Goal: Information Seeking & Learning: Learn about a topic

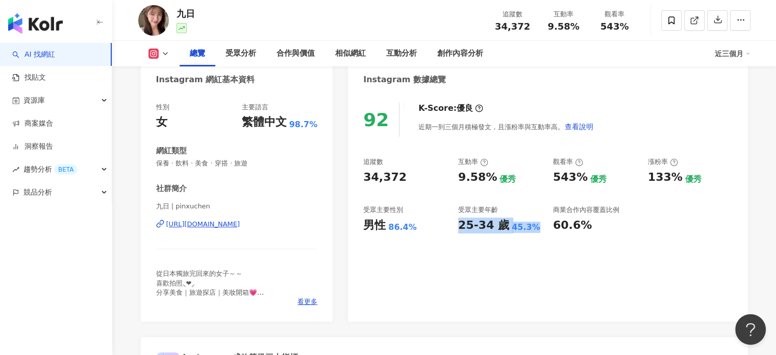
drag, startPoint x: 459, startPoint y: 228, endPoint x: 529, endPoint y: 227, distance: 69.9
click at [529, 227] on div "25-34 歲 45.3%" at bounding box center [500, 225] width 85 height 16
copy div "25-34 歲 45.3%"
click at [46, 82] on link "找貼文" at bounding box center [29, 77] width 34 height 10
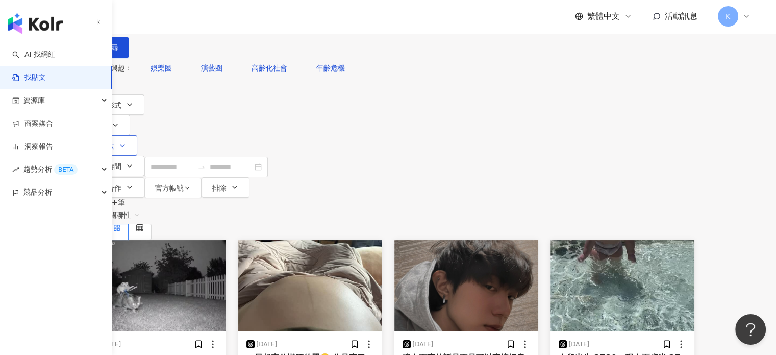
click at [114, 142] on span "追蹤數" at bounding box center [103, 146] width 21 height 8
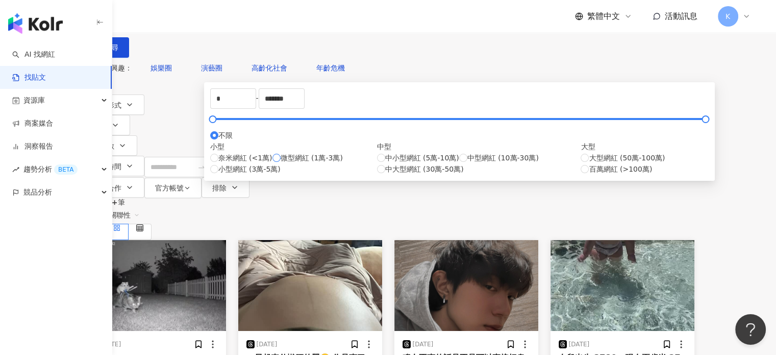
click at [300, 163] on span "微型網紅 (1萬-3萬)" at bounding box center [312, 157] width 62 height 11
type input "*****"
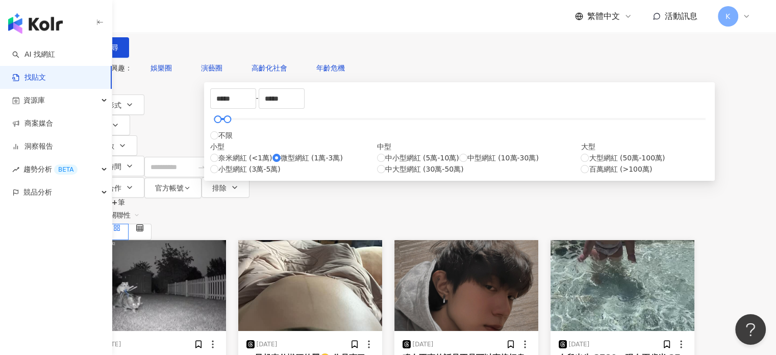
click at [593, 198] on div "共 1,000+ 筆 排序： 關聯性" at bounding box center [388, 219] width 612 height 42
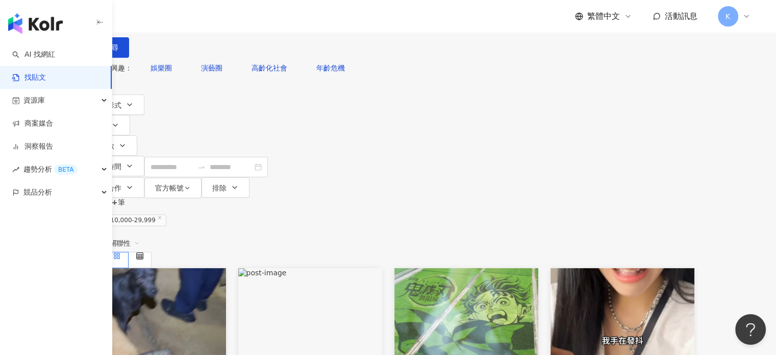
click at [241, 22] on input "search" at bounding box center [194, 11] width 93 height 22
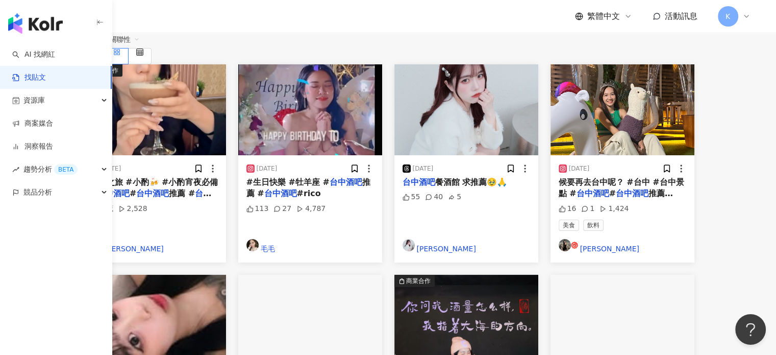
scroll to position [255, 0]
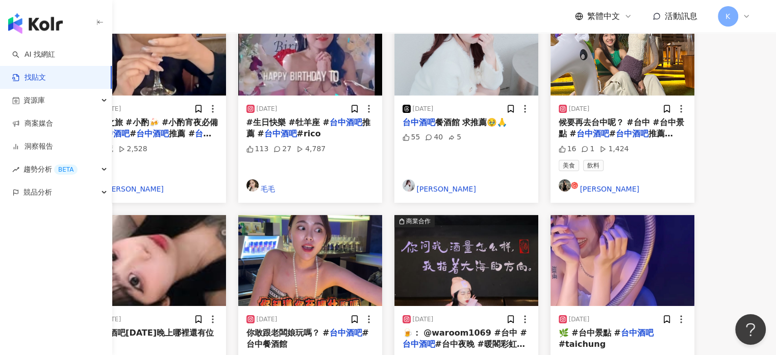
click at [369, 215] on img at bounding box center [310, 260] width 144 height 91
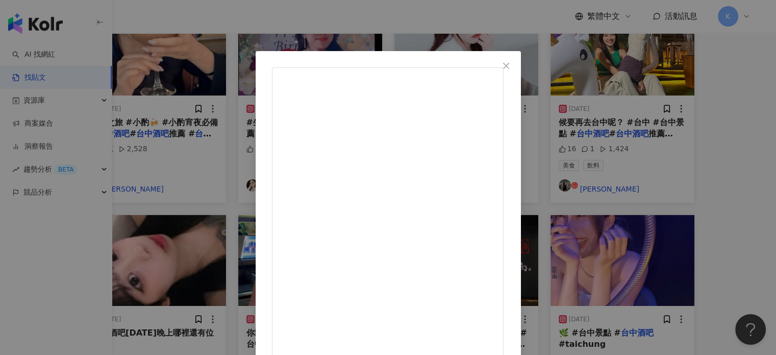
click at [698, 106] on div "莫雙 2025/4/12 你敢跟老闆娘玩嗎？ #台中酒吧 #台中餐酒館 87 5 7,704 查看原始貼文" at bounding box center [388, 177] width 776 height 355
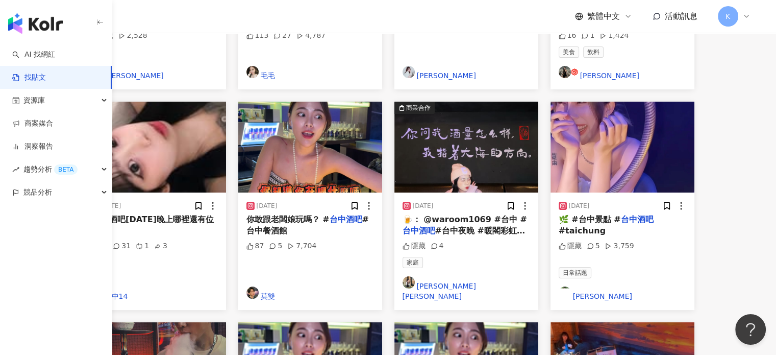
scroll to position [306, 0]
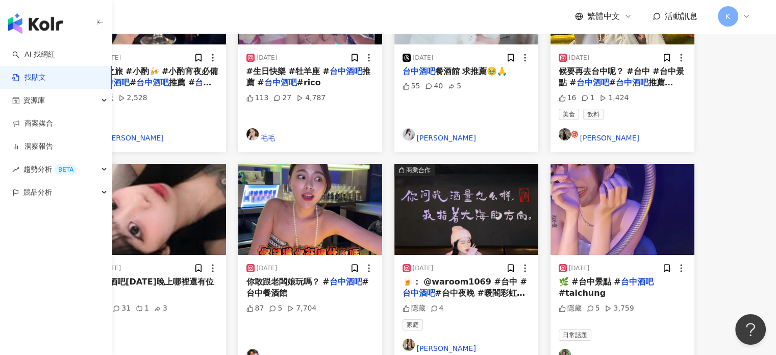
click at [538, 164] on img at bounding box center [466, 209] width 144 height 91
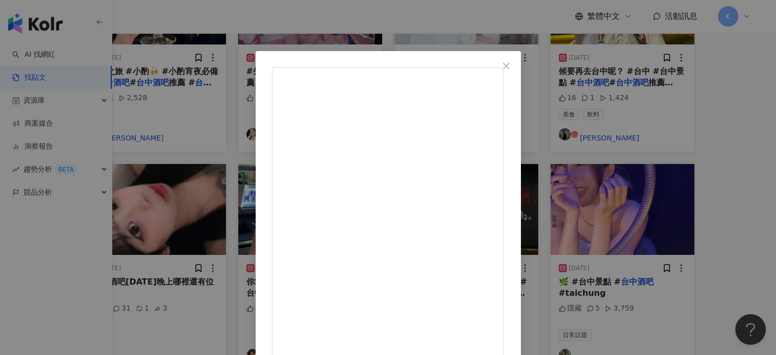
click at [652, 120] on div "Eva伊娃 2024/11/29 🍺： @waroom1069 #台中 #台中酒吧 #台中夜晚 #暖閣彩虹酒吧 隱藏 4 查看原始貼文" at bounding box center [388, 177] width 776 height 355
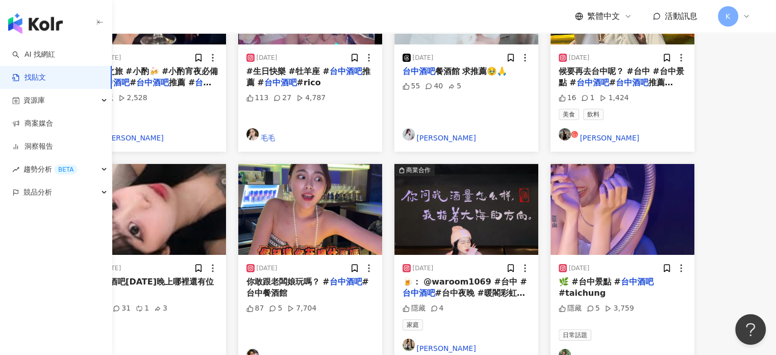
scroll to position [561, 0]
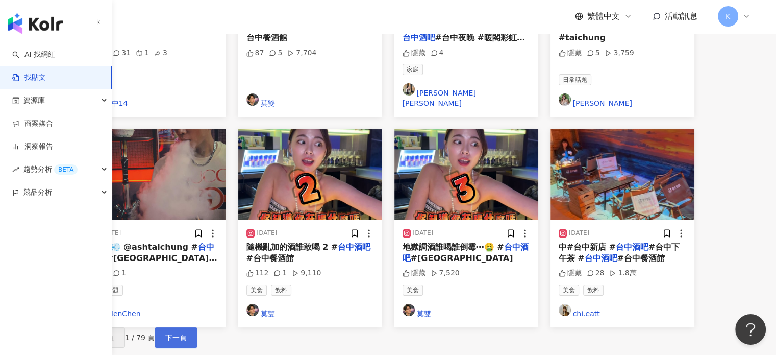
click at [187, 333] on span "下一頁" at bounding box center [175, 337] width 21 height 8
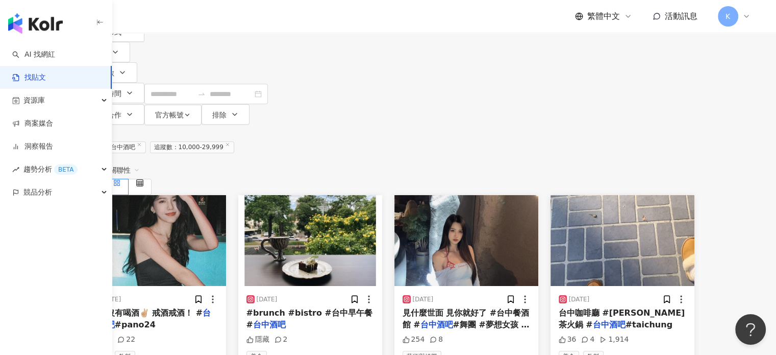
scroll to position [5, 0]
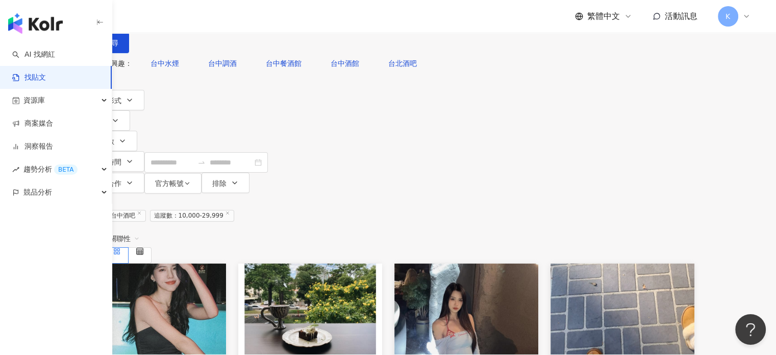
click at [208, 263] on img at bounding box center [154, 308] width 144 height 91
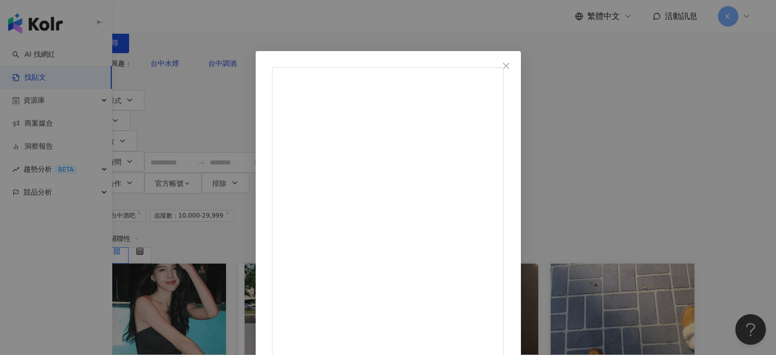
click at [659, 87] on div "孟萱/𝑳𝒖𝒎𝒊 2024/5/1 ： 以此紀念一下 第一次到了酒吧沒有喝酒✌🏼 戒酒戒酒！ #台中酒吧 #pano24 754 22 查看原始貼文" at bounding box center [388, 177] width 776 height 355
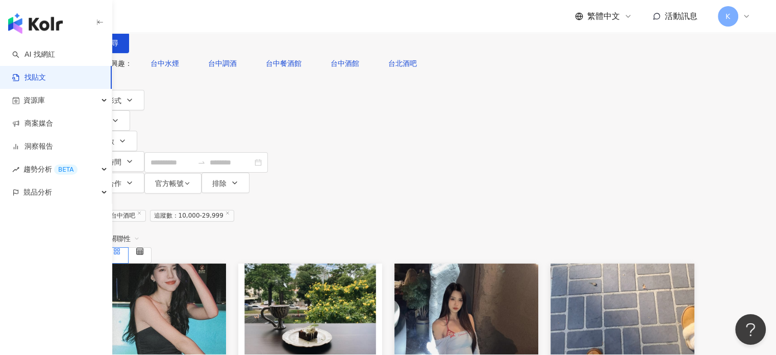
scroll to position [107, 0]
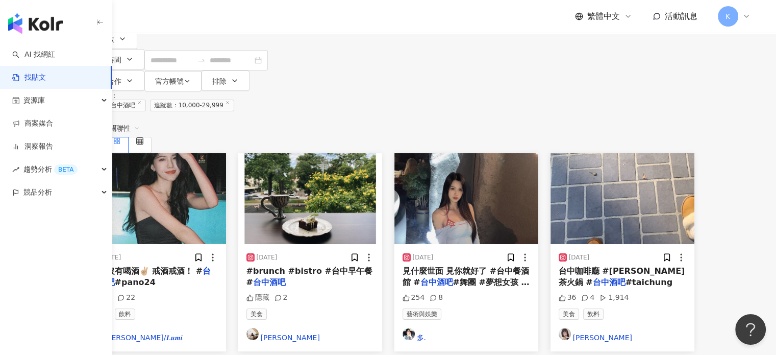
click at [538, 153] on img at bounding box center [466, 198] width 144 height 91
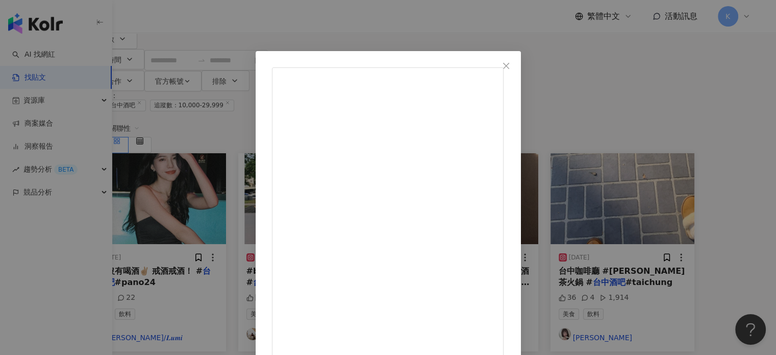
click at [746, 93] on div "多. 2025/2/19 見什麼世面 見你就好了 #台中餐酒館 #台中酒吧 #舞團 #夢想女孩 #舞者 254 8 查看原始貼文" at bounding box center [388, 177] width 776 height 355
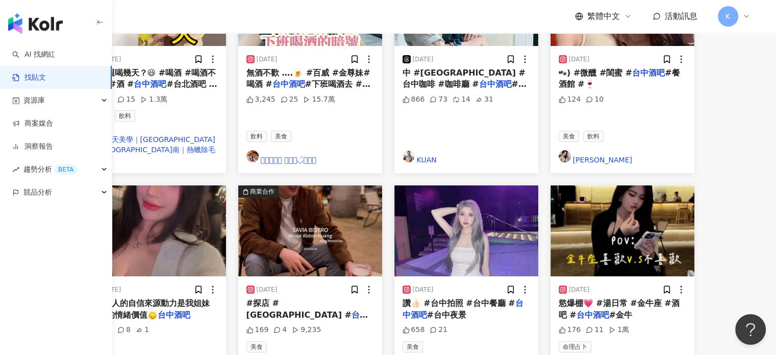
scroll to position [617, 0]
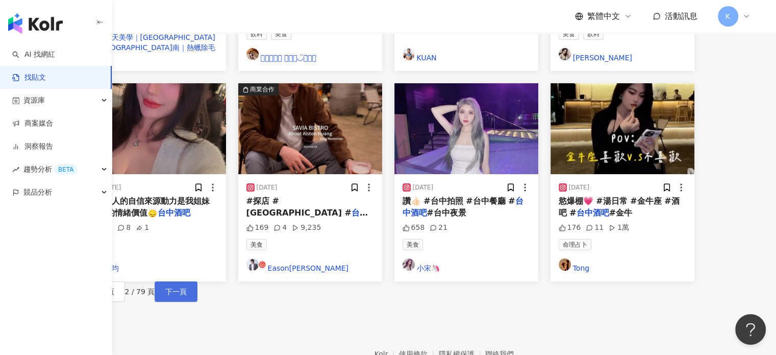
click at [187, 287] on span "下一頁" at bounding box center [175, 291] width 21 height 8
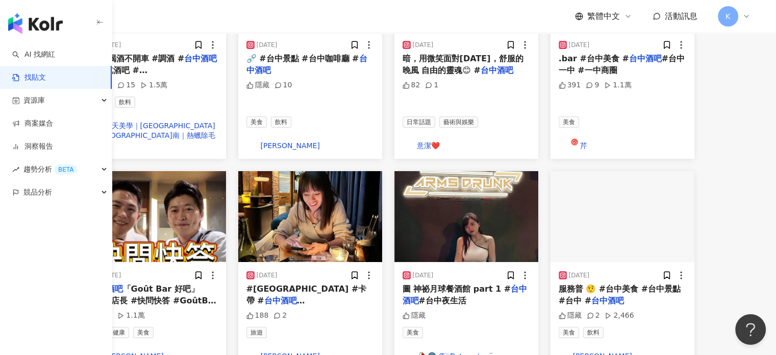
scroll to position [469, 0]
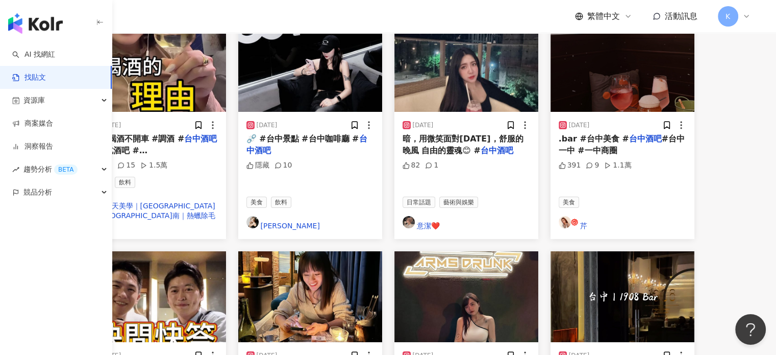
click at [226, 251] on img at bounding box center [154, 296] width 144 height 91
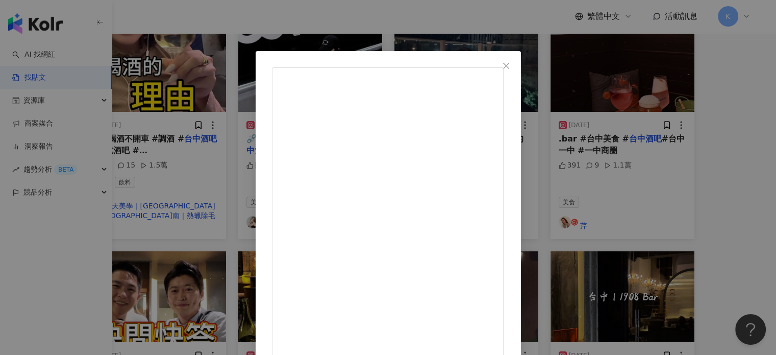
click at [648, 198] on div "陳佑昇 2024/9/1 台中酒吧「Goût Bar 好吧」 Elvis店長 #快問快答 #GoûtBar好吧 #好夜goûtnight #台中米粉湯 #員林…" at bounding box center [388, 177] width 776 height 355
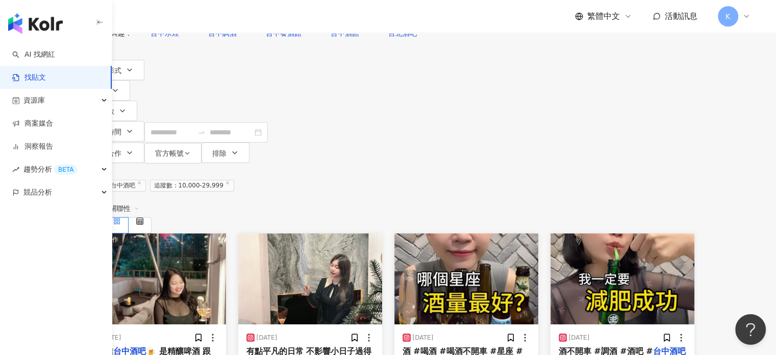
scroll to position [10, 0]
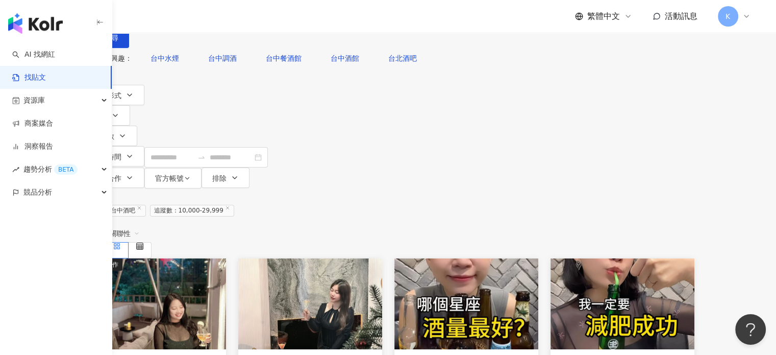
click at [379, 258] on img at bounding box center [310, 303] width 144 height 91
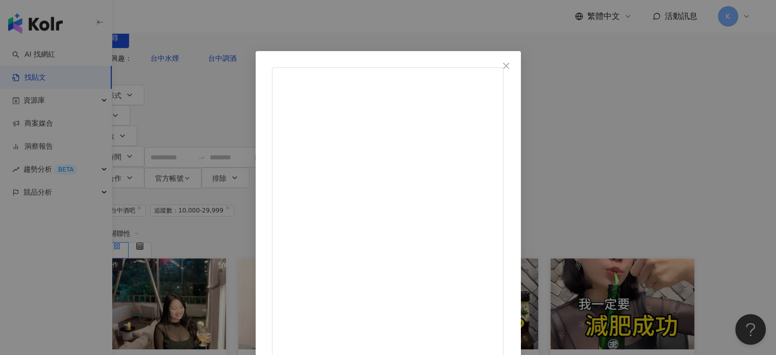
click at [646, 89] on div "𝔻𝕠𝕝𝕝𝕪 𓅿 都粒 🌝｜Daily 2025/2/12 有點平凡的日常 不影響小日子過得有滋有味🍸 #台中酒吧 #台中 #台中宵夜 315 4 查看原始貼文" at bounding box center [388, 177] width 776 height 355
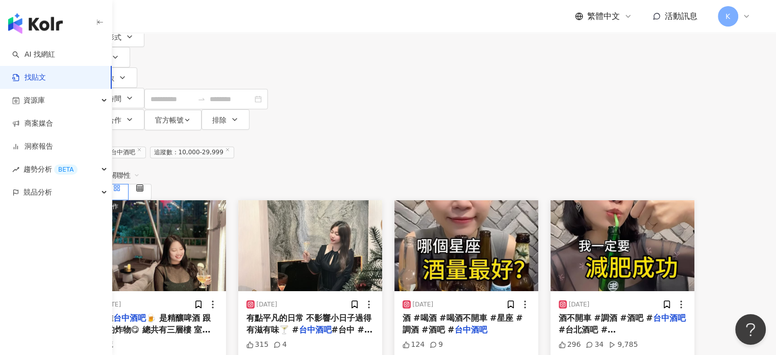
scroll to position [112, 0]
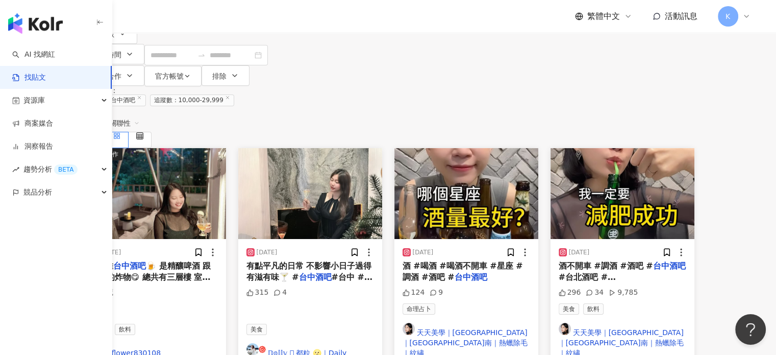
click at [672, 148] on img at bounding box center [623, 193] width 144 height 91
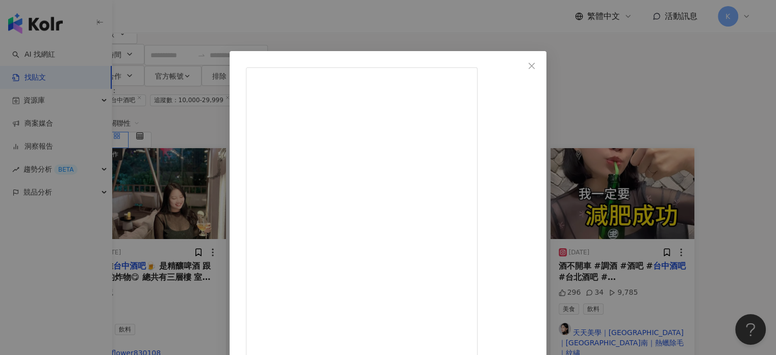
click at [672, 85] on div "天天美學｜台中北屯｜苗栗竹南｜熱蠟除毛｜紋繡 2025/3/10 你學會了嗎？😆😆 #喝酒 #酒 #喝酒不開車 #調酒 #酒吧 #台中酒吧 #台北酒吧 #高雄…" at bounding box center [388, 177] width 776 height 355
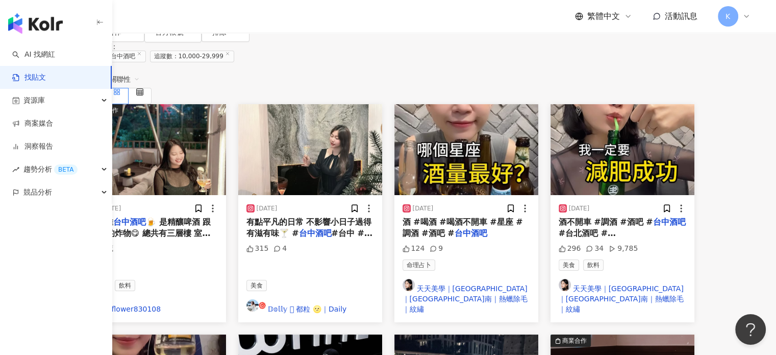
scroll to position [214, 0]
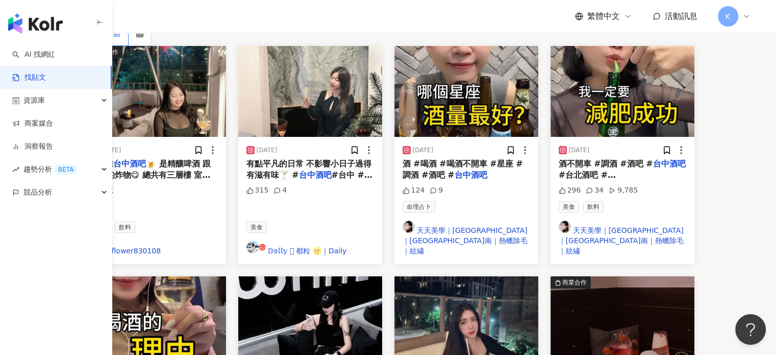
click at [715, 141] on div "正在搜尋 ： 關鍵字：台中酒吧 追蹤數：10,000-29,999 重置 排序： 關聯性 商業合作 2024/5/22 #推推 台中酒吧 🍺 是精釀啤酒 跟 …" at bounding box center [388, 354] width 653 height 740
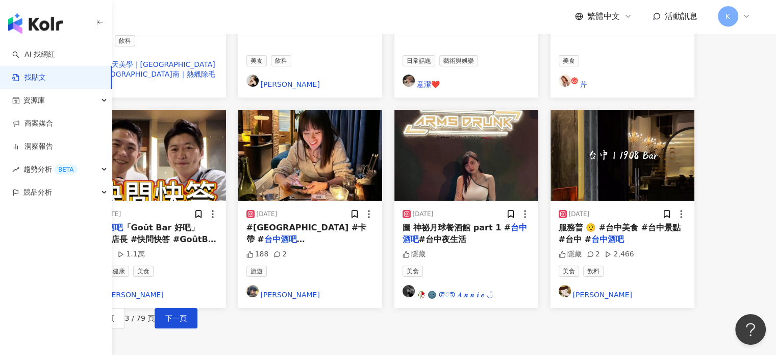
scroll to position [622, 0]
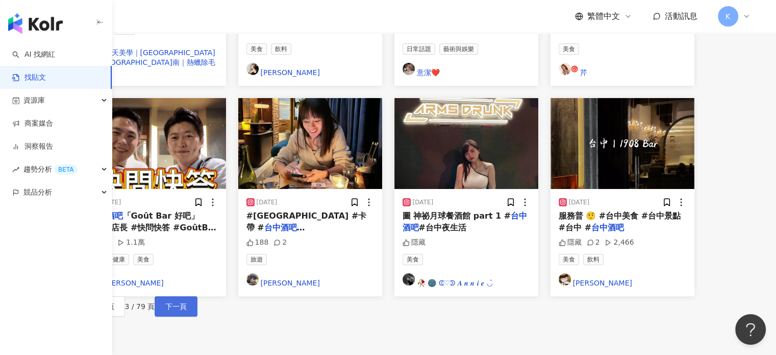
click at [187, 302] on span "下一頁" at bounding box center [175, 306] width 21 height 8
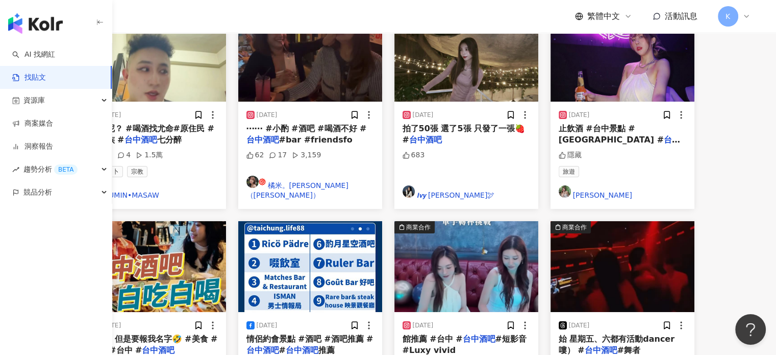
scroll to position [510, 0]
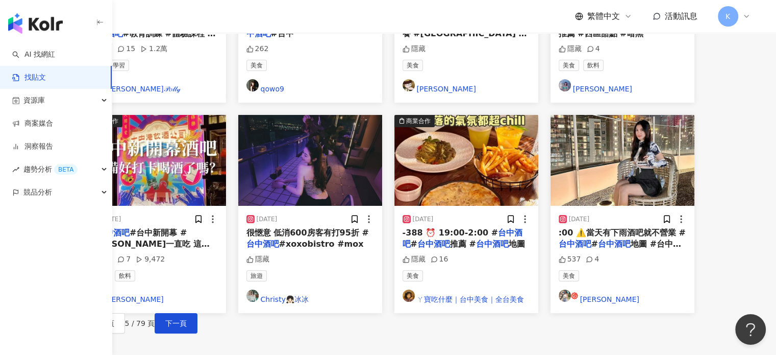
scroll to position [612, 0]
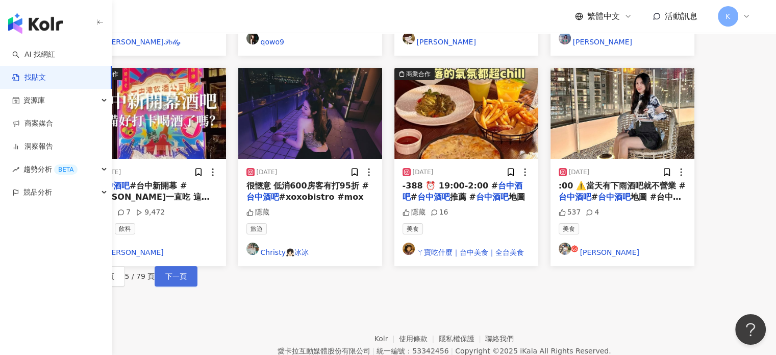
click at [187, 272] on span "下一頁" at bounding box center [175, 276] width 21 height 8
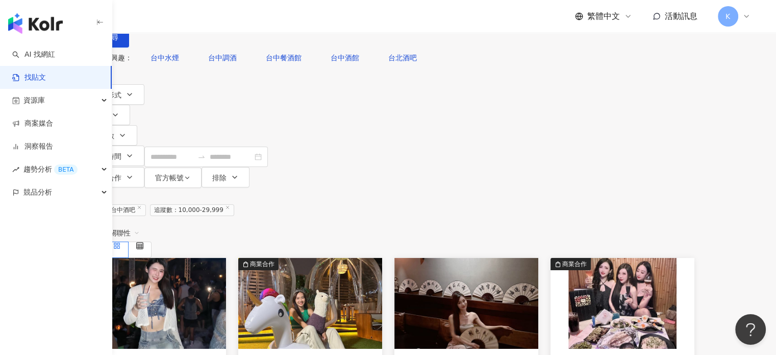
scroll to position [5, 0]
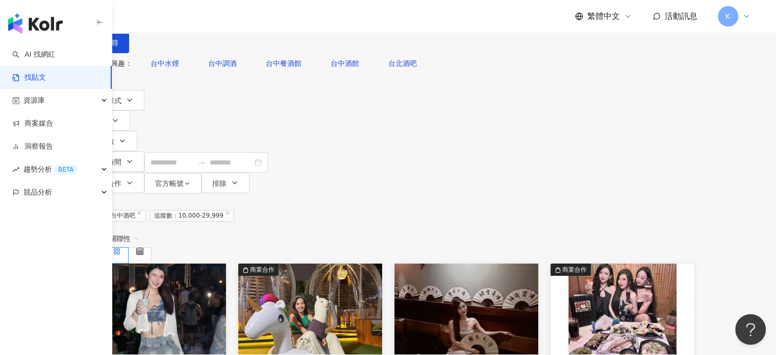
click at [226, 263] on img at bounding box center [154, 308] width 144 height 91
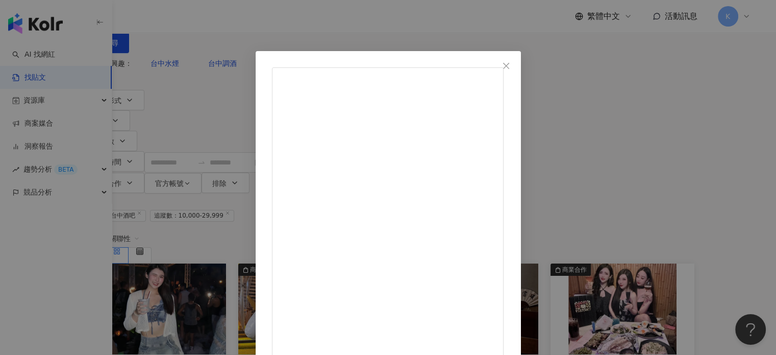
click at [715, 102] on div "魚 2025/6/23 跟朋朋們快樂的週六夜晚🎉 一下班直接衝出門🤣 說不要濕的都直接被抱進泳池了？？🥲 #s20 #s20官方暖身派對 #台中酒吧 #台中 …" at bounding box center [388, 177] width 776 height 355
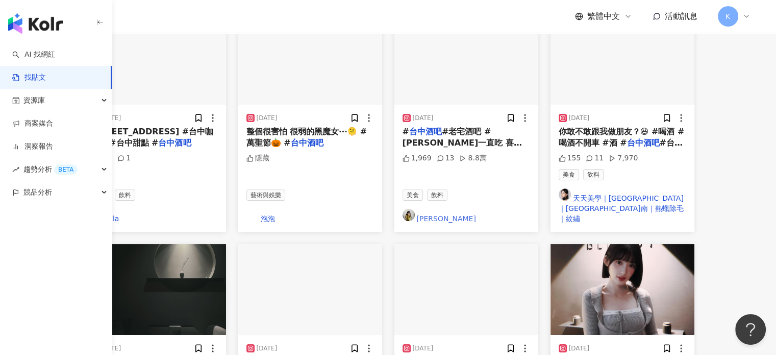
scroll to position [515, 0]
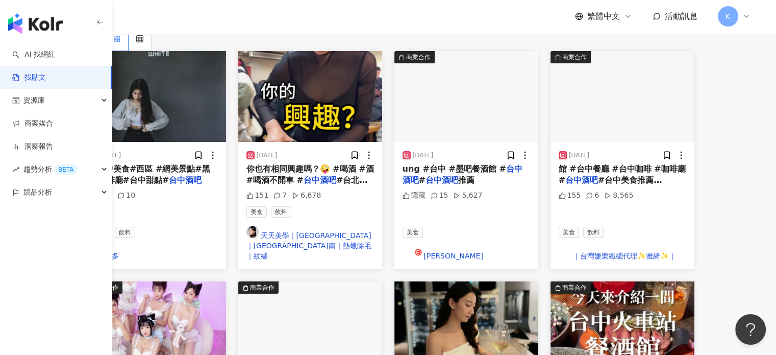
scroll to position [107, 0]
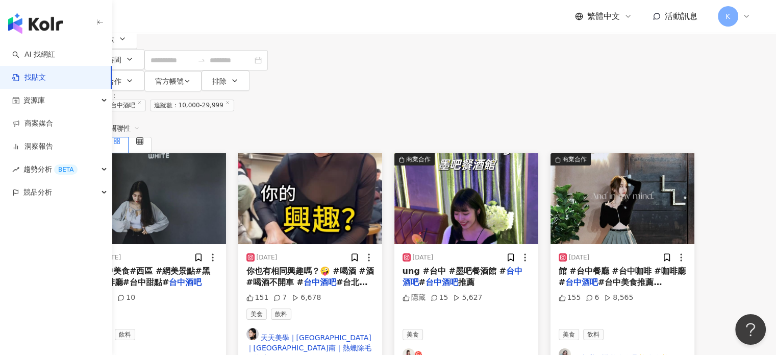
click at [510, 153] on img at bounding box center [466, 198] width 144 height 91
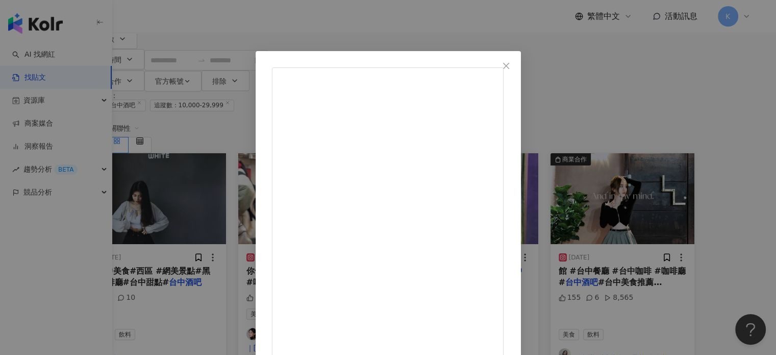
click at [680, 108] on div "蓁蓁 2024/3/18 台中氣氛酒吧🍻 M BAR Taichung墨吧餐酒館 整個環境 燈光 超有氛圍💞 偶爾還會有DJ表演 位置除了開放式沙發區 也有提…" at bounding box center [388, 177] width 776 height 355
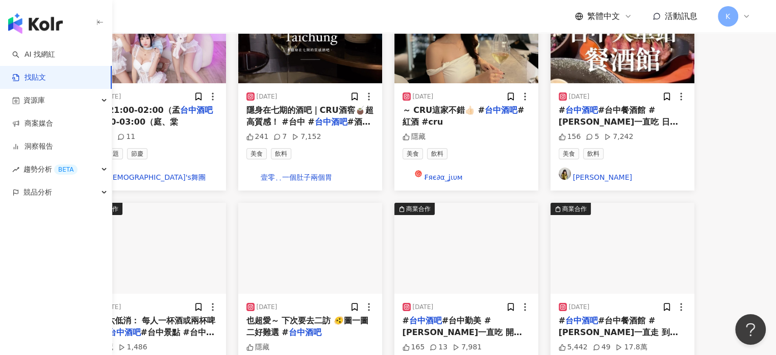
scroll to position [566, 0]
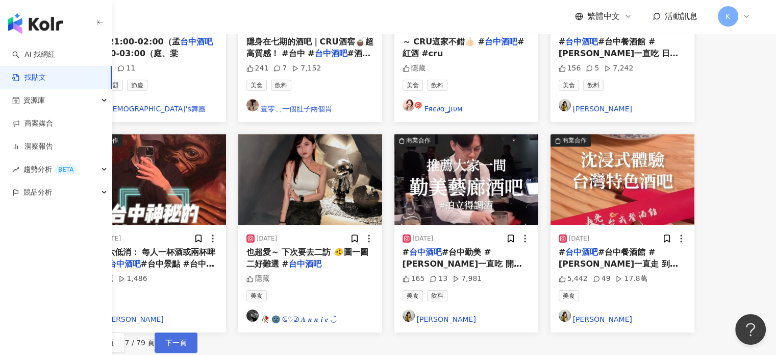
click at [197, 332] on button "下一頁" at bounding box center [176, 342] width 43 height 20
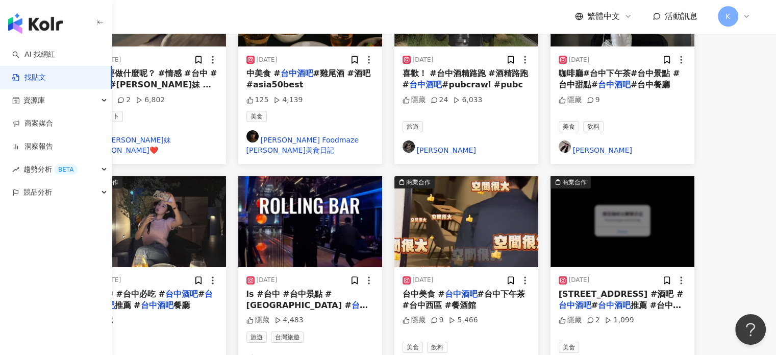
scroll to position [459, 0]
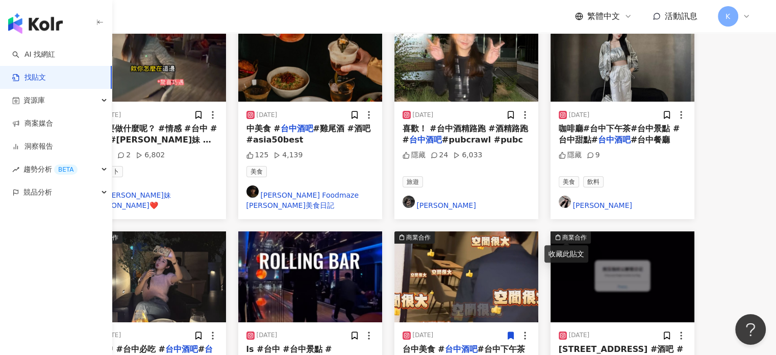
click at [536, 231] on img at bounding box center [466, 276] width 144 height 91
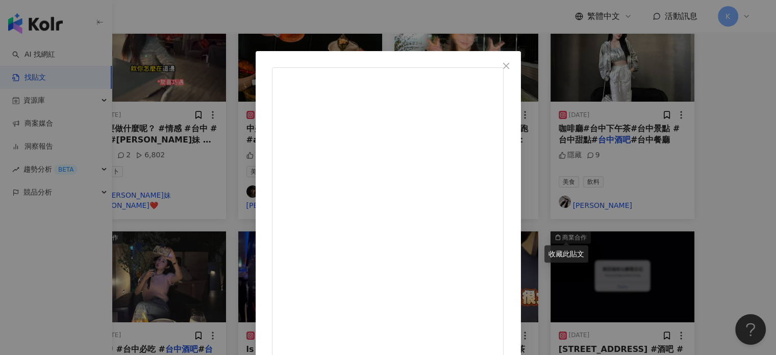
click at [657, 113] on div "Aurora 如如 2024/2/27 不僅是約會，想找朋友聊聊天 這個地方是你值得收藏的口袋名單！ 營業時間：18:00-02:00 地址：台中市西區精誠八…" at bounding box center [388, 177] width 776 height 355
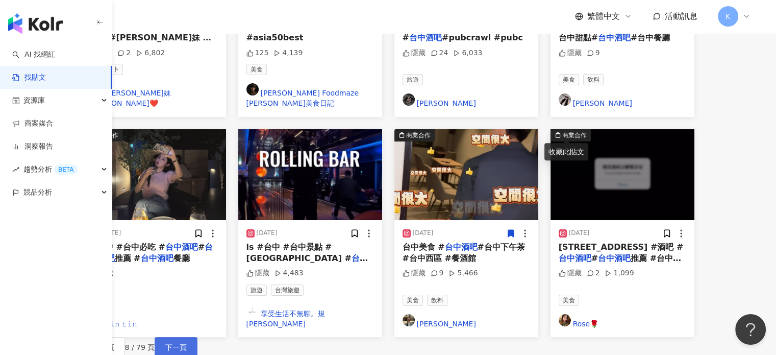
click at [197, 337] on button "下一頁" at bounding box center [176, 347] width 43 height 20
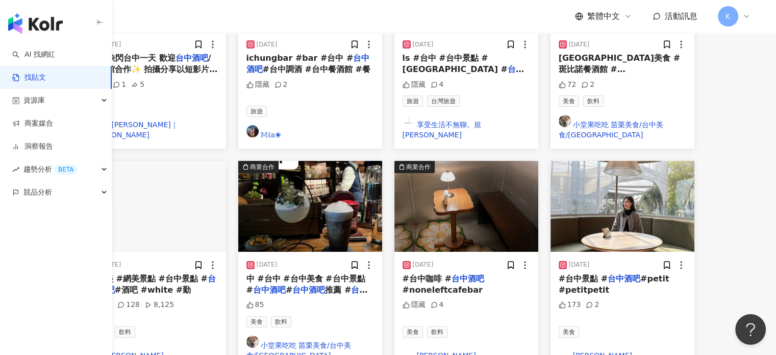
scroll to position [408, 0]
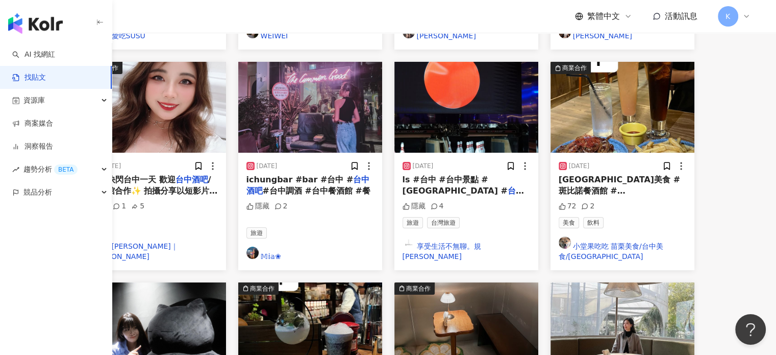
click at [226, 282] on img at bounding box center [154, 327] width 144 height 91
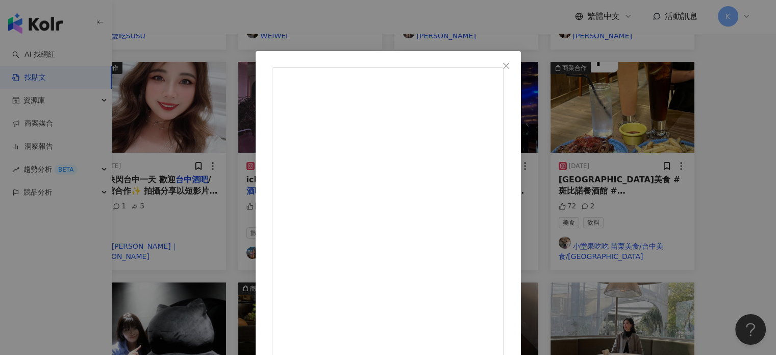
click at [656, 159] on div "Vanessa 2023/8/29 White 台中市西區公益路117號 Coffee : 13:00-20:00 Bar: 20:00-02:00 #新開幕…" at bounding box center [388, 177] width 776 height 355
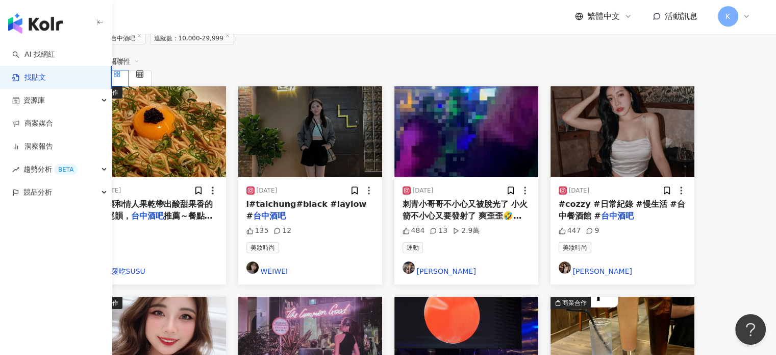
scroll to position [51, 0]
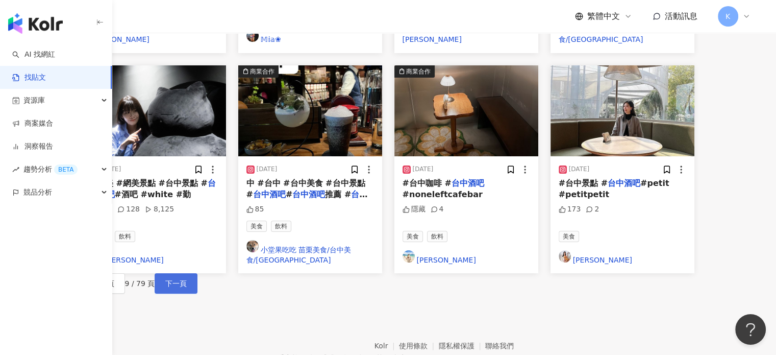
click at [187, 279] on span "下一頁" at bounding box center [175, 283] width 21 height 8
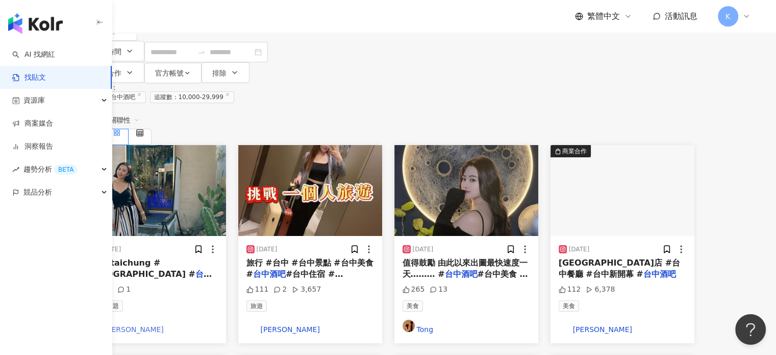
scroll to position [0, 0]
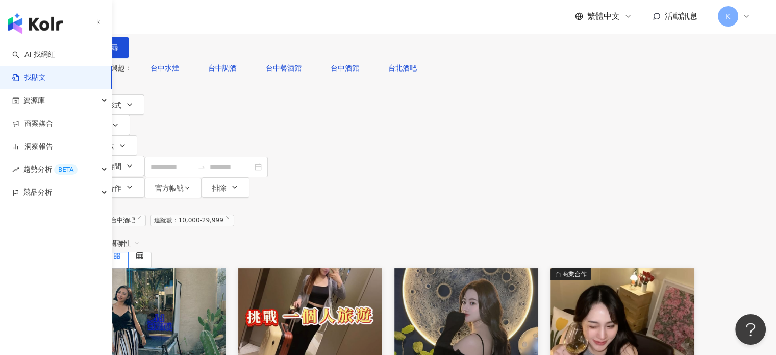
click at [124, 19] on div "不分平台" at bounding box center [106, 11] width 36 height 16
click at [200, 111] on div "Instagram" at bounding box center [174, 104] width 51 height 11
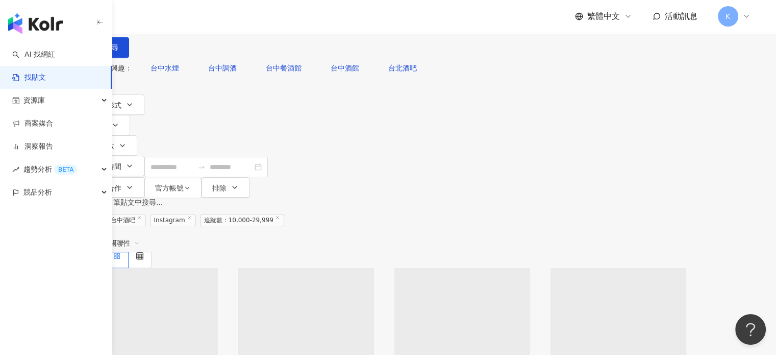
click at [248, 22] on input "****" at bounding box center [202, 11] width 93 height 22
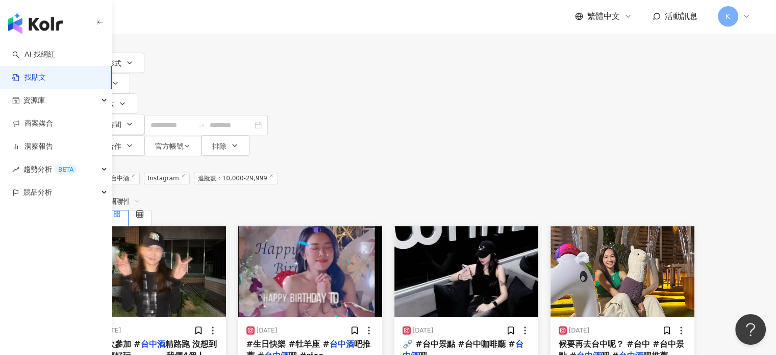
scroll to position [102, 0]
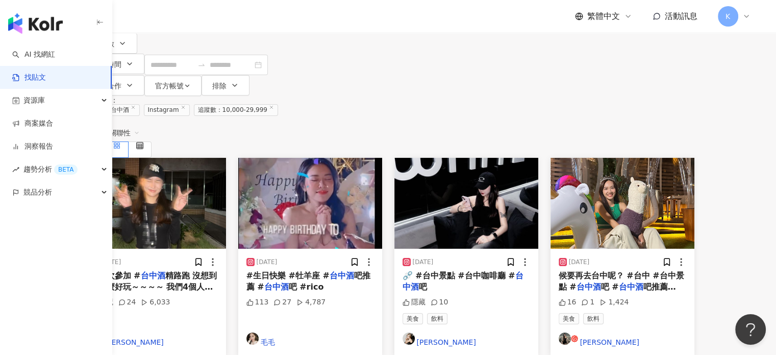
click at [382, 158] on img at bounding box center [310, 203] width 144 height 91
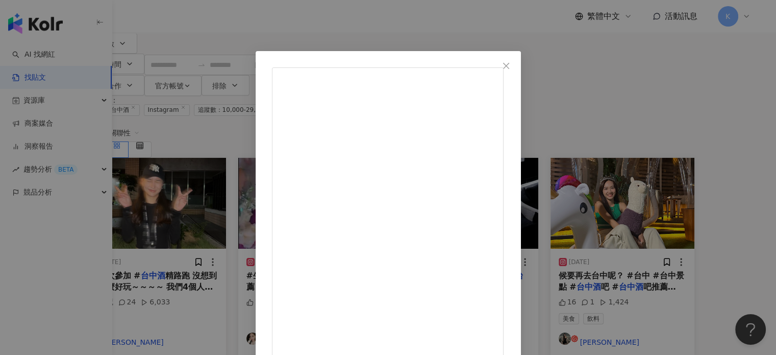
click at [651, 118] on div "毛毛 2024/3/23 ㊗️陳毛毛生日快樂🎂🎈🥂🥰 #happybirthday #生日快樂 #牡羊座 #台中酒吧推薦 #台中酒吧 #rico 113 27…" at bounding box center [388, 177] width 776 height 355
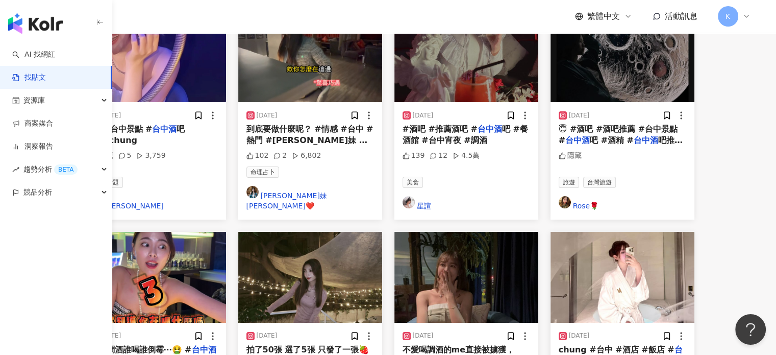
scroll to position [459, 0]
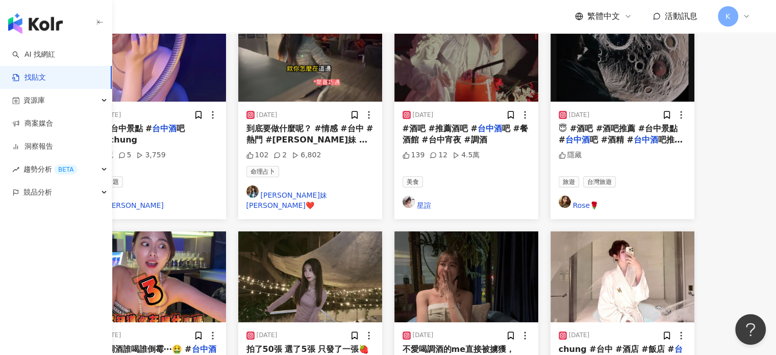
click at [509, 231] on img at bounding box center [466, 276] width 144 height 91
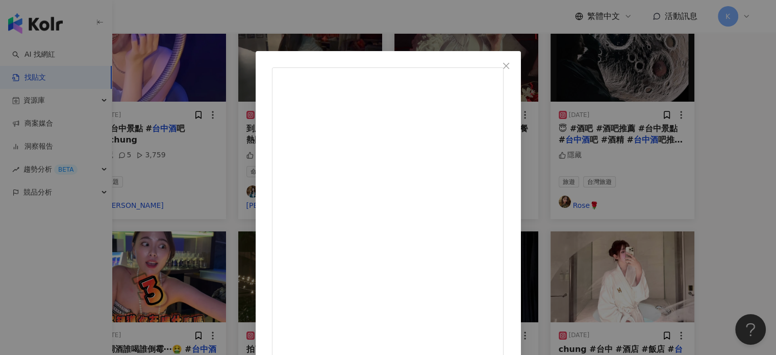
click at [640, 129] on div "Debby 2024/5/29 不愛喝調酒的me直接被擄獲，M3? #台中酒吧 #餐酒館 隱藏 查看原始貼文" at bounding box center [388, 177] width 776 height 355
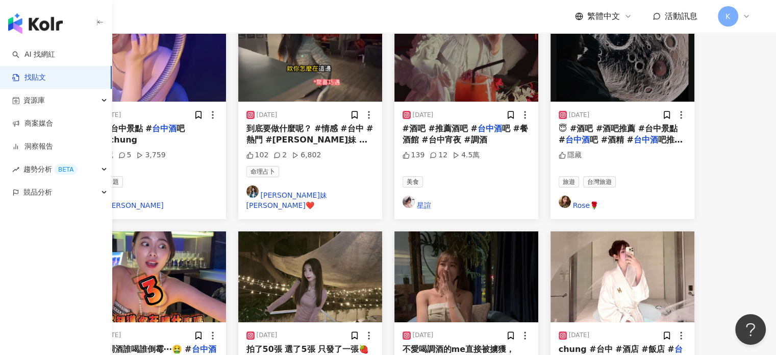
click at [690, 231] on img at bounding box center [623, 276] width 144 height 91
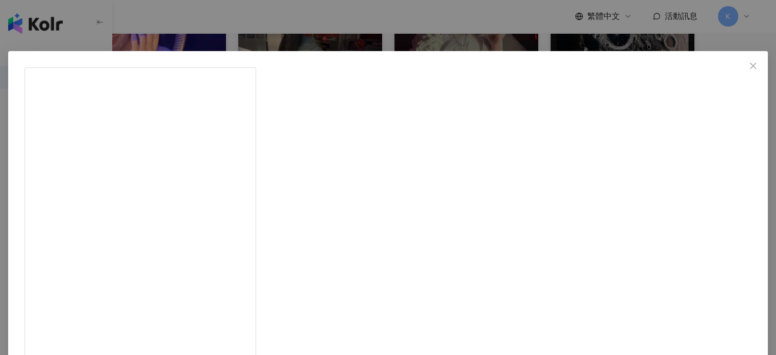
click at [690, 146] on div "丁姿暄 𝓓𝓲𝓷𝓰姐姐✨ 2025/4/9 @thehuanhoteltaichung #台中 #酒店 #飯店 #台中酒店 #台中飯店 #住宿 #台中住宿 #順…" at bounding box center [388, 177] width 776 height 355
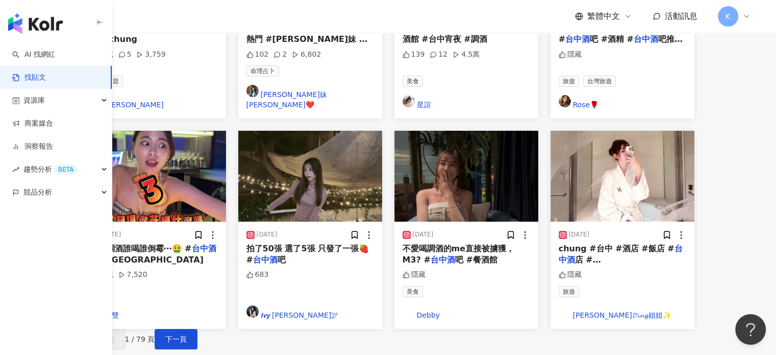
scroll to position [561, 0]
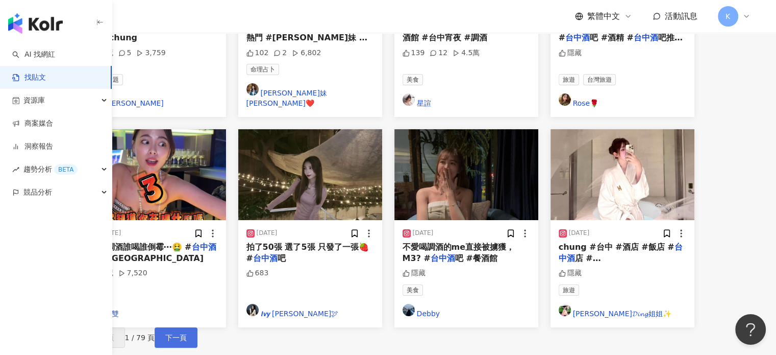
click at [187, 333] on span "下一頁" at bounding box center [175, 337] width 21 height 8
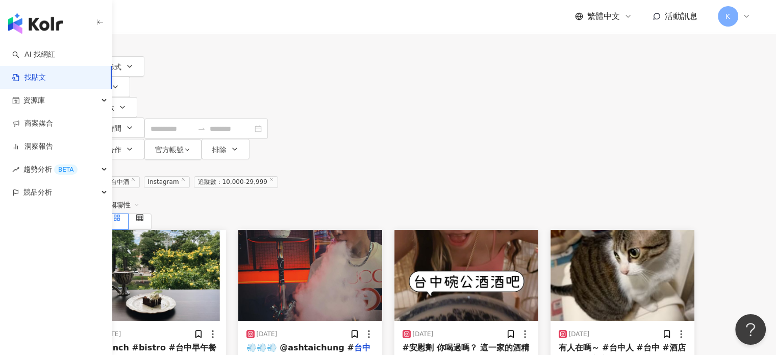
scroll to position [56, 0]
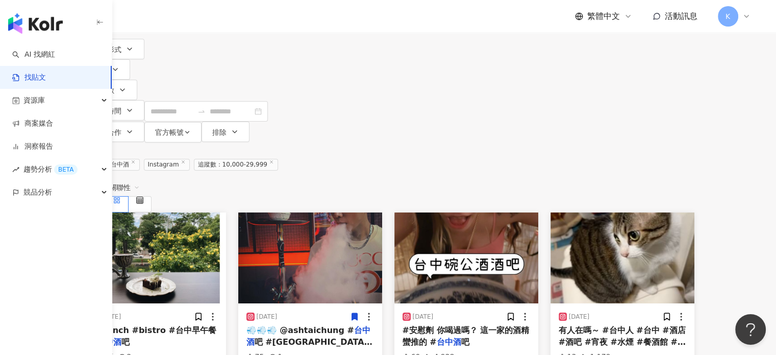
click at [382, 212] on img at bounding box center [310, 257] width 144 height 91
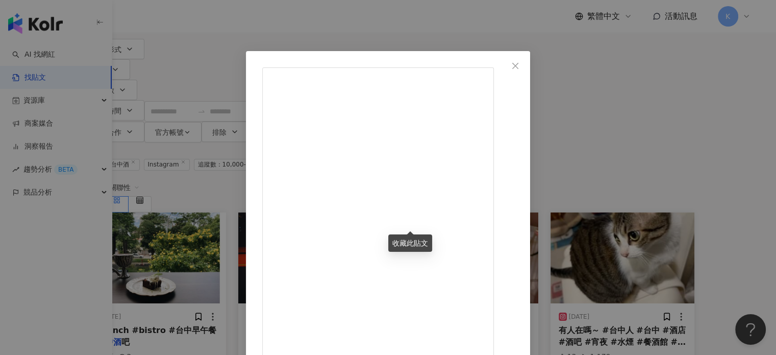
click at [697, 68] on div "AllenChen 2023/9/27 💨💨💨 @ashtaichung #台中酒吧 #台中水煙館 #ash #hookah #shisha #midnigh…" at bounding box center [388, 177] width 776 height 355
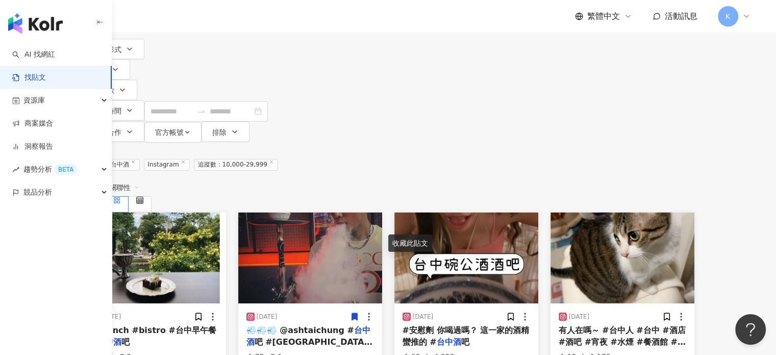
click at [538, 212] on img at bounding box center [466, 257] width 144 height 91
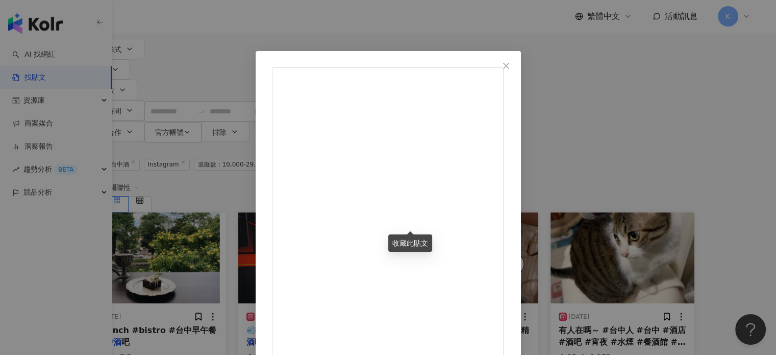
click at [658, 136] on div "接髮教主👉🏻接髮批發教學I Do Hair Miya米亞 2023/12/29 #安慰劑 你喝過嗎？ 這一家的酒精蠻推的 #台中酒吧 60 4,928 查看原…" at bounding box center [388, 177] width 776 height 355
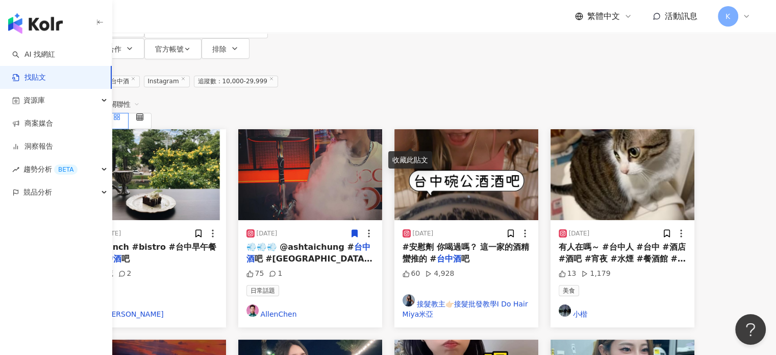
scroll to position [311, 0]
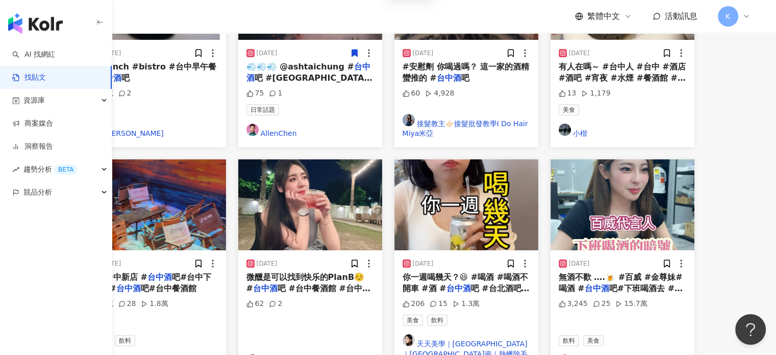
click at [647, 159] on img at bounding box center [623, 204] width 144 height 91
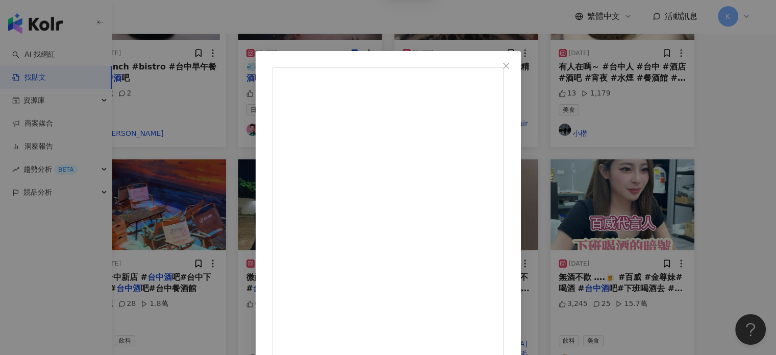
click at [671, 84] on div "𝓶𝓪𝓷𝓭𝔂 ๑⃙⃘◡̈๑⃙⃘ 2024/10/19 無酒不歡 ….🍺 #百威 #金尊妹#喝酒 #台中酒吧#下班喝酒去 #女人暗號 #貓 #萌寵 #拚酒 3,2…" at bounding box center [388, 177] width 776 height 355
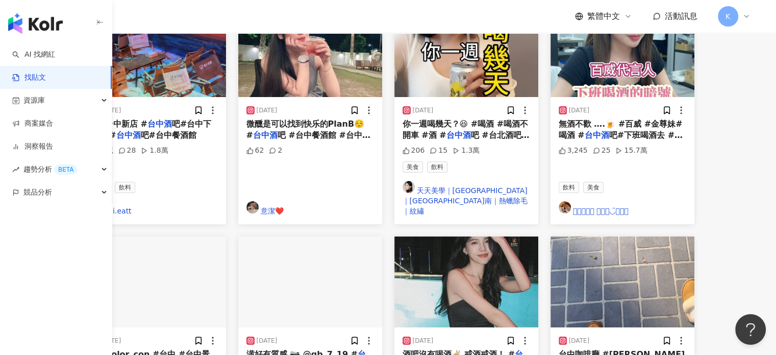
scroll to position [566, 0]
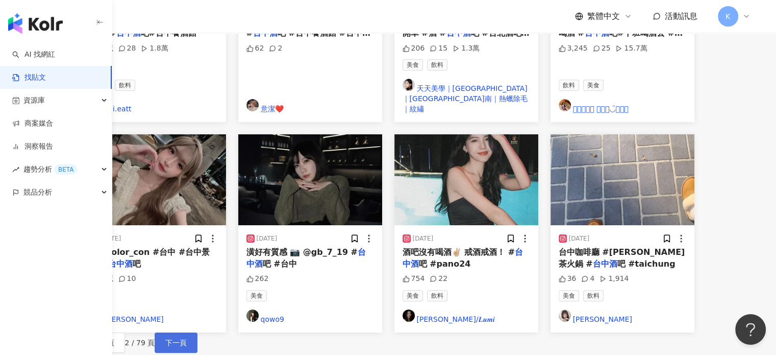
click at [187, 338] on span "下一頁" at bounding box center [175, 342] width 21 height 8
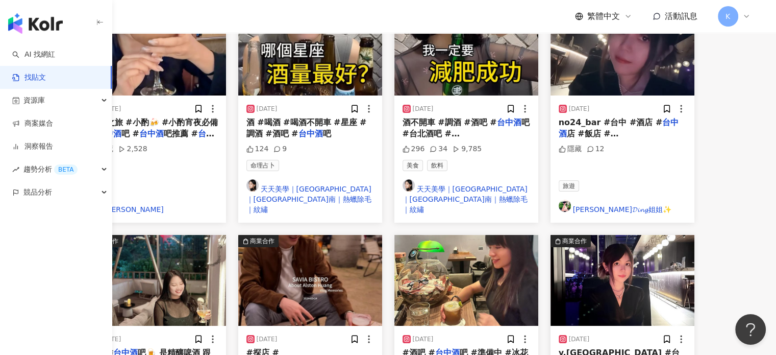
scroll to position [510, 0]
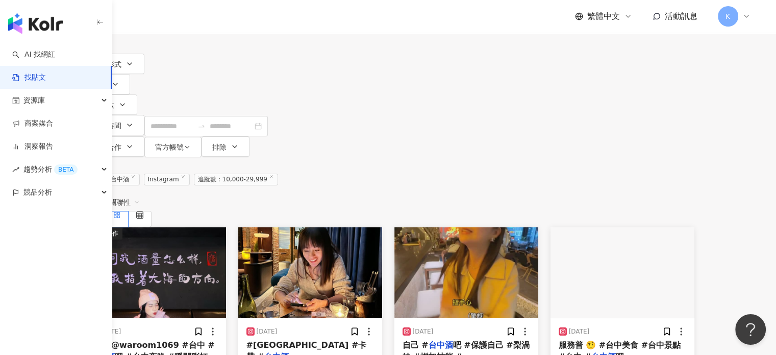
scroll to position [102, 0]
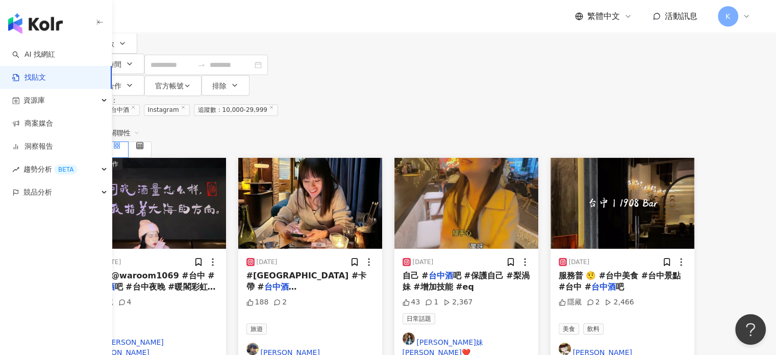
click at [657, 158] on img at bounding box center [623, 203] width 144 height 91
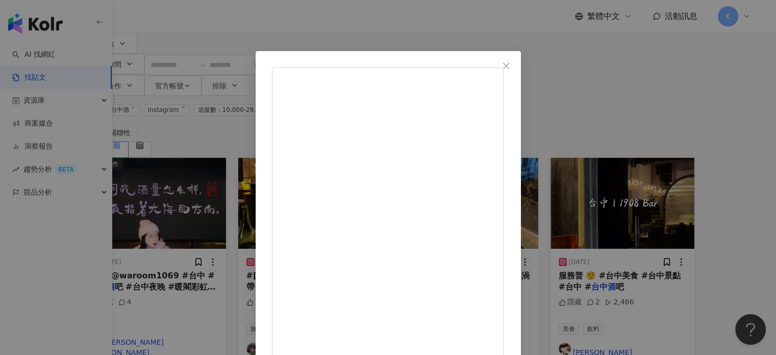
click at [654, 42] on div "小仙 2023/8/28 台中📍1908 BAR 酒可以 有特色 食物普 服務普 🤨 #台中美食 #台中景點 #台中 #台中酒吧 隱藏 2 2,466 查看原…" at bounding box center [388, 177] width 776 height 355
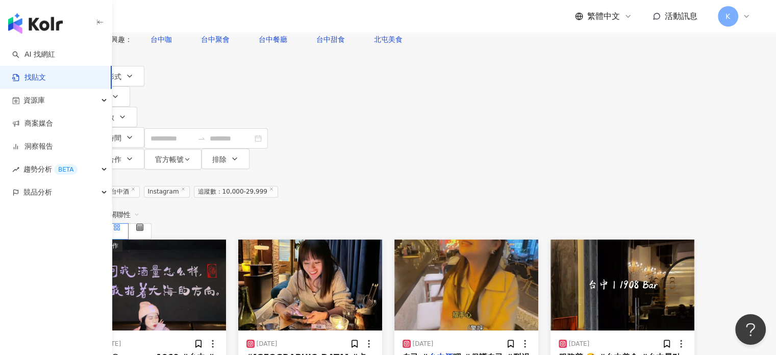
scroll to position [0, 0]
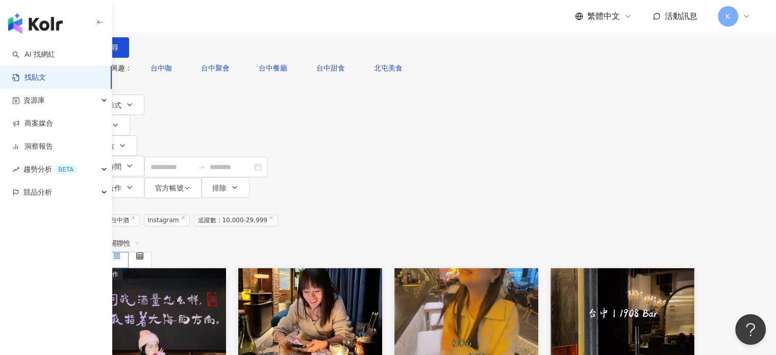
drag, startPoint x: 263, startPoint y: 61, endPoint x: 204, endPoint y: 61, distance: 59.2
click at [204, 58] on div "Instagram 台中酒 *** 台灣 搜尋" at bounding box center [388, 29] width 612 height 58
type input "*"
drag, startPoint x: 276, startPoint y: 61, endPoint x: 162, endPoint y: 61, distance: 113.3
click at [162, 58] on div "Instagram 草草 ** 台灣 搜尋" at bounding box center [388, 29] width 612 height 58
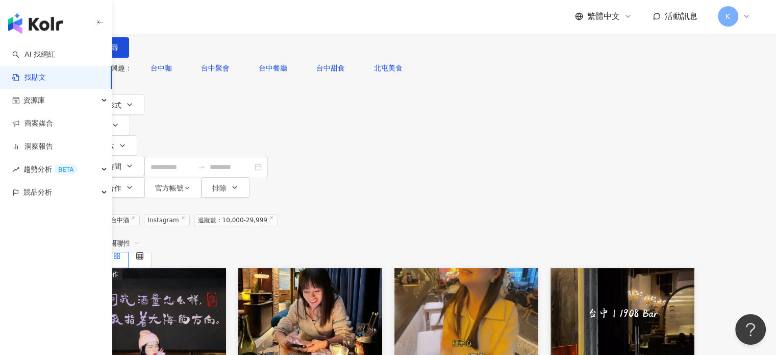
paste input "*"
type input "***"
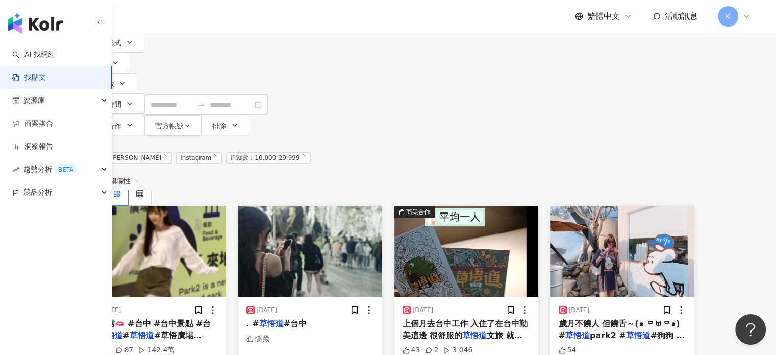
scroll to position [102, 0]
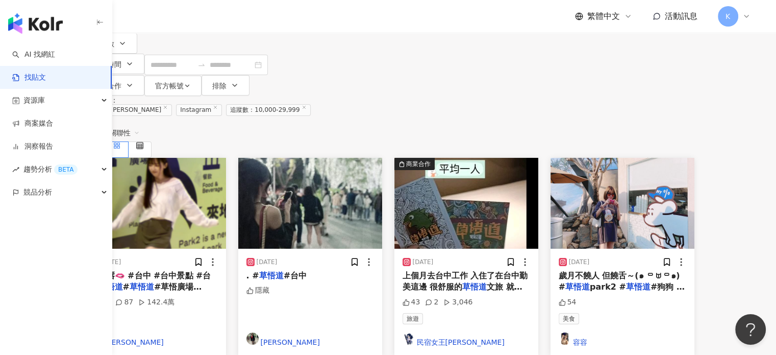
click at [226, 158] on img at bounding box center [154, 203] width 144 height 91
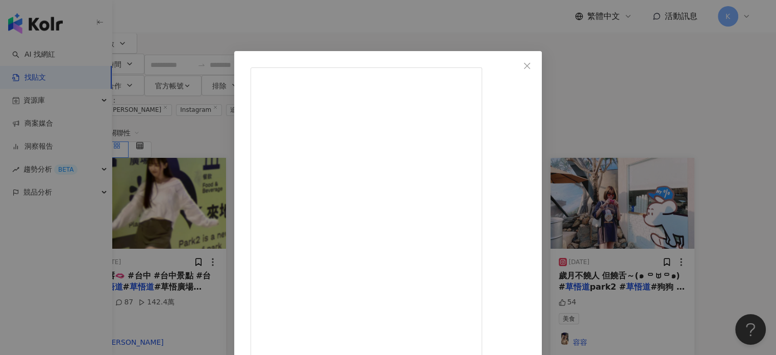
click at [662, 61] on div "涵吉韓吉 2024/1/21 這麼模糊應該看不到 我偷咬下唇🫦 #台中 #台中景點 #台中草悟道 #草悟道 #草悟廣場 #reels #dance #gree…" at bounding box center [388, 177] width 776 height 355
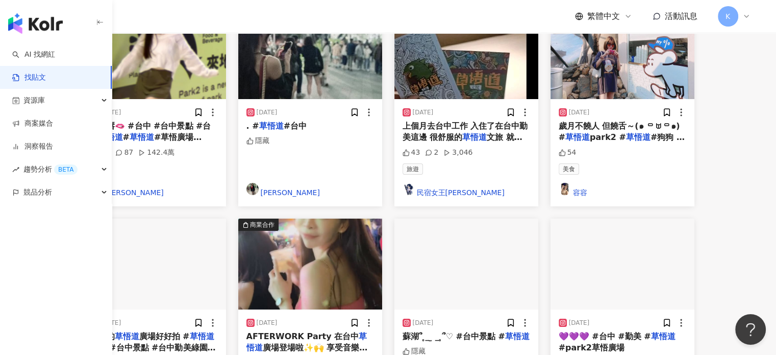
scroll to position [306, 0]
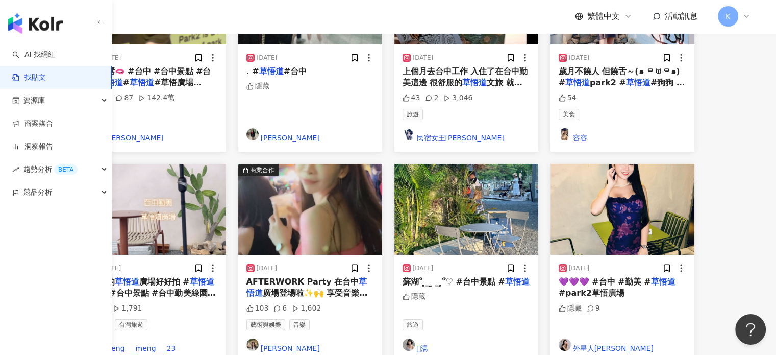
click at [373, 164] on img at bounding box center [310, 209] width 144 height 91
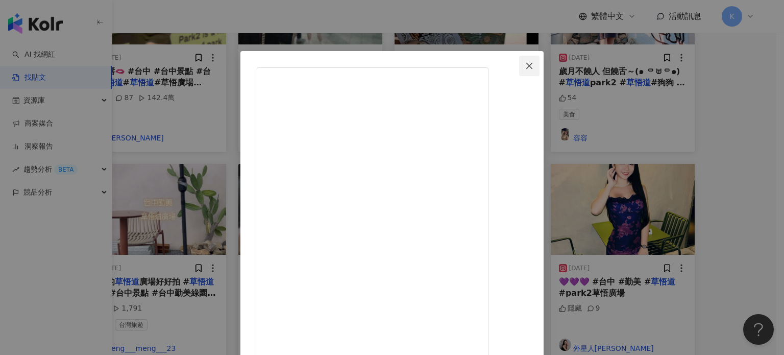
click at [533, 68] on icon "close" at bounding box center [529, 66] width 8 height 8
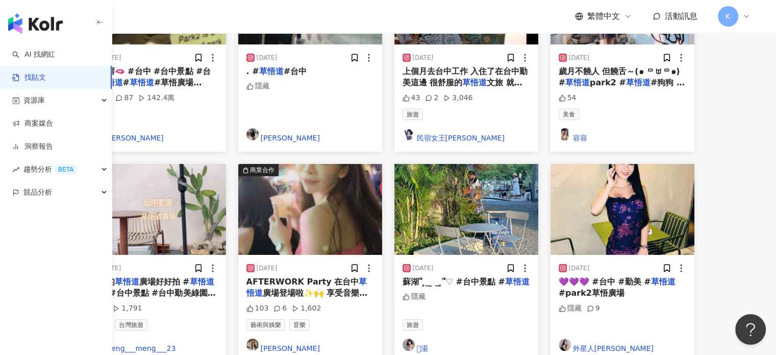
click at [538, 164] on img at bounding box center [466, 209] width 144 height 91
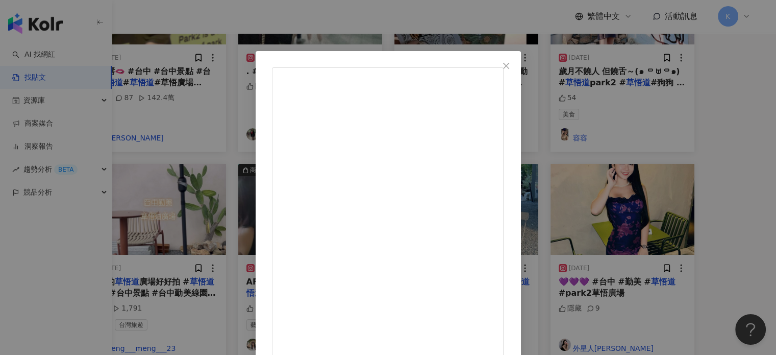
click at [706, 98] on div "查看原始貼文" at bounding box center [388, 177] width 776 height 355
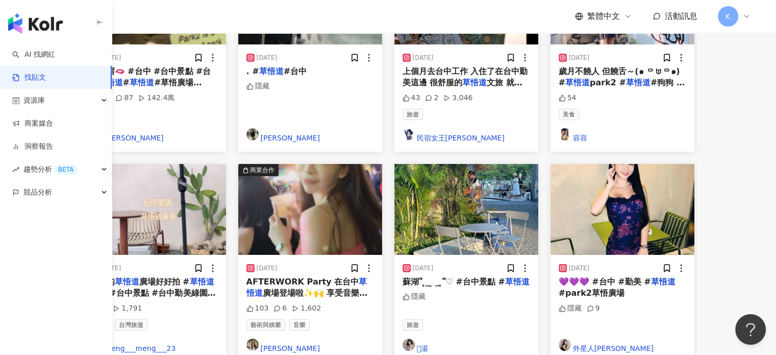
click at [682, 164] on img at bounding box center [623, 209] width 144 height 91
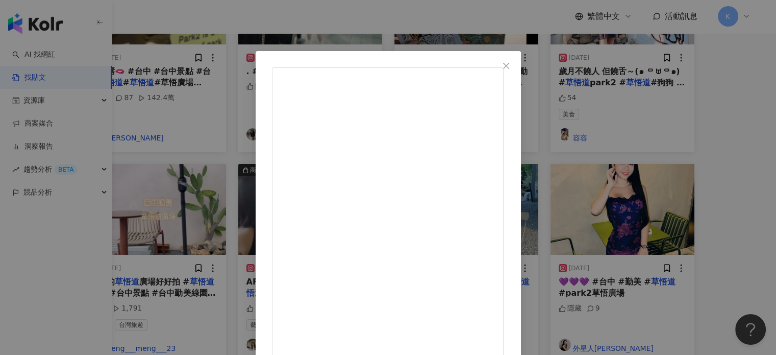
click at [704, 123] on div "查看原始貼文" at bounding box center [388, 177] width 776 height 355
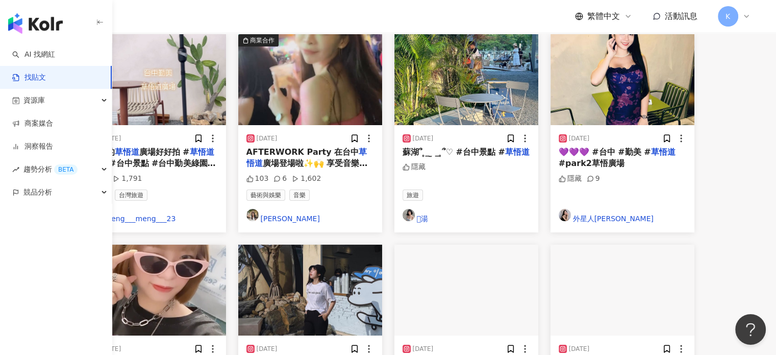
scroll to position [459, 0]
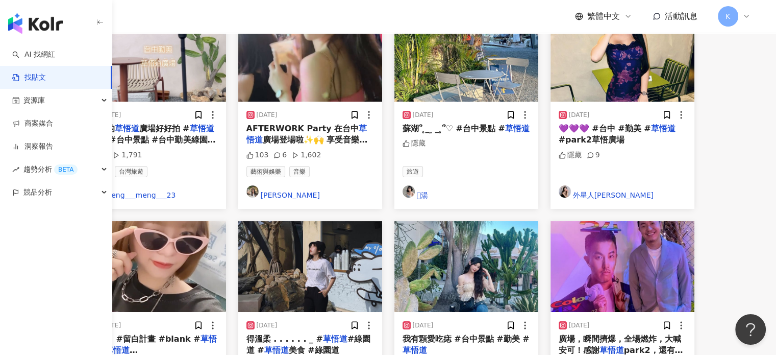
click at [358, 221] on img at bounding box center [310, 266] width 144 height 91
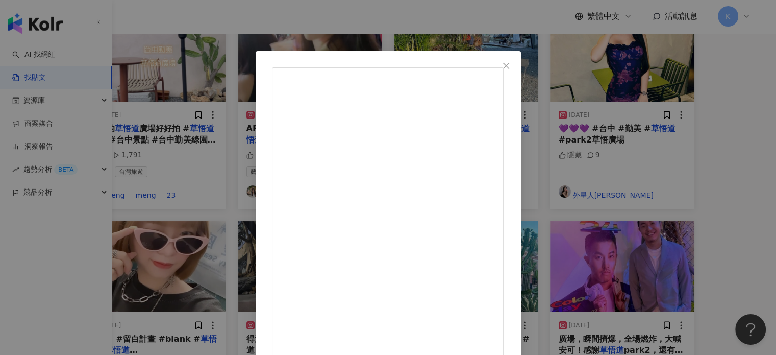
click at [713, 124] on div "查看原始貼文" at bounding box center [388, 177] width 776 height 355
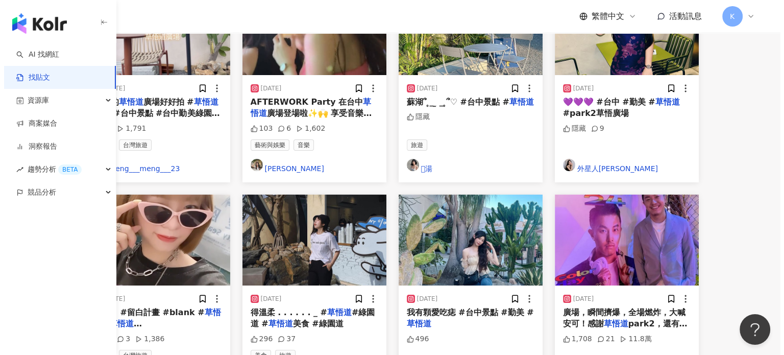
scroll to position [510, 0]
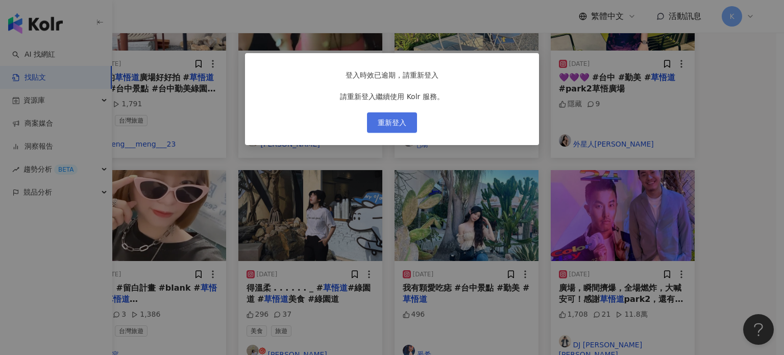
click at [397, 127] on span "重新登入" at bounding box center [392, 122] width 29 height 8
click at [399, 133] on button "重新登入" at bounding box center [392, 122] width 50 height 20
click at [400, 127] on span "重新登入" at bounding box center [392, 122] width 29 height 8
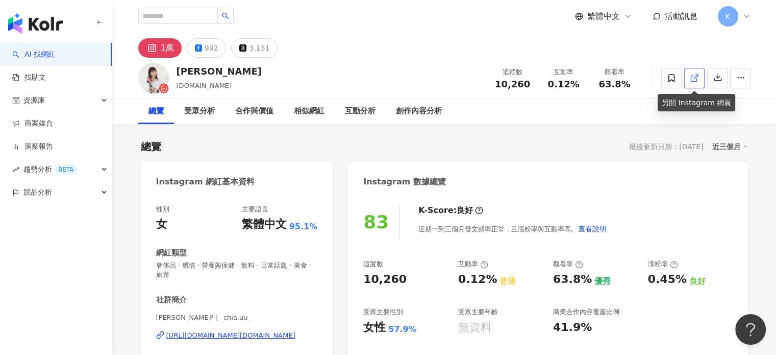
click at [695, 85] on link at bounding box center [694, 78] width 20 height 20
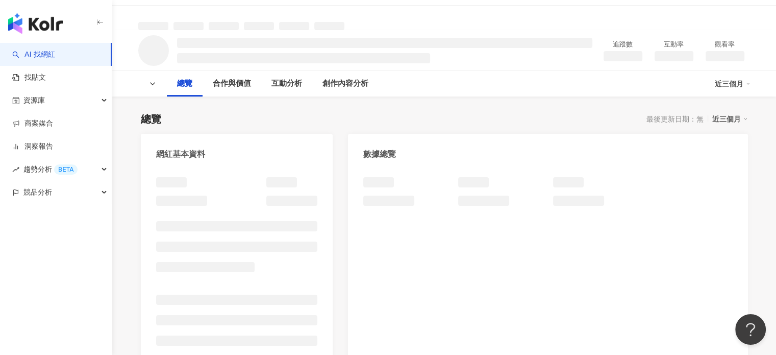
scroll to position [102, 0]
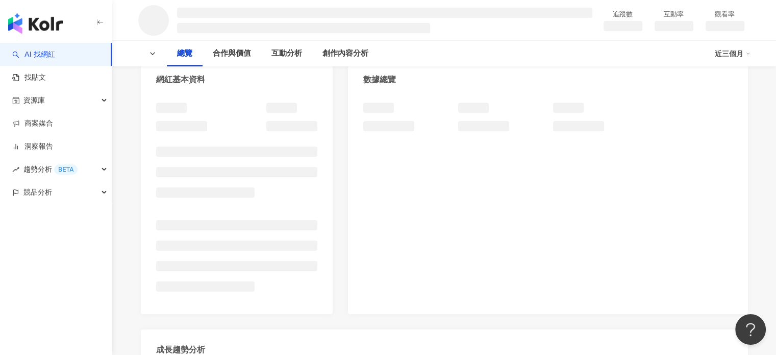
scroll to position [51, 0]
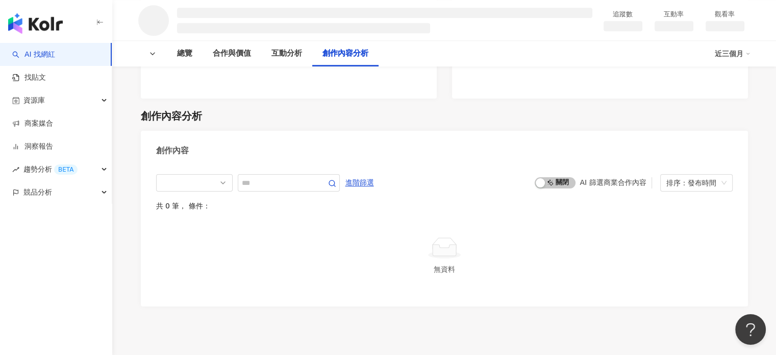
scroll to position [1120, 0]
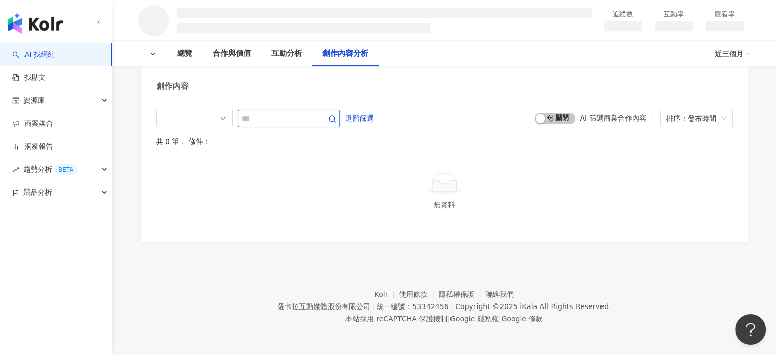
click at [301, 120] on input "text" at bounding box center [277, 118] width 71 height 12
type input "*"
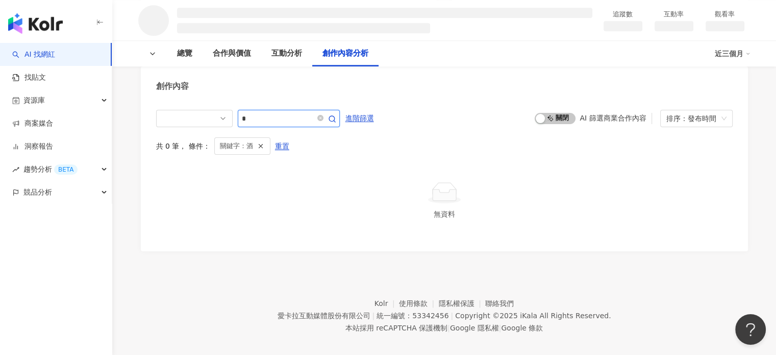
scroll to position [1119, 0]
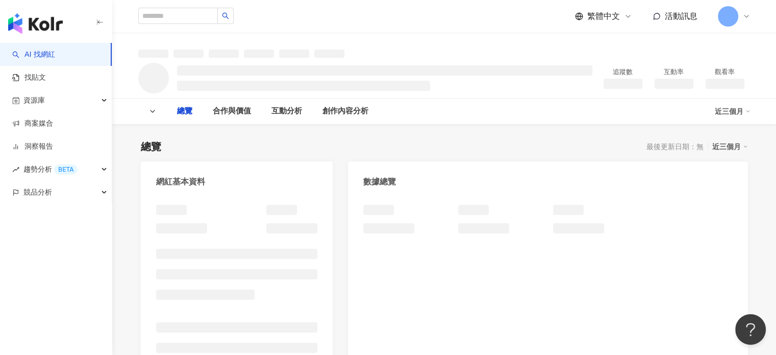
type input "*"
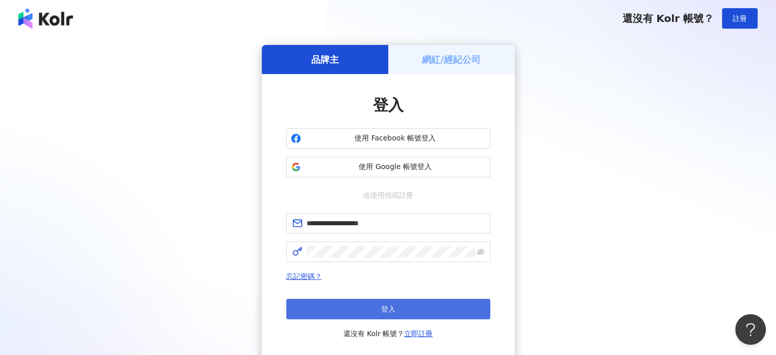
click at [398, 317] on button "登入" at bounding box center [388, 308] width 204 height 20
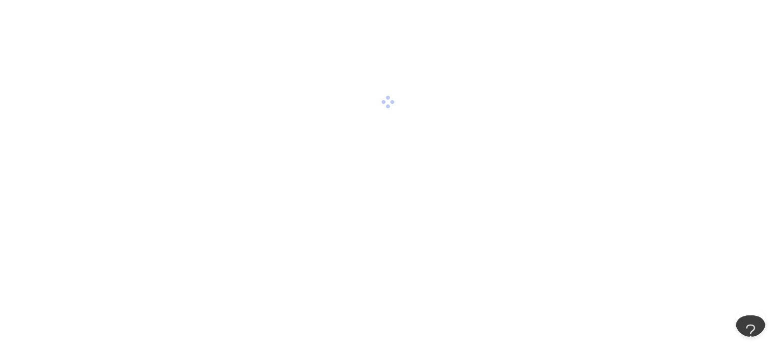
click at [646, 87] on div at bounding box center [388, 102] width 776 height 204
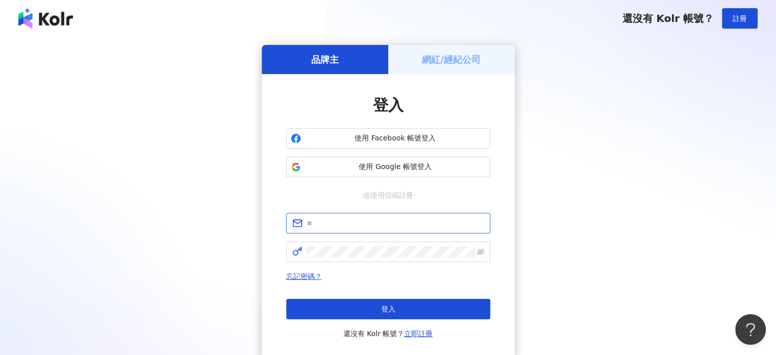
type input "**********"
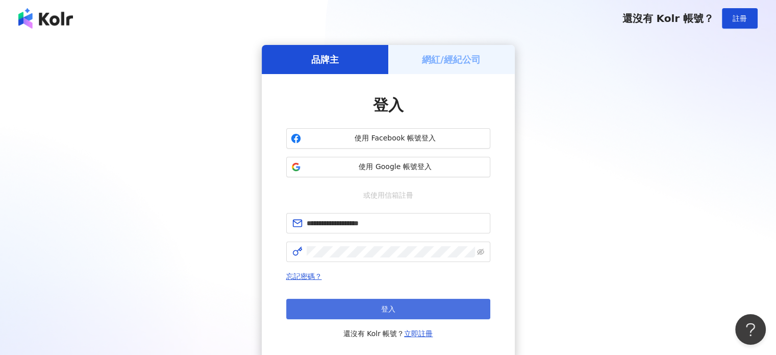
click at [392, 305] on span "登入" at bounding box center [388, 309] width 14 height 8
type input "**********"
click at [417, 313] on button "登入" at bounding box center [388, 308] width 204 height 20
click at [404, 311] on button "登入" at bounding box center [388, 308] width 204 height 20
click at [405, 314] on button "登入" at bounding box center [388, 308] width 204 height 20
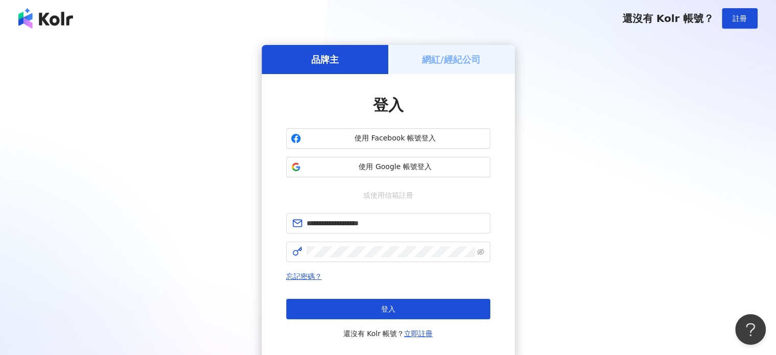
click at [405, 314] on button "登入" at bounding box center [388, 308] width 204 height 20
type input "**********"
click at [405, 314] on button "登入" at bounding box center [388, 308] width 204 height 20
type input "**********"
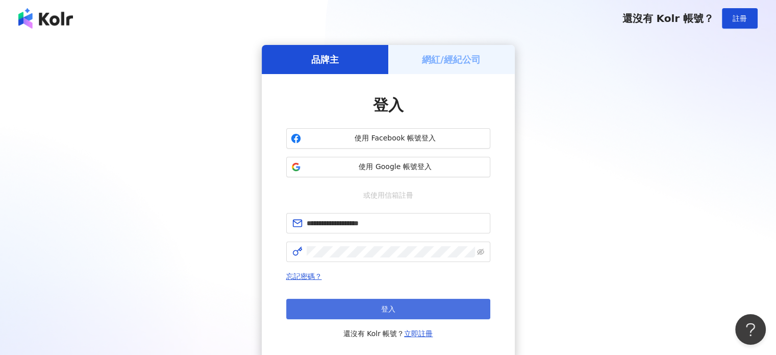
click at [421, 303] on button "登入" at bounding box center [388, 308] width 204 height 20
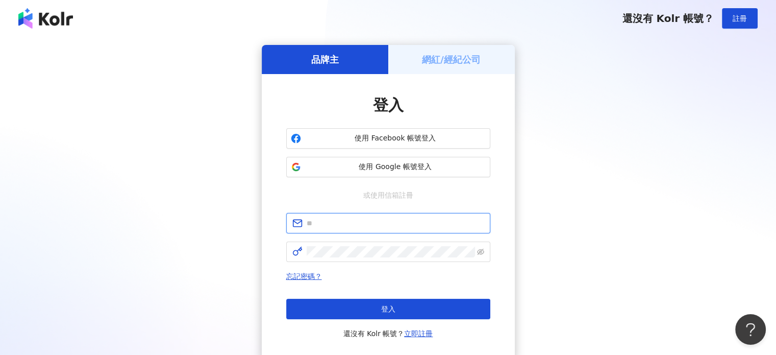
type input "**********"
click at [421, 303] on button "登入" at bounding box center [388, 308] width 204 height 20
type input "**********"
click at [421, 303] on button "登入" at bounding box center [388, 308] width 204 height 20
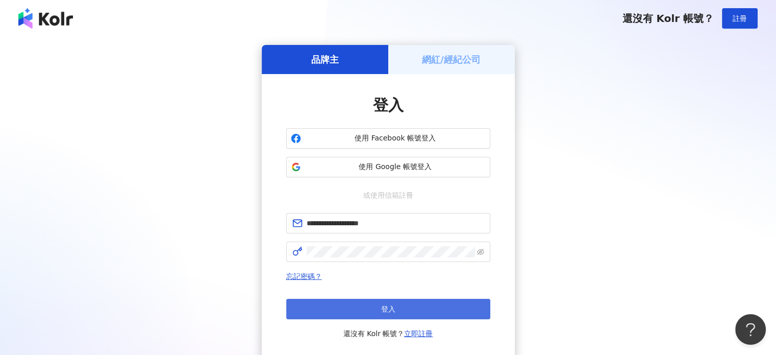
click at [433, 313] on button "登入" at bounding box center [388, 308] width 204 height 20
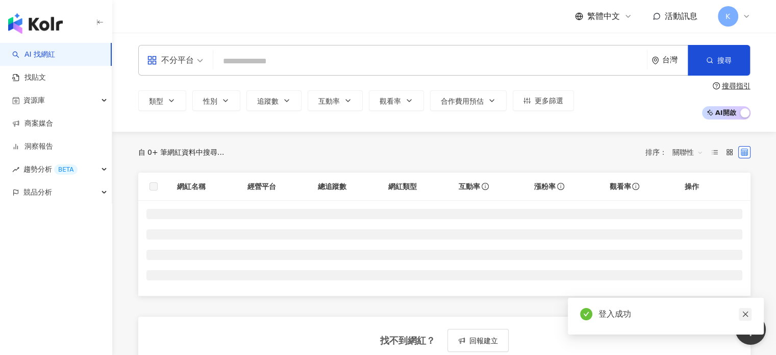
click at [744, 310] on icon "close" at bounding box center [745, 313] width 7 height 7
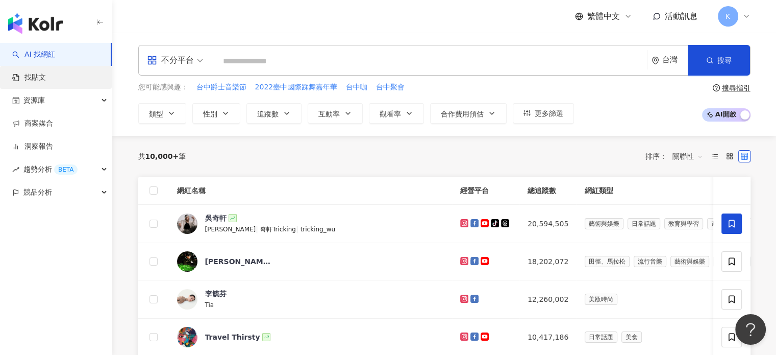
click at [46, 81] on link "找貼文" at bounding box center [29, 77] width 34 height 10
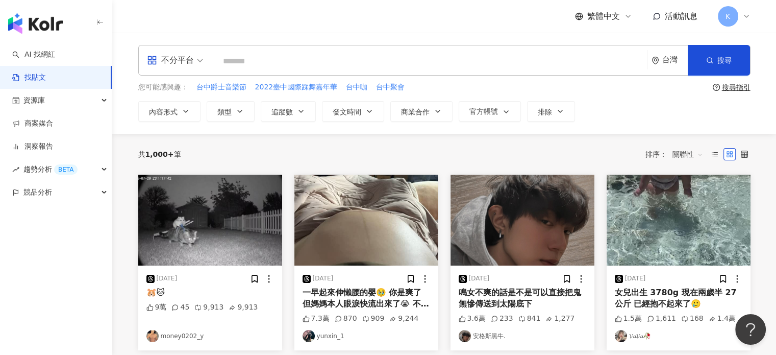
click at [173, 63] on div "不分平台" at bounding box center [170, 60] width 47 height 16
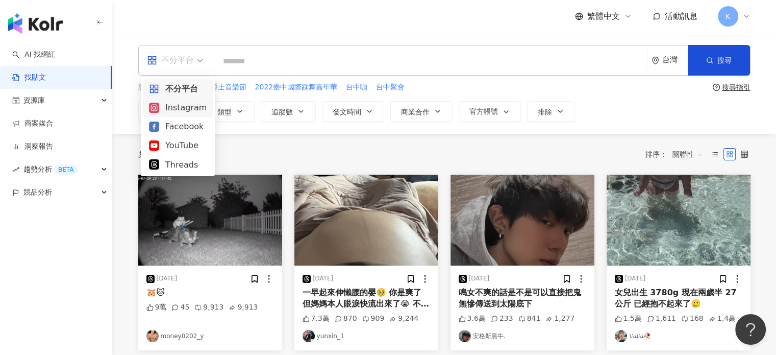
click at [191, 110] on div "Instagram" at bounding box center [178, 107] width 58 height 13
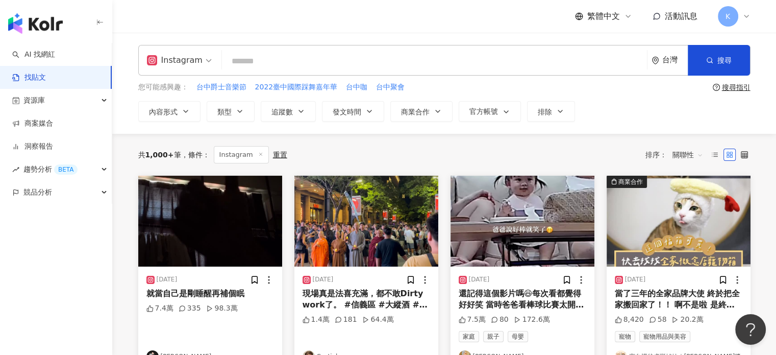
click at [396, 61] on input "search" at bounding box center [434, 61] width 417 height 22
click at [233, 84] on span "台中爵士音樂節" at bounding box center [221, 87] width 50 height 10
type input "*******"
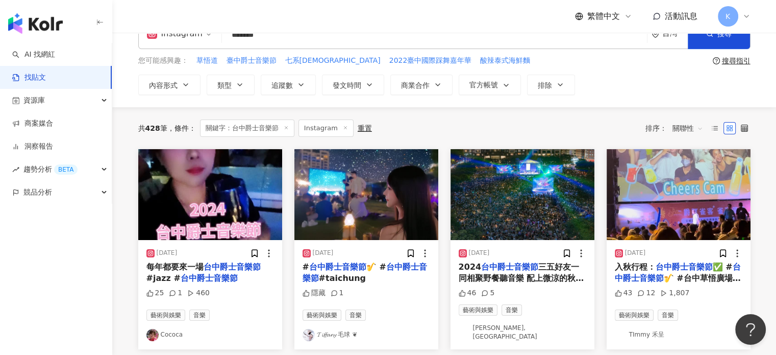
scroll to position [51, 0]
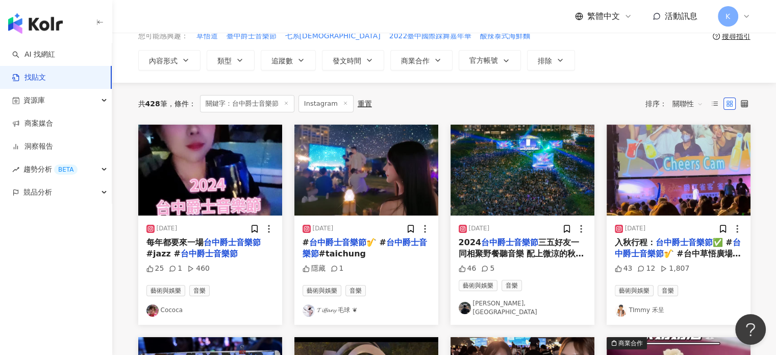
click at [719, 163] on img at bounding box center [679, 169] width 144 height 91
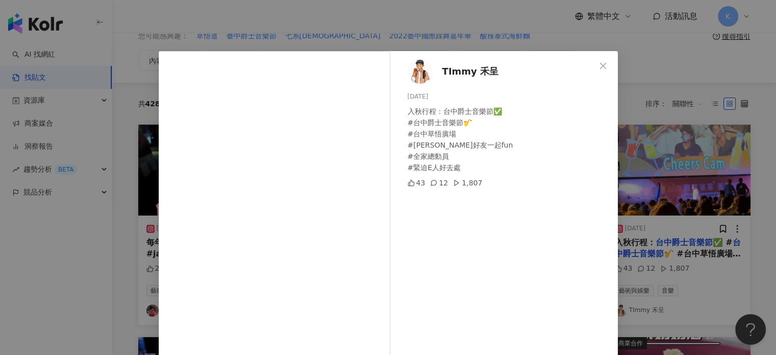
click at [487, 17] on div "TImmy 禾呈 2024/10/19 入秋行程：台中爵士音樂節✅ #台中爵士音樂節🎷 #台中草悟廣場 #山舞好友一起fun #全家總動員 #緊迫E人好去處 …" at bounding box center [388, 177] width 776 height 355
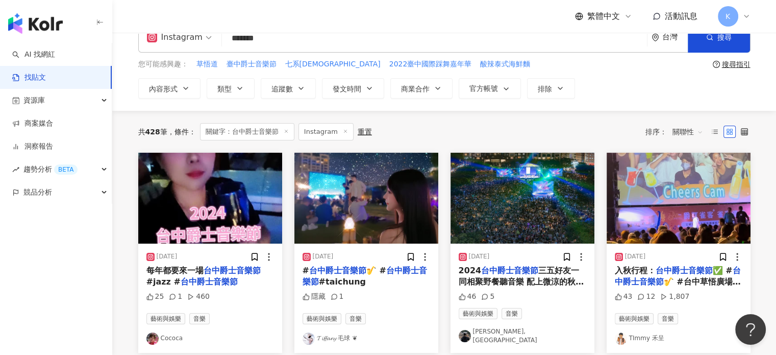
scroll to position [0, 0]
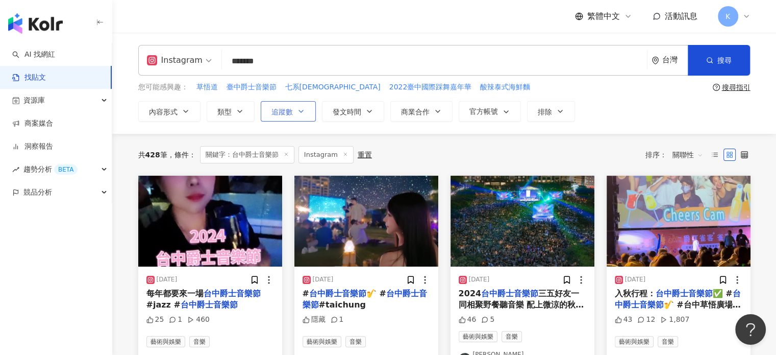
click at [296, 116] on button "追蹤數" at bounding box center [288, 111] width 55 height 20
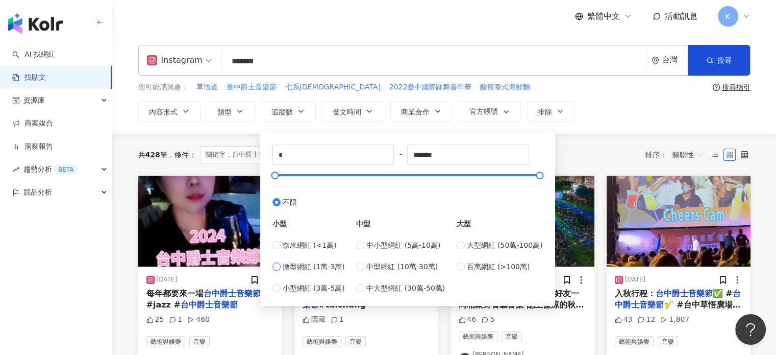
click at [296, 270] on span "微型網紅 (1萬-3萬)" at bounding box center [314, 266] width 62 height 11
type input "*****"
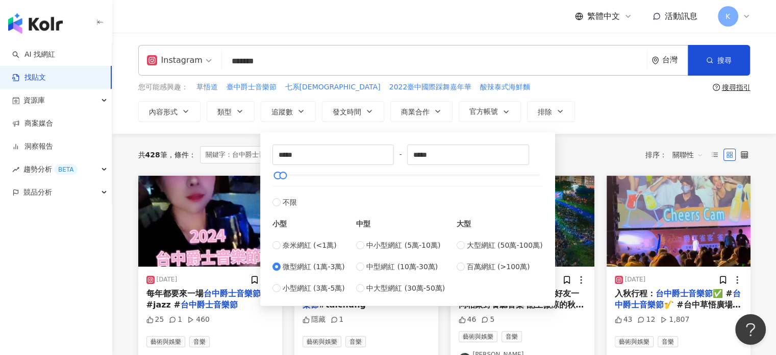
click at [610, 148] on div "共 428 筆 條件 ： 關鍵字：台中爵士音樂節 Instagram 重置 排序： 關聯性" at bounding box center [444, 154] width 612 height 17
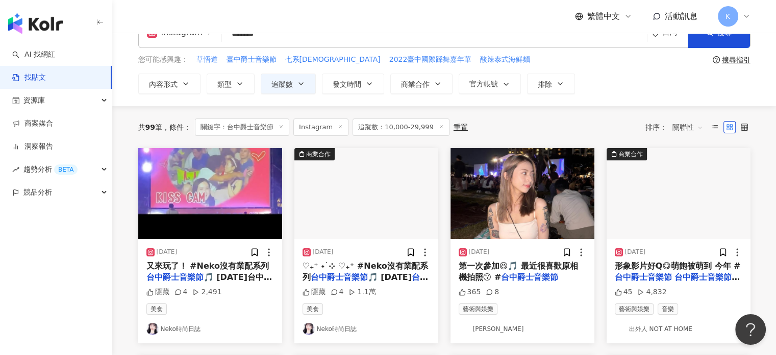
scroll to position [51, 0]
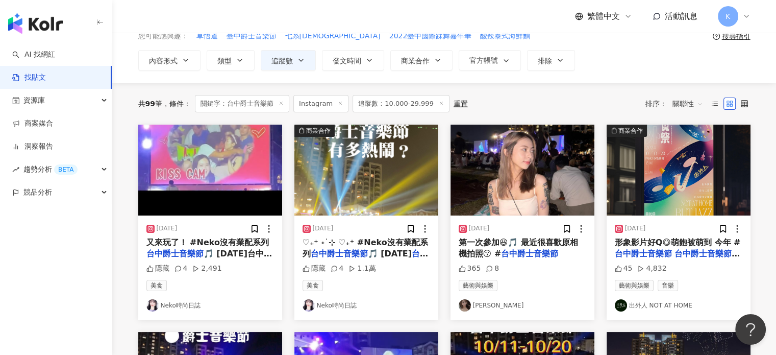
click at [224, 155] on img at bounding box center [210, 169] width 144 height 91
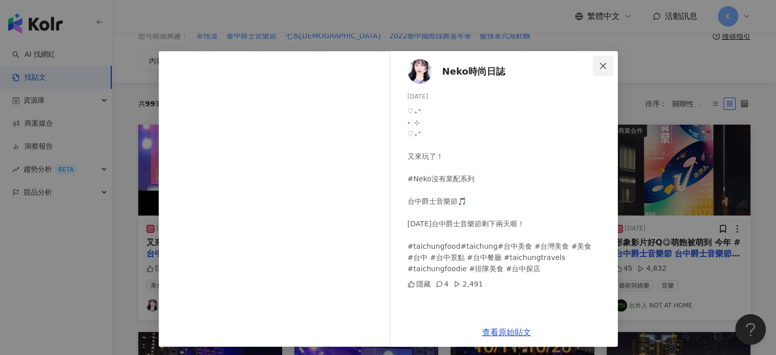
click at [599, 65] on icon "close" at bounding box center [603, 66] width 8 height 8
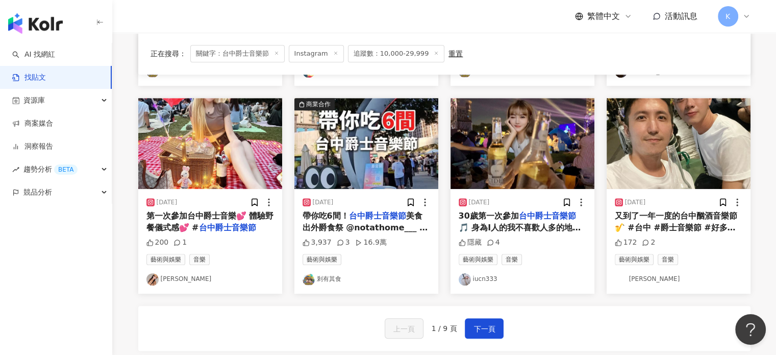
scroll to position [510, 0]
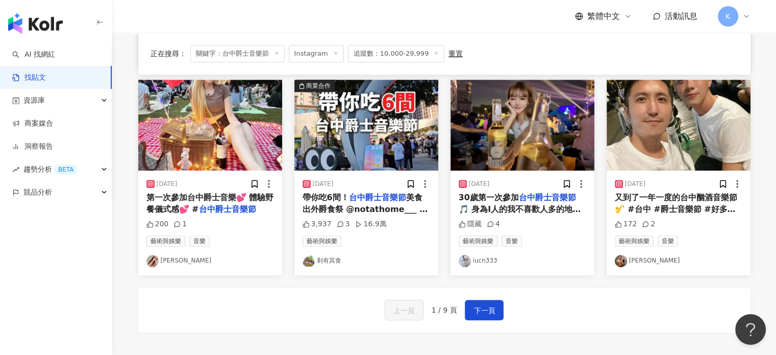
click at [572, 152] on img at bounding box center [523, 125] width 144 height 91
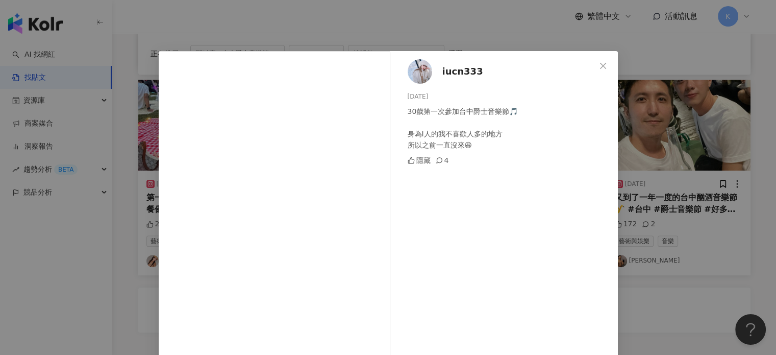
click at [740, 101] on div "iucn333 2024/10/13 30歲第一次參加台中爵士音樂節🎵 身為I人的我不喜歡人多的地方 所以之前一直沒來😆 隱藏 4 查看原始貼文" at bounding box center [388, 177] width 776 height 355
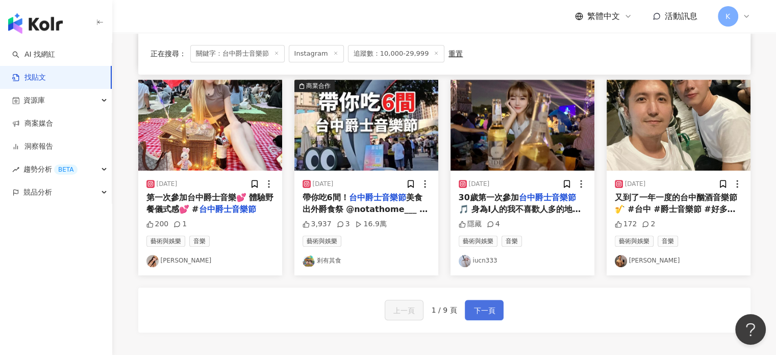
click at [496, 306] on button "下一頁" at bounding box center [484, 309] width 39 height 20
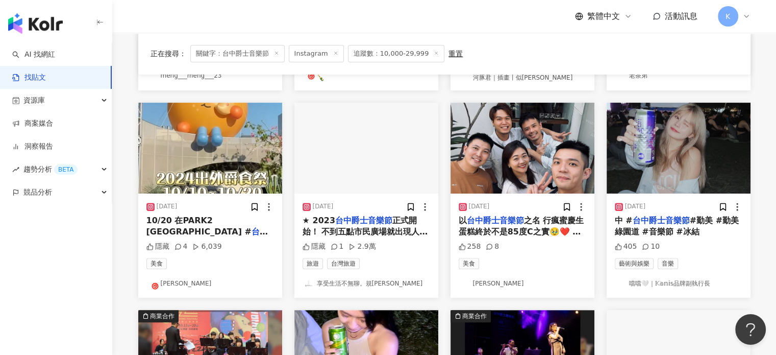
scroll to position [204, 0]
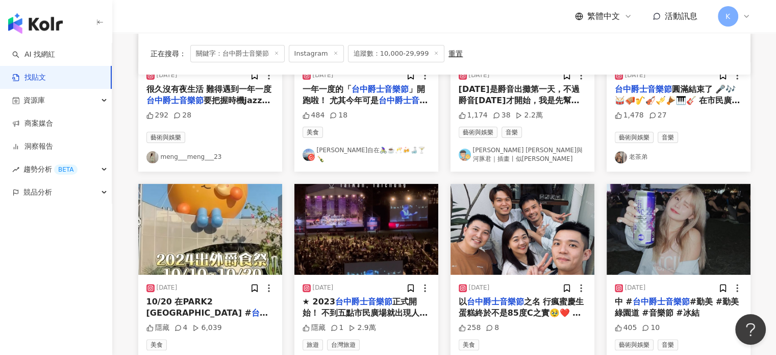
click at [704, 213] on img at bounding box center [679, 229] width 144 height 91
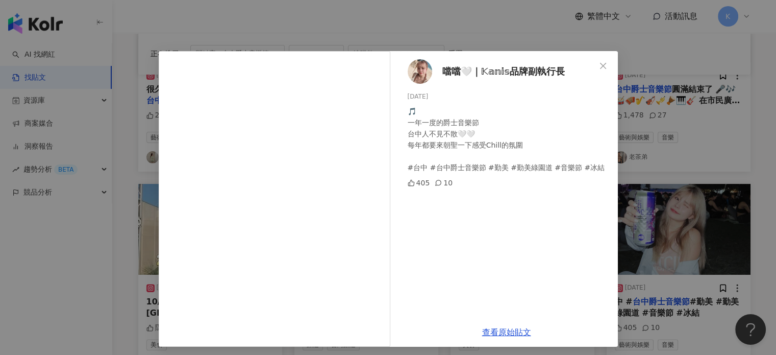
click at [733, 145] on div "噹噹🤍｜𝕂𝕒𝕟𝕚𝕤品牌副執行長 2024/10/13 🎵 一年一度的爵士音樂節 台中人不見不散🤍🤍 每年都要來朝聖一下感受Chill的氛圍 #台中 #台中爵士…" at bounding box center [388, 177] width 776 height 355
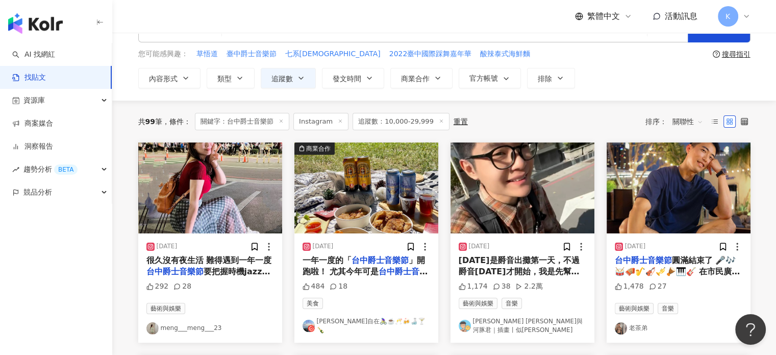
scroll to position [51, 0]
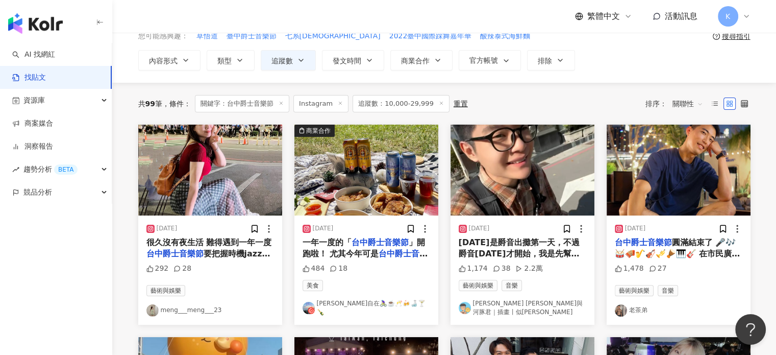
click at [688, 165] on img at bounding box center [679, 169] width 144 height 91
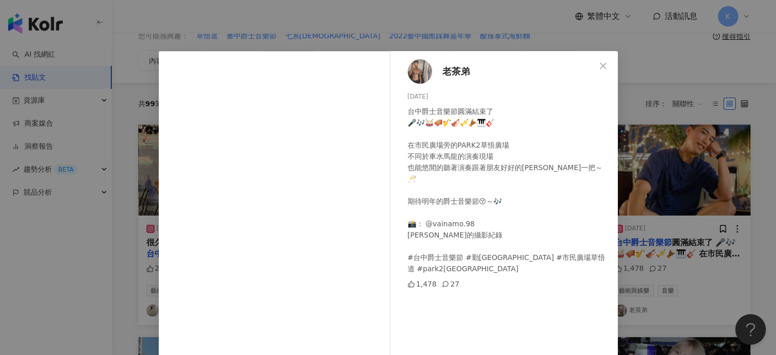
click at [702, 57] on div "老茶弟 2023/10/22 台中爵士音樂節圓滿結束了 🎤🎶🥁🪗🎷🎻🎺🪘🎹🎸 在市民廣場旁的PARK2草悟廣場 不同於車水馬龍的演奏現場 也能悠閒的聽著演奏跟…" at bounding box center [388, 177] width 776 height 355
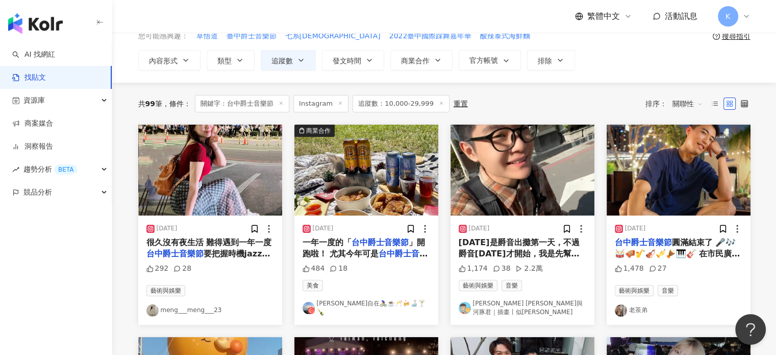
click at [400, 155] on img at bounding box center [366, 169] width 144 height 91
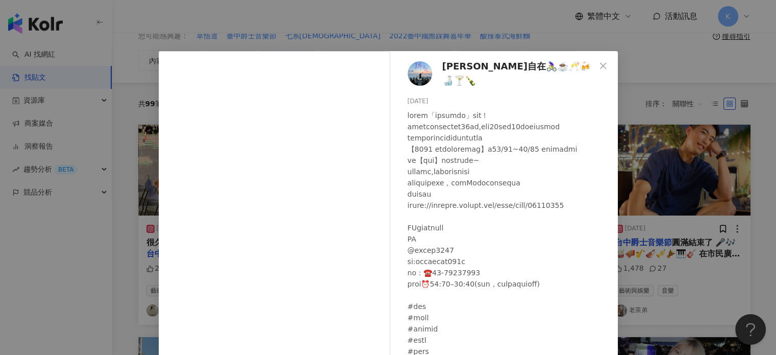
click at [698, 65] on div "夏舞自在🚴🏽‍♀️☕️🥂🍻🍶🍸🍾 2024/10/12 484 18 查看原始貼文" at bounding box center [388, 177] width 776 height 355
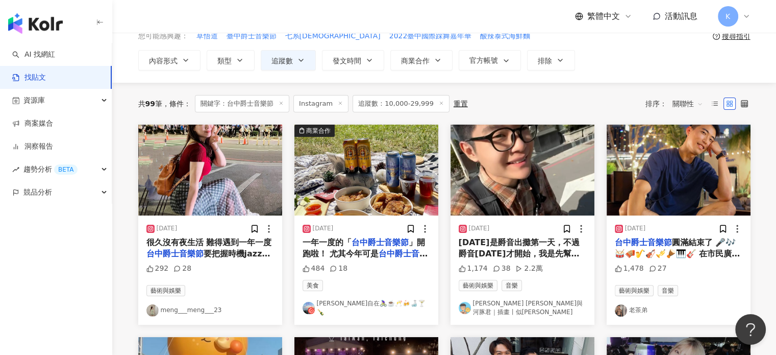
click at [247, 165] on img at bounding box center [210, 169] width 144 height 91
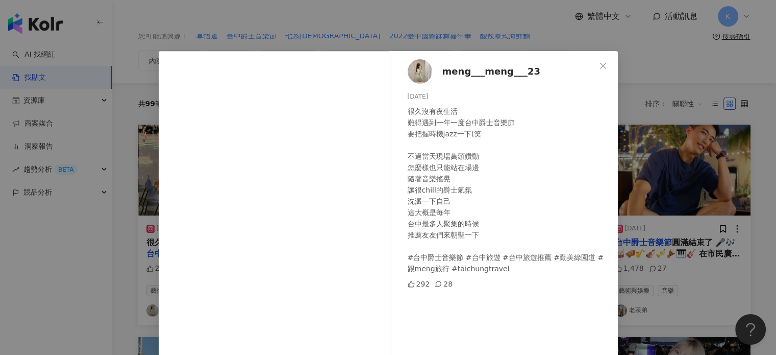
click at [669, 64] on div "meng___meng___23 2024/10/19 很久沒有夜生活 難得遇到一年一度台中爵士音樂節 要把握時機jazz一下(笑 不過當天現場萬頭鑽動 怎麼…" at bounding box center [388, 177] width 776 height 355
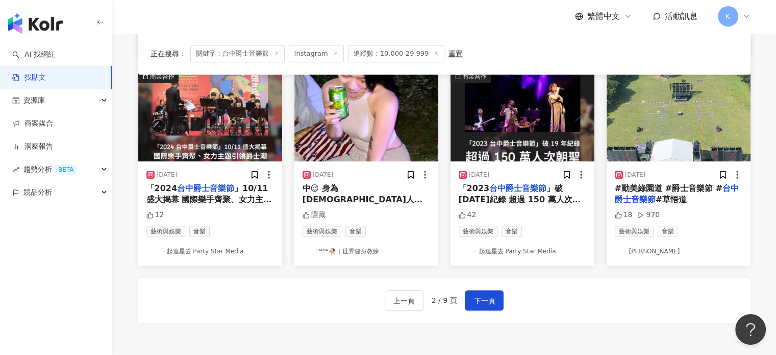
scroll to position [625, 0]
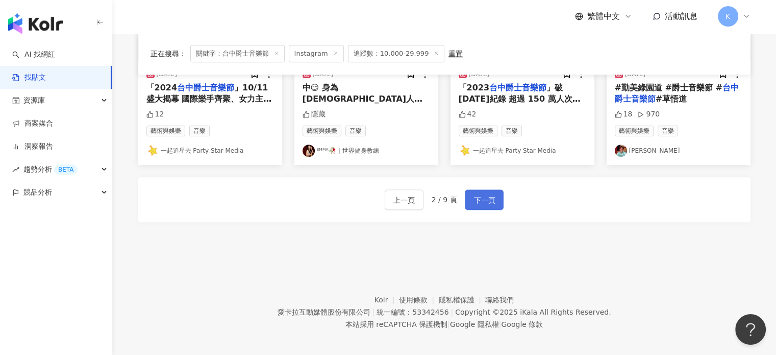
click at [477, 194] on span "下一頁" at bounding box center [483, 200] width 21 height 12
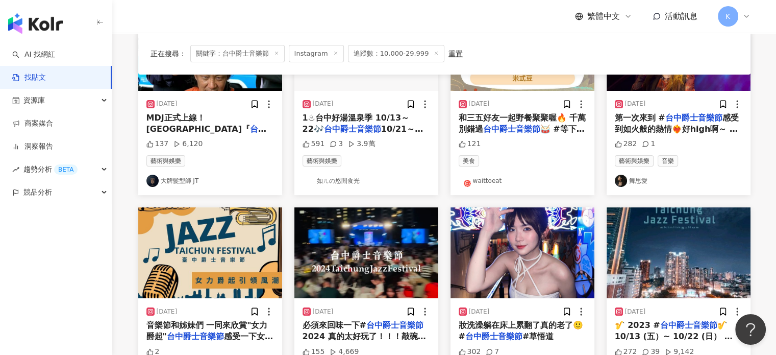
scroll to position [278, 0]
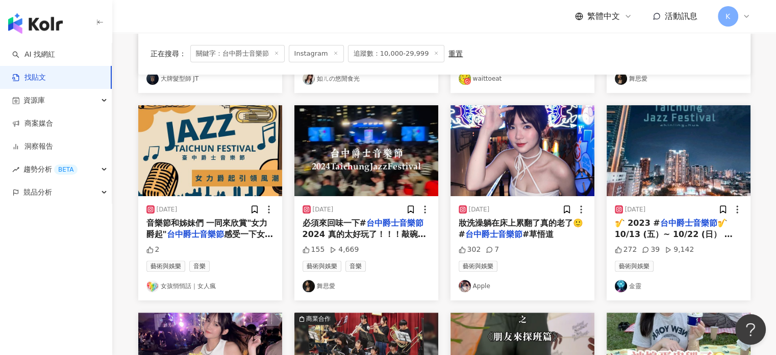
click at [480, 139] on img at bounding box center [523, 150] width 144 height 91
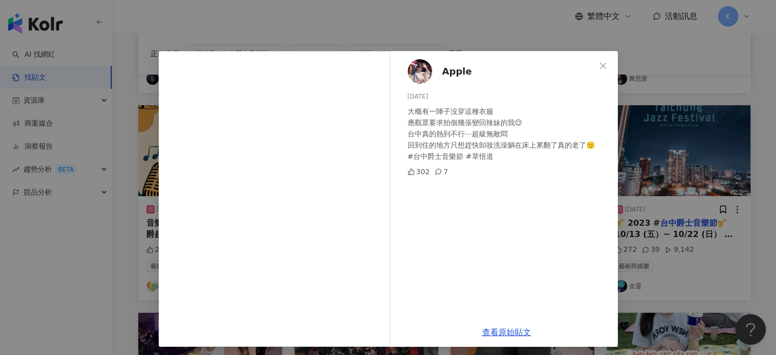
click at [670, 110] on div "Apple 2024/10/19 大概有一陣子沒穿這種衣服 應觀眾要求拍個幾張變回辣妹的我😌 台中真的熱到不行⋯超級無敵悶 回到住的地方只想趕快卸妝洗澡躺在床…" at bounding box center [388, 177] width 776 height 355
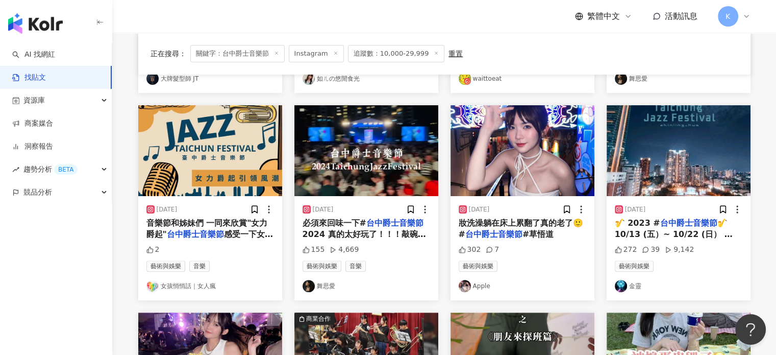
click at [509, 143] on img at bounding box center [523, 150] width 144 height 91
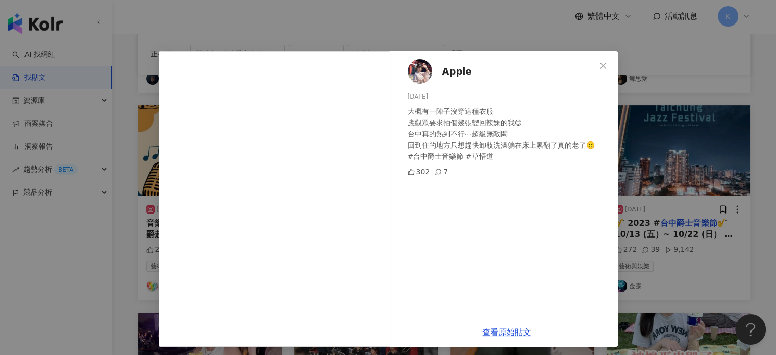
click at [435, 71] on div "Apple 2024/10/19 大概有一陣子沒穿這種衣服 應觀眾要求拍個幾張變回辣妹的我😌 台中真的熱到不行⋯超級無敵悶 回到住的地方只想趕快卸妝洗澡躺在床…" at bounding box center [506, 184] width 222 height 266
click at [447, 69] on span "Apple" at bounding box center [457, 71] width 30 height 14
click at [724, 129] on div "Apple 2024/10/19 大概有一陣子沒穿這種衣服 應觀眾要求拍個幾張變回辣妹的我😌 台中真的熱到不行⋯超級無敵悶 回到住的地方只想趕快卸妝洗澡躺在床…" at bounding box center [388, 177] width 776 height 355
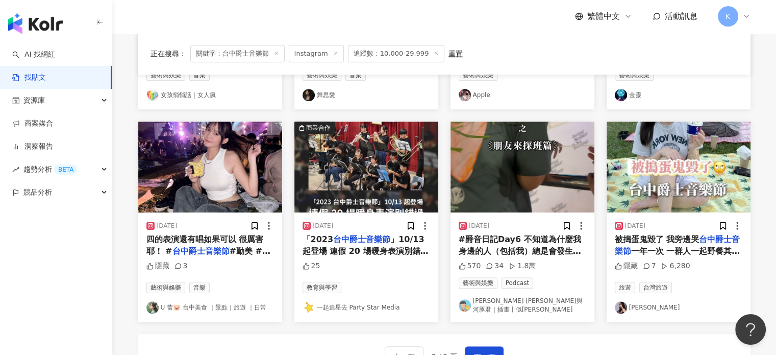
scroll to position [482, 0]
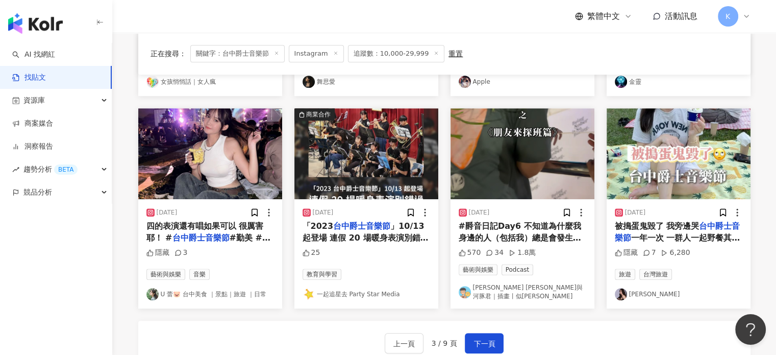
click at [226, 146] on img at bounding box center [210, 153] width 144 height 91
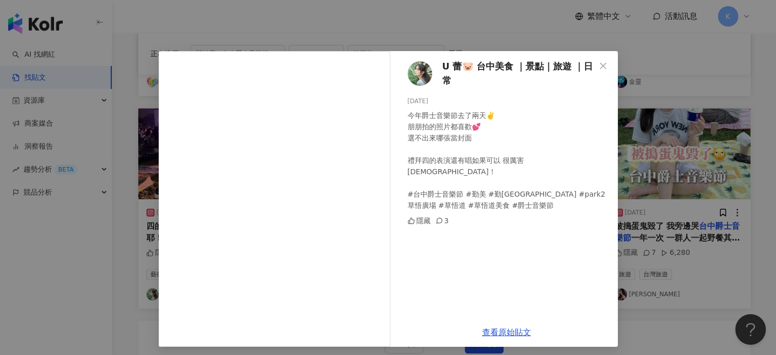
click at [423, 65] on img at bounding box center [420, 73] width 24 height 24
click at [600, 64] on icon "close" at bounding box center [603, 65] width 6 height 6
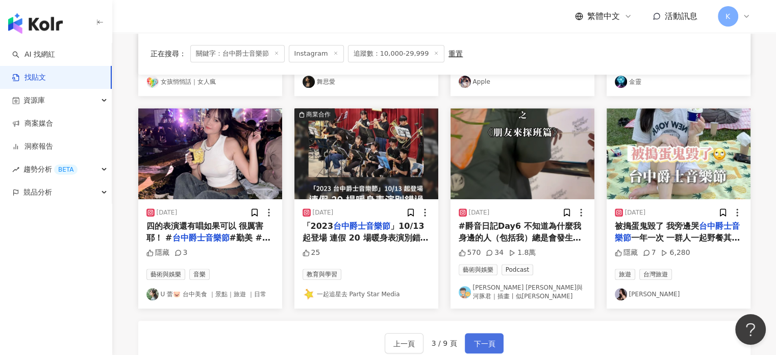
click at [488, 337] on span "下一頁" at bounding box center [483, 343] width 21 height 12
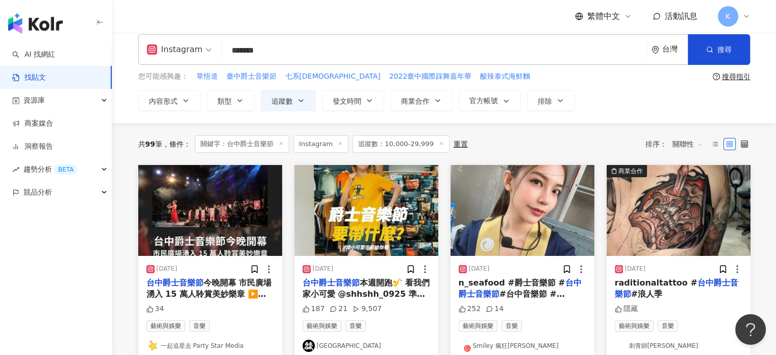
scroll to position [0, 0]
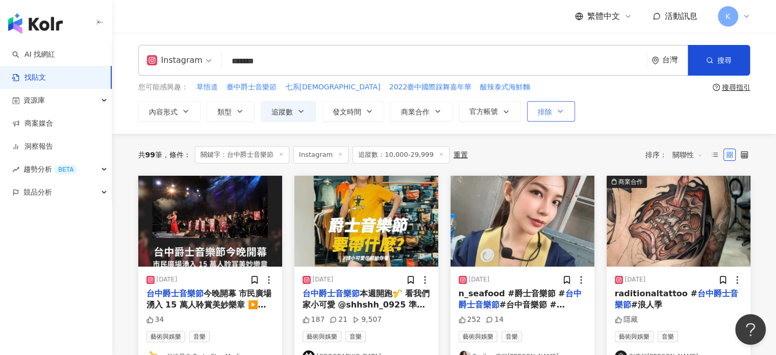
click at [550, 111] on span "排除" at bounding box center [545, 112] width 14 height 8
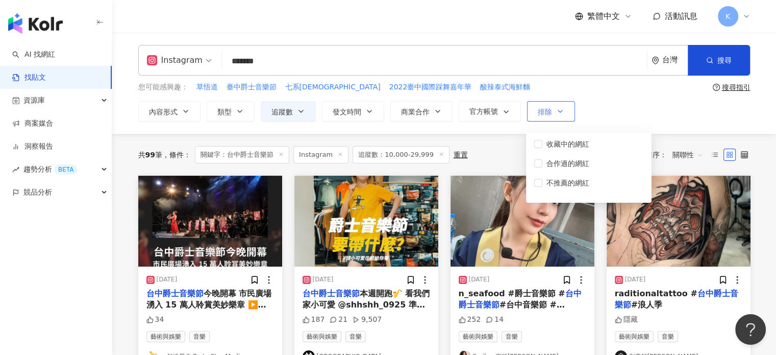
click at [550, 111] on span "排除" at bounding box center [545, 112] width 14 height 8
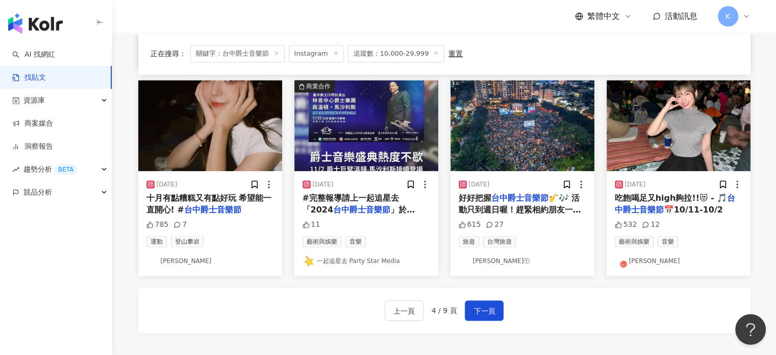
scroll to position [510, 0]
click at [193, 118] on img at bounding box center [210, 125] width 144 height 91
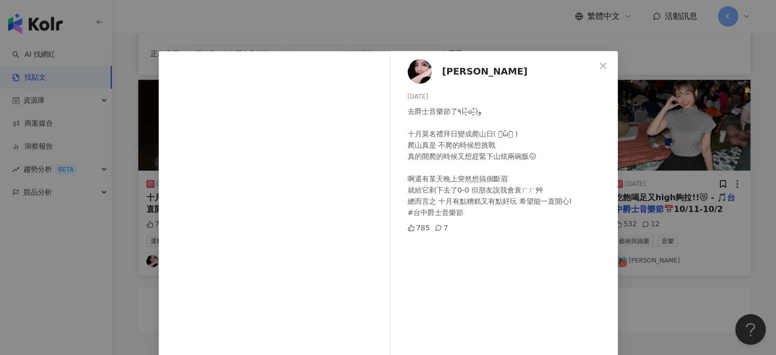
click at [718, 137] on div "程子安 2024/10/13 去爵士音樂節了٩(˃̶͈̀௰˂̶͈́)و 十月莫名禮拜日變成爬山日( ･᷄ὢ･᷅ ) 爬山真是 不爬的時候想挑戰 真的開爬的時候…" at bounding box center [388, 177] width 776 height 355
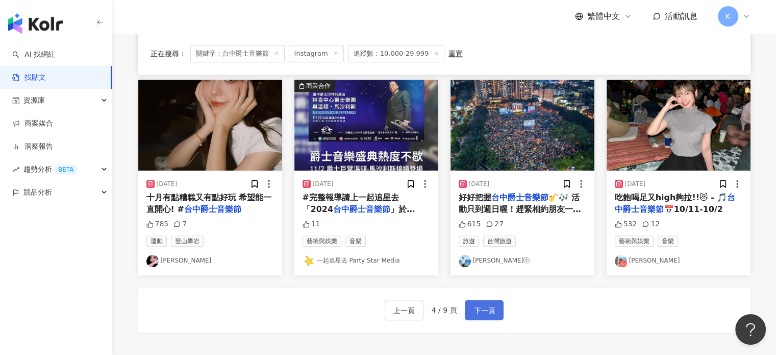
click at [488, 304] on span "下一頁" at bounding box center [483, 310] width 21 height 12
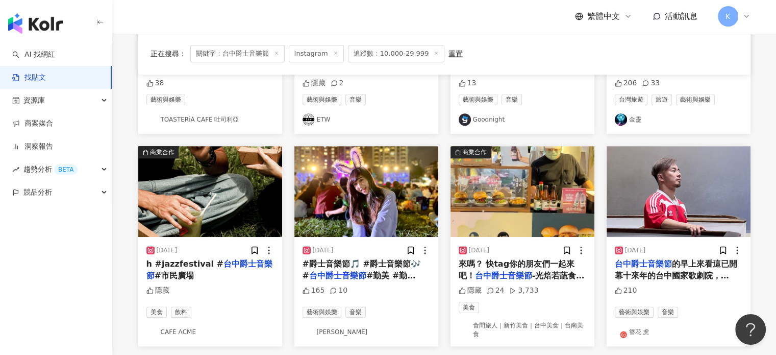
scroll to position [566, 0]
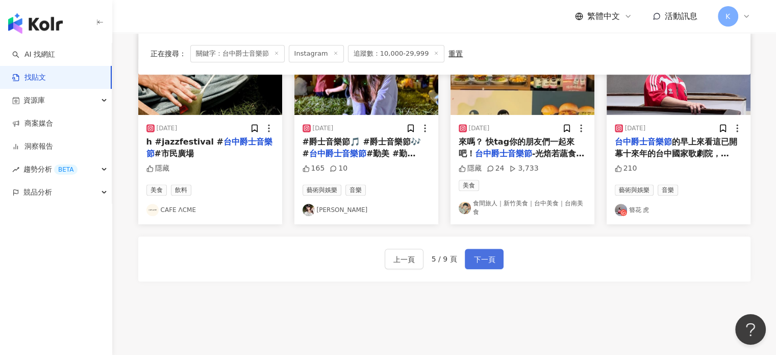
click at [473, 258] on span "下一頁" at bounding box center [483, 259] width 21 height 12
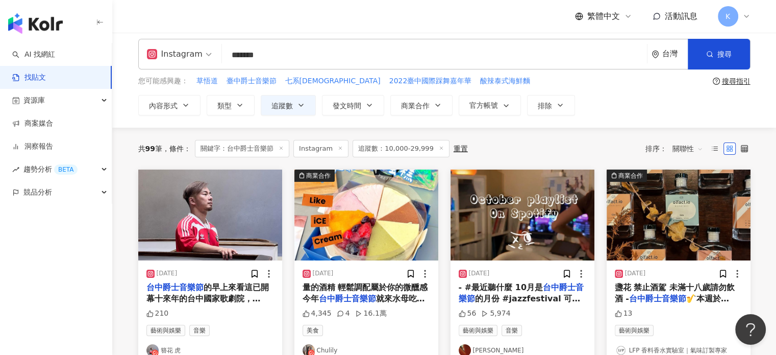
scroll to position [0, 0]
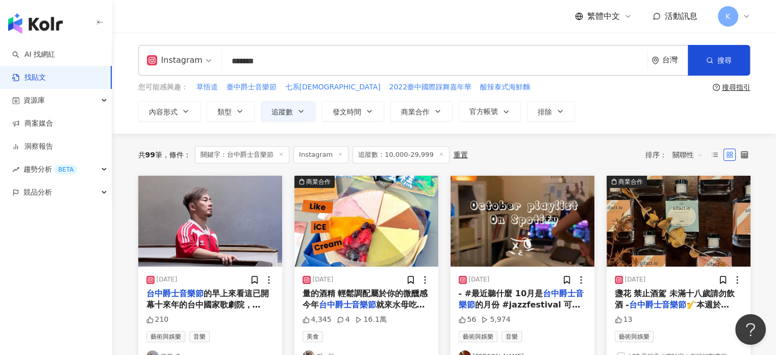
drag, startPoint x: 294, startPoint y: 59, endPoint x: 243, endPoint y: 59, distance: 51.0
click at [243, 59] on input "*******" at bounding box center [434, 61] width 417 height 22
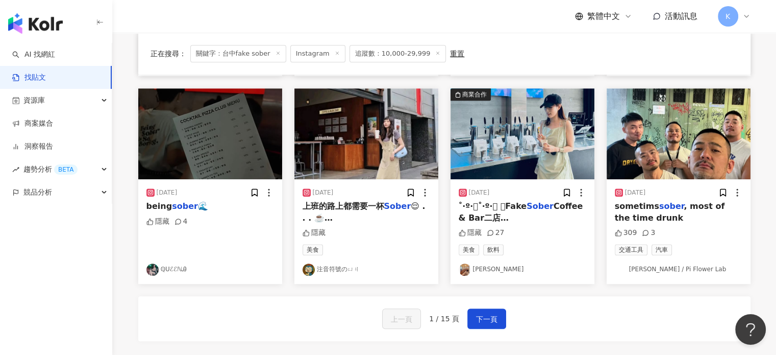
scroll to position [561, 0]
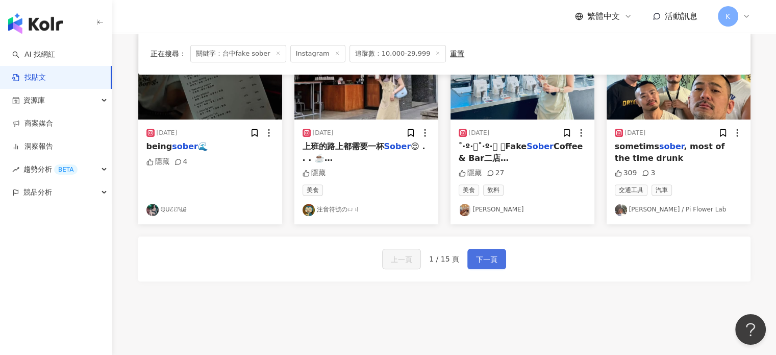
click at [490, 253] on span "下一頁" at bounding box center [486, 259] width 21 height 12
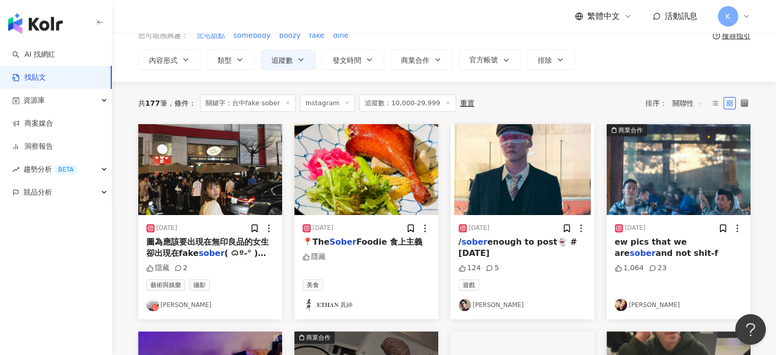
scroll to position [51, 0]
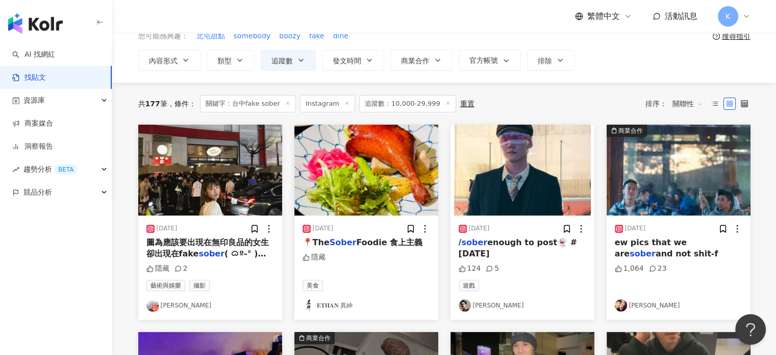
click at [223, 186] on img at bounding box center [210, 169] width 144 height 91
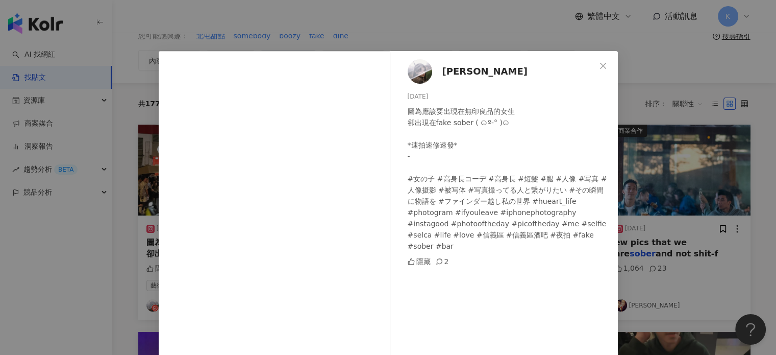
click at [651, 149] on div "趙☁️ 2023/11/10 圖為應該要出現在無印良品的女生 卻出現在fake sober ( ᜊº-° )ᜊ *速拍速修速發* - #女の子 #高身長コーデ…" at bounding box center [388, 177] width 776 height 355
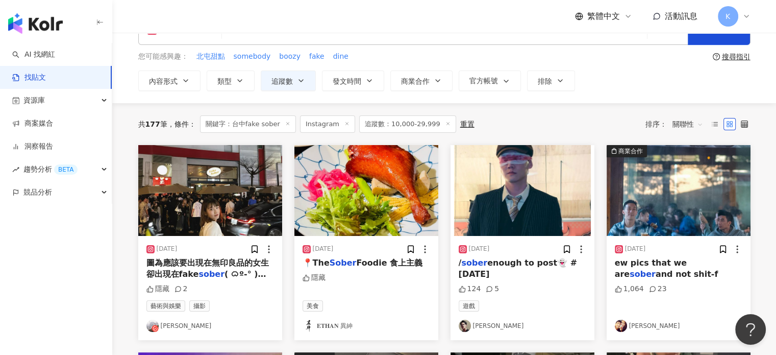
scroll to position [0, 0]
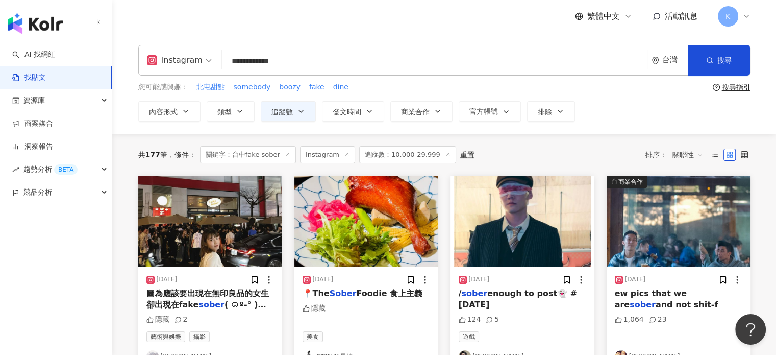
drag, startPoint x: 307, startPoint y: 62, endPoint x: 245, endPoint y: 63, distance: 61.7
click at [245, 63] on input "**********" at bounding box center [434, 61] width 417 height 22
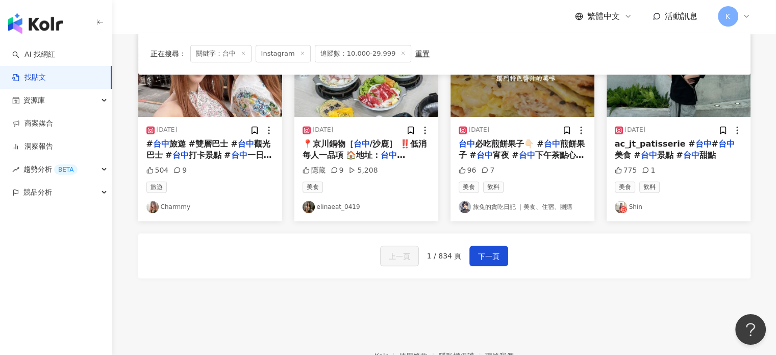
scroll to position [622, 0]
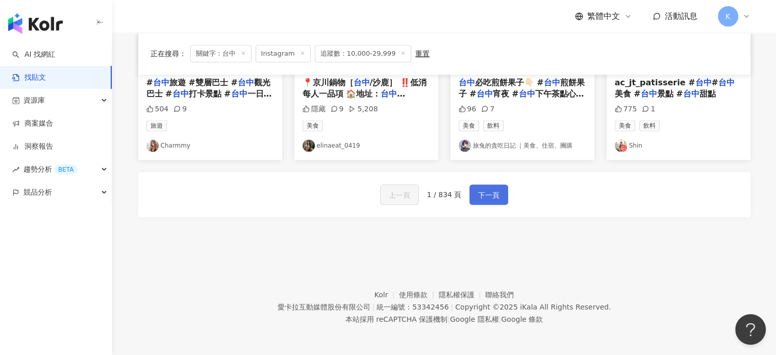
click at [482, 198] on span "下一頁" at bounding box center [488, 195] width 21 height 12
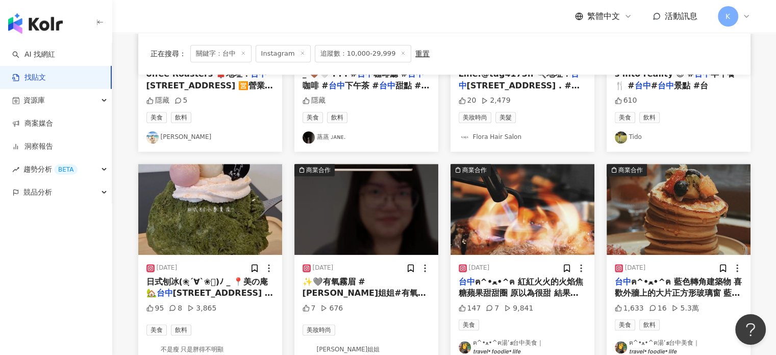
scroll to position [577, 0]
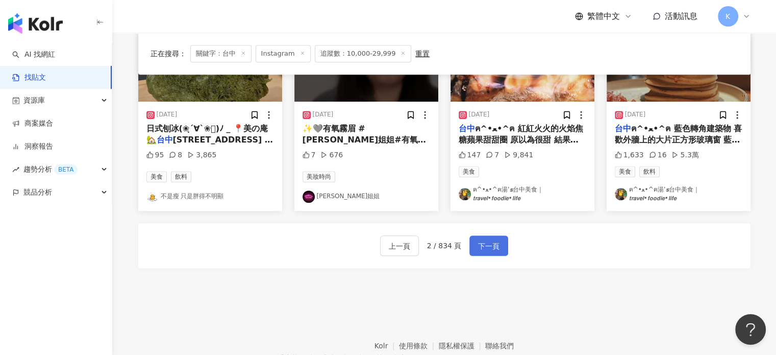
click at [490, 241] on span "下一頁" at bounding box center [488, 246] width 21 height 12
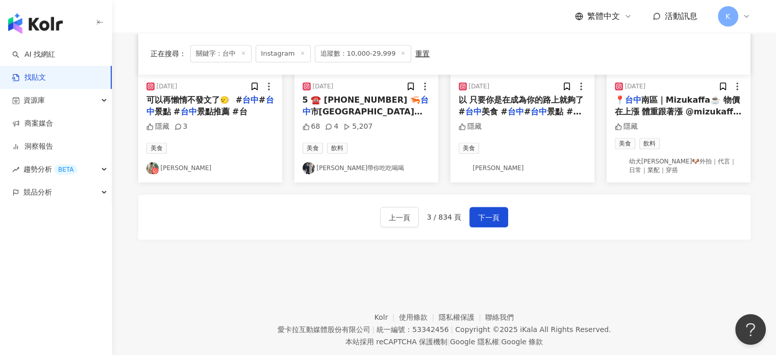
scroll to position [628, 0]
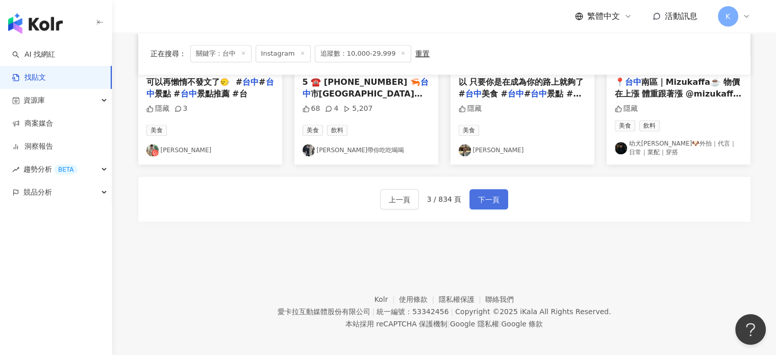
click at [479, 197] on span "下一頁" at bounding box center [488, 199] width 21 height 12
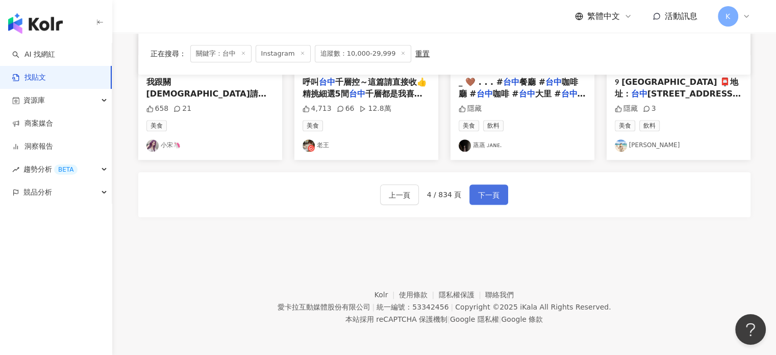
click at [486, 191] on span "下一頁" at bounding box center [488, 195] width 21 height 12
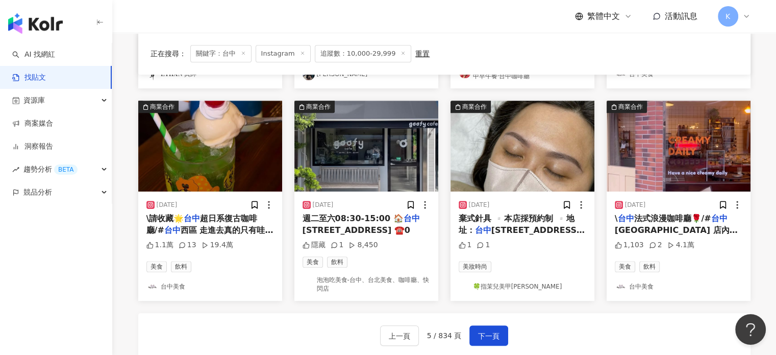
scroll to position [561, 0]
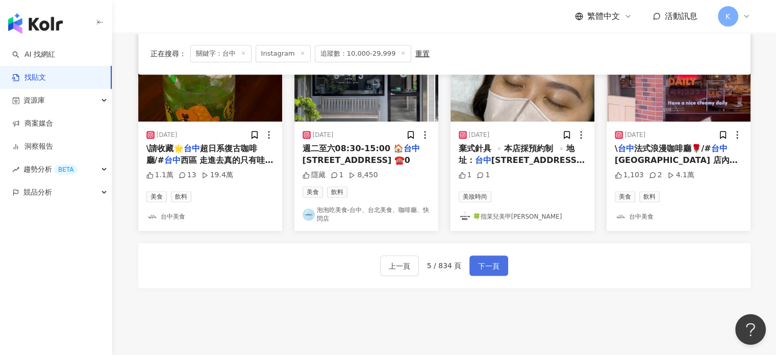
click at [491, 256] on button "下一頁" at bounding box center [488, 265] width 39 height 20
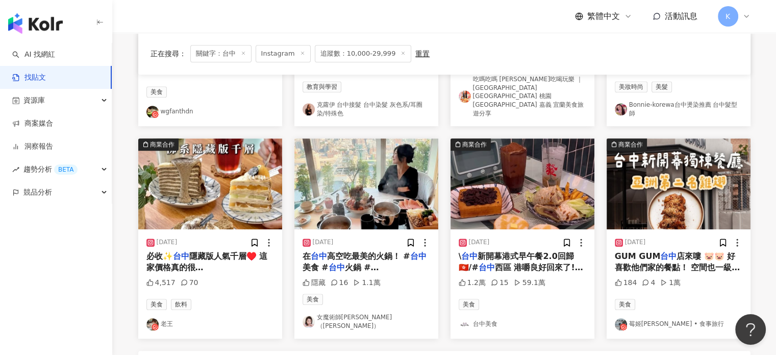
scroll to position [612, 0]
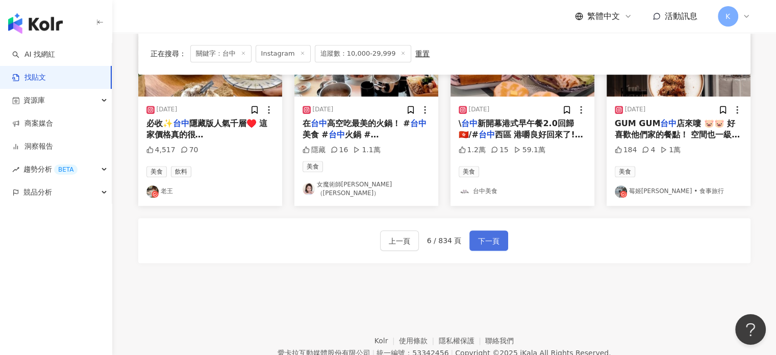
click at [478, 235] on span "下一頁" at bounding box center [488, 241] width 21 height 12
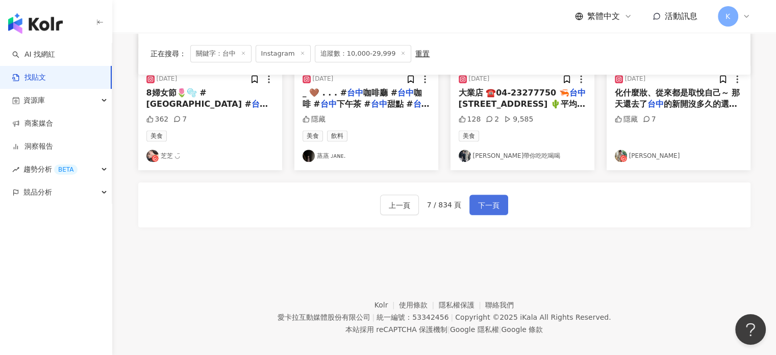
click at [483, 207] on span "下一頁" at bounding box center [488, 205] width 21 height 12
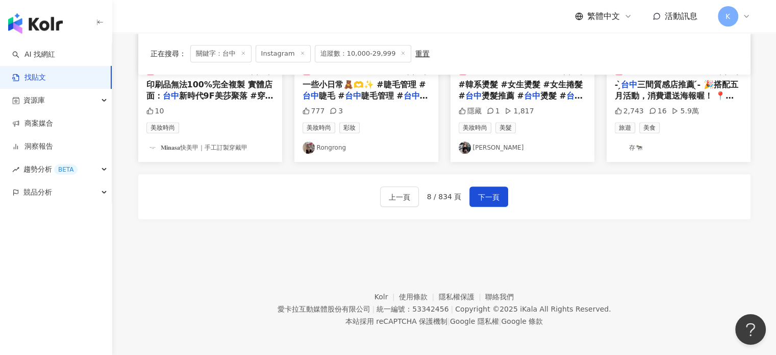
scroll to position [622, 0]
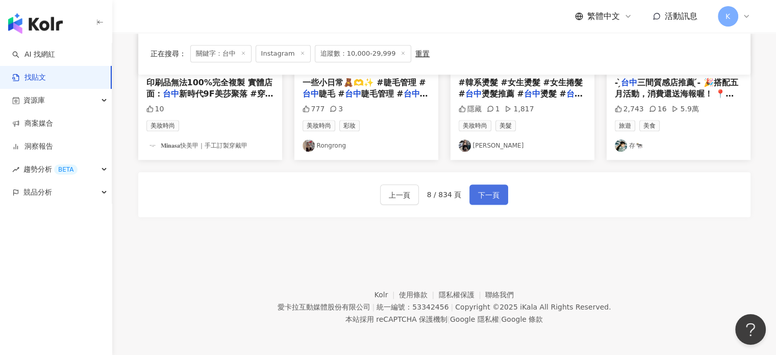
click at [482, 186] on button "下一頁" at bounding box center [488, 194] width 39 height 20
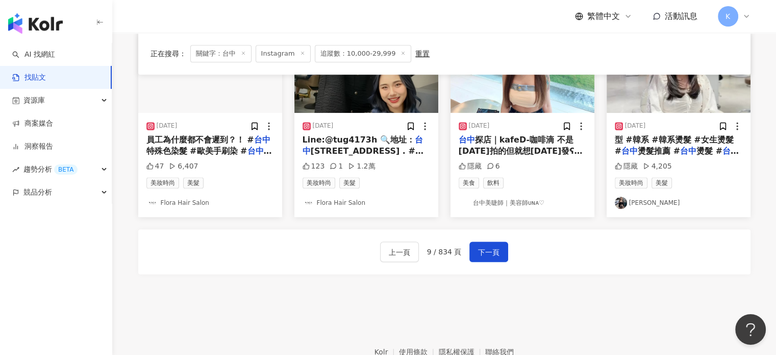
scroll to position [612, 0]
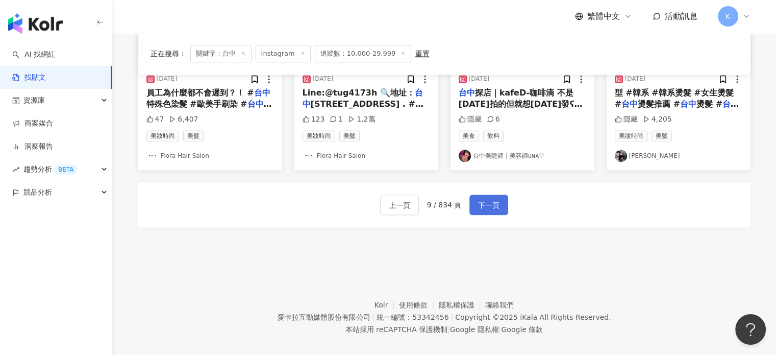
click at [494, 208] on span "下一頁" at bounding box center [488, 205] width 21 height 12
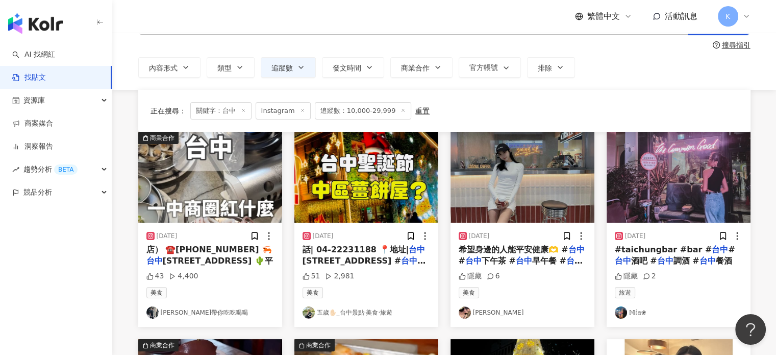
scroll to position [0, 0]
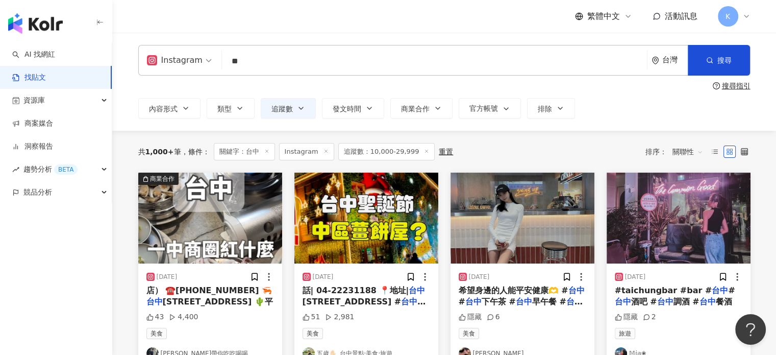
click at [264, 65] on input "**" at bounding box center [434, 61] width 417 height 22
type input "*"
type input "**"
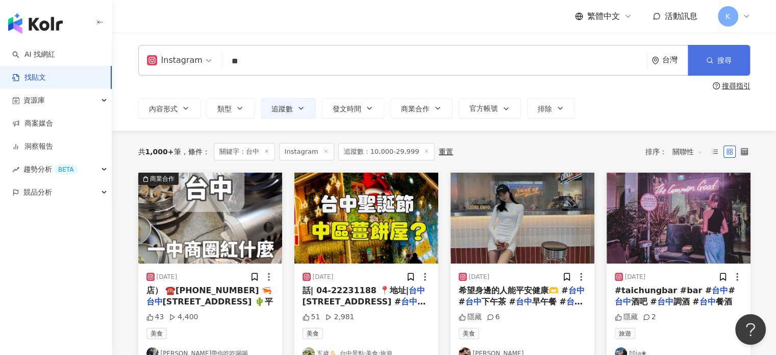
click at [724, 56] on span "搜尋" at bounding box center [724, 60] width 14 height 8
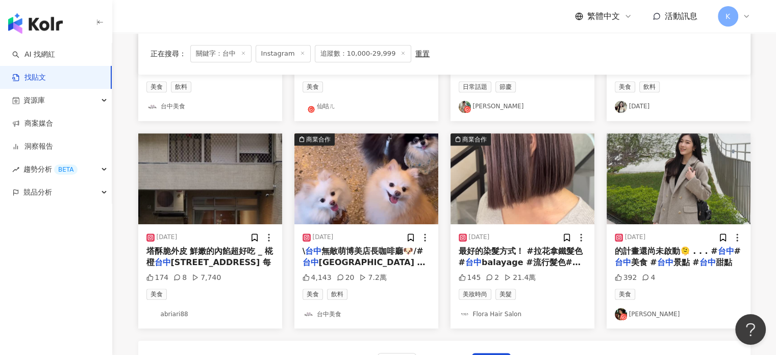
scroll to position [510, 0]
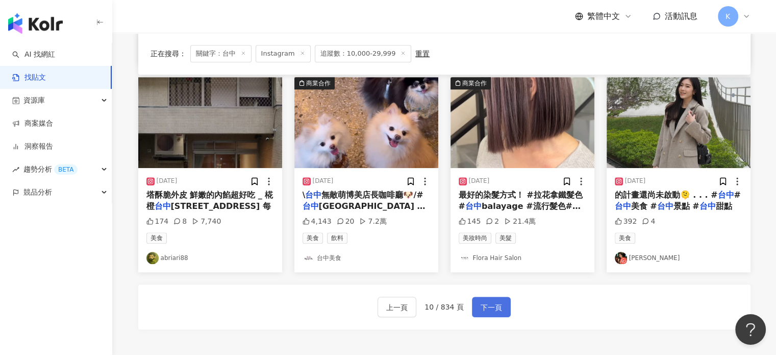
click at [493, 310] on span "下一頁" at bounding box center [491, 307] width 21 height 12
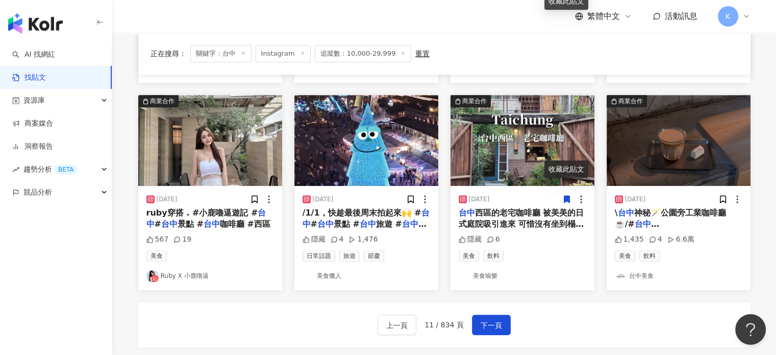
scroll to position [612, 0]
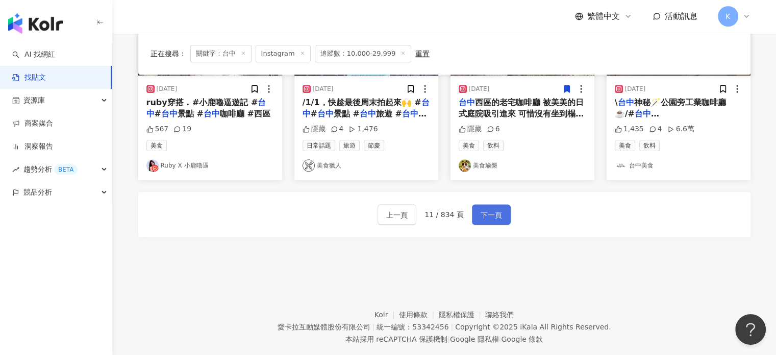
click at [494, 209] on span "下一頁" at bounding box center [491, 215] width 21 height 12
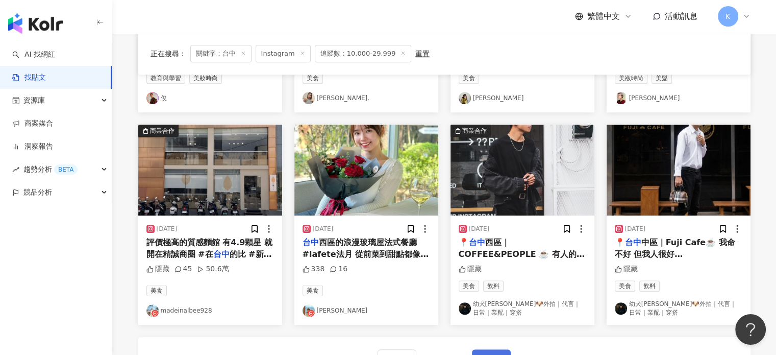
scroll to position [464, 0]
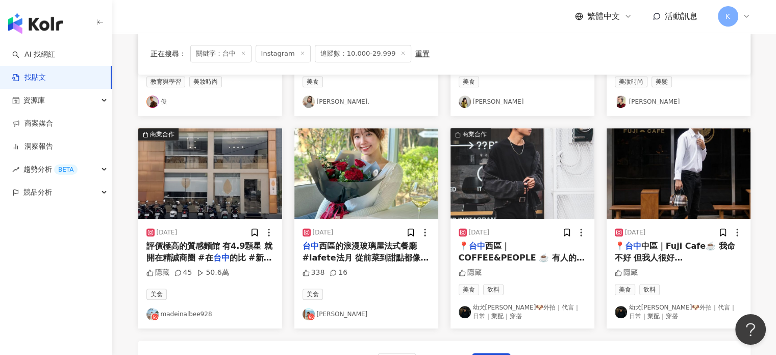
click at [511, 163] on img at bounding box center [523, 173] width 144 height 91
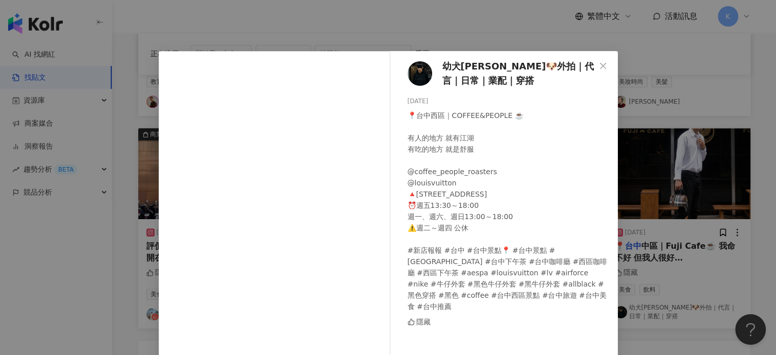
click at [707, 99] on div "幼犬puppy chen🐶外拍｜代言｜日常｜業配｜穿搭 2024/10/27 📍台中西區｜COFFEE&PEOPLE ☕️ 有人的地方 就有江湖 有吃的地方 …" at bounding box center [388, 177] width 776 height 355
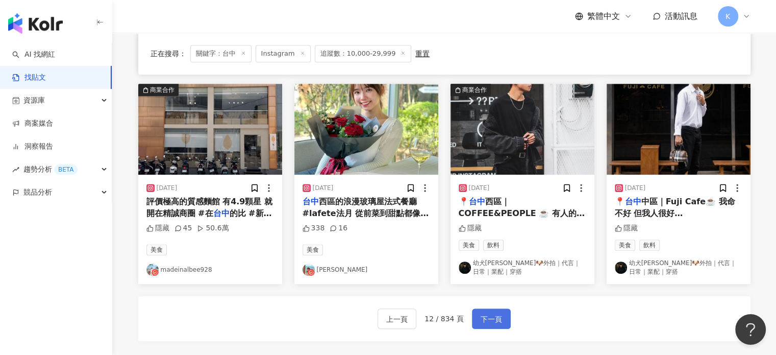
scroll to position [566, 0]
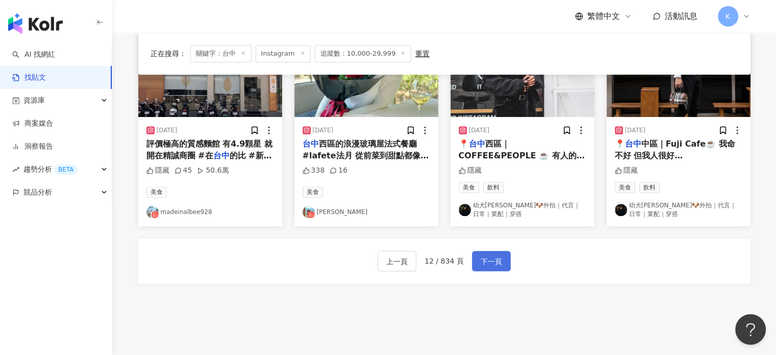
click at [485, 260] on span "下一頁" at bounding box center [491, 261] width 21 height 12
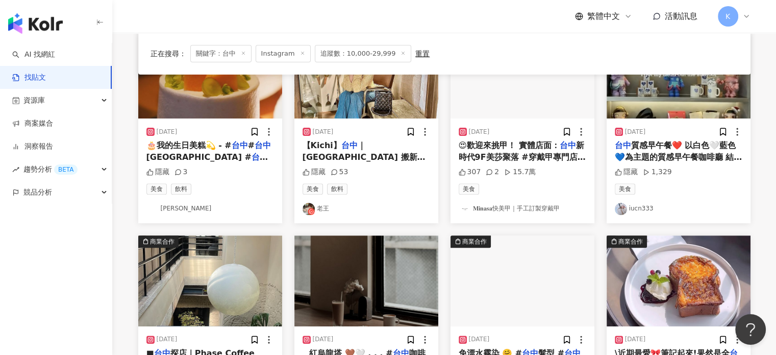
scroll to position [510, 0]
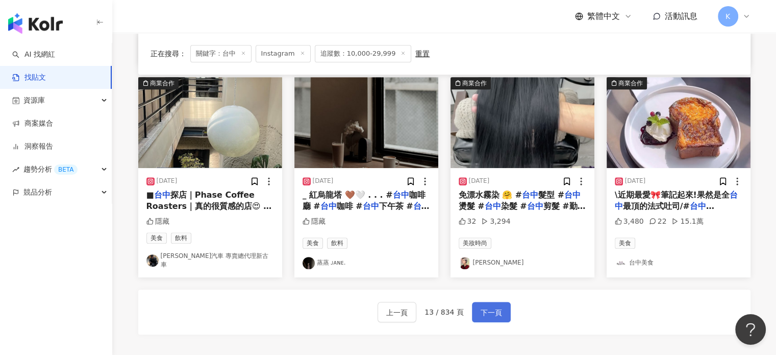
click at [493, 306] on span "下一頁" at bounding box center [491, 312] width 21 height 12
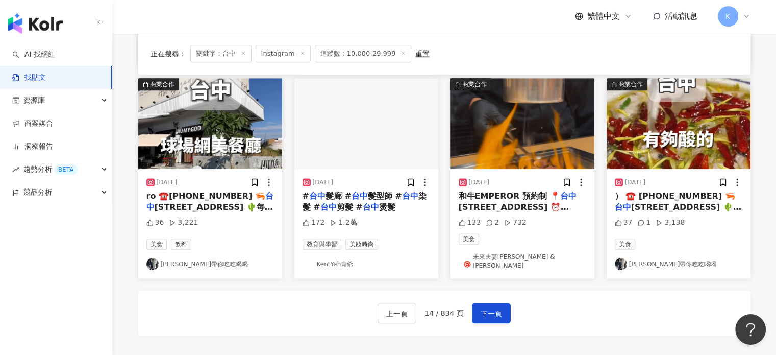
scroll to position [520, 0]
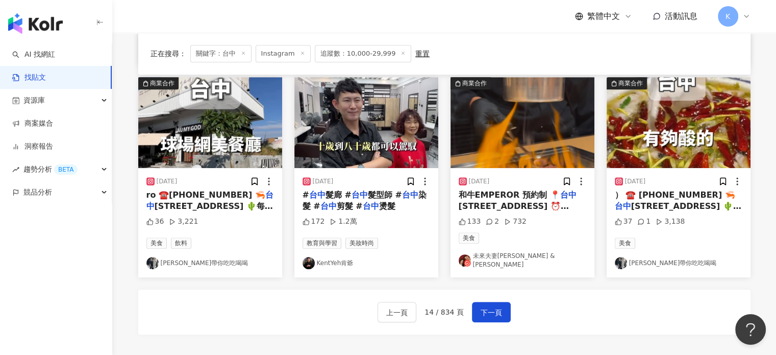
click at [251, 123] on img at bounding box center [210, 122] width 144 height 91
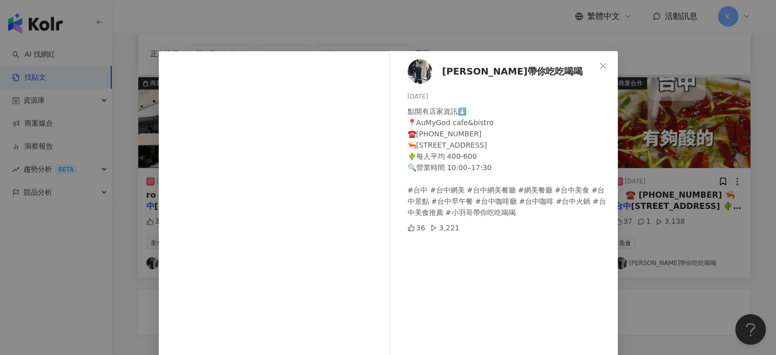
click at [710, 104] on div "小羽哥帶你吃吃喝喝 2024/12/13 點開有店家資訊⬇️ 📍AuMyGod cafe&bistro ☎️04-2534-4411 🦐台中市北屯區洲際一街1…" at bounding box center [388, 177] width 776 height 355
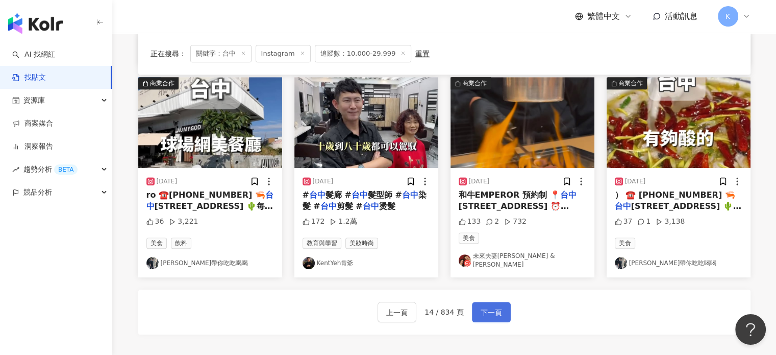
click at [489, 306] on span "下一頁" at bounding box center [491, 312] width 21 height 12
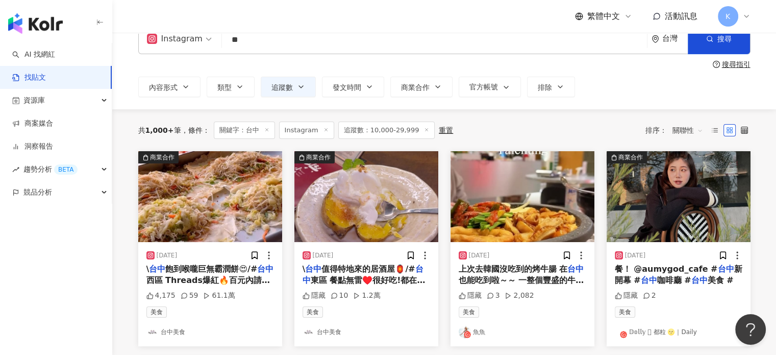
scroll to position [0, 0]
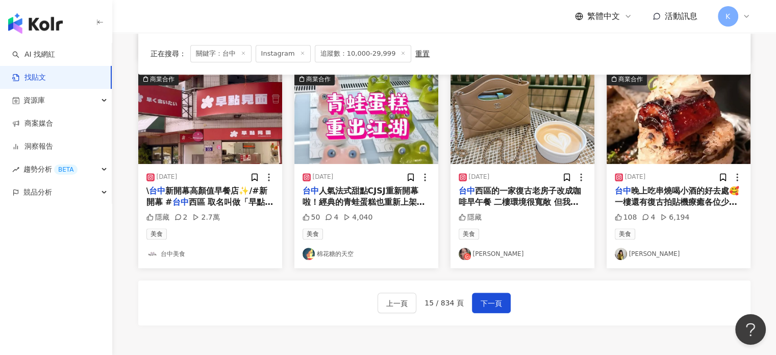
scroll to position [561, 0]
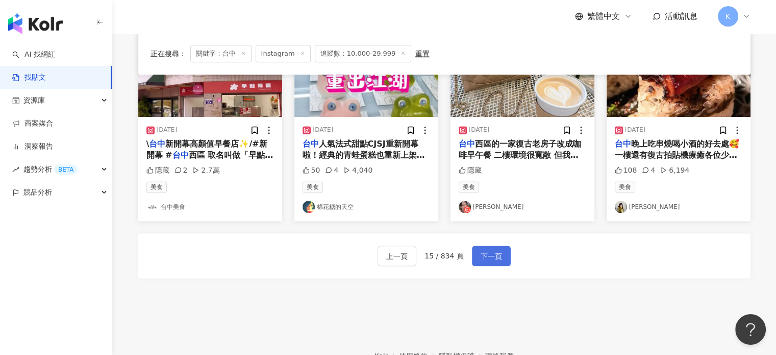
click at [478, 254] on button "下一頁" at bounding box center [491, 255] width 39 height 20
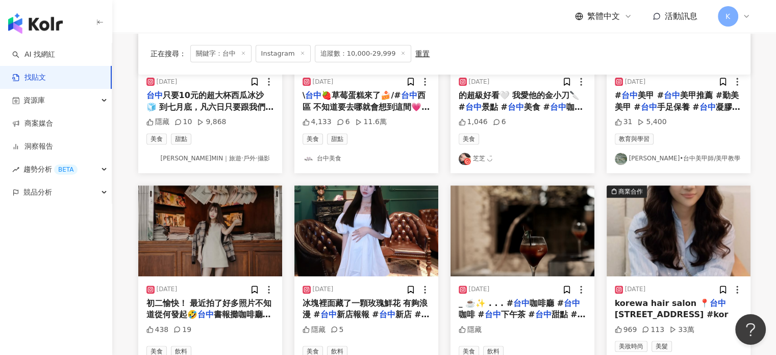
scroll to position [510, 0]
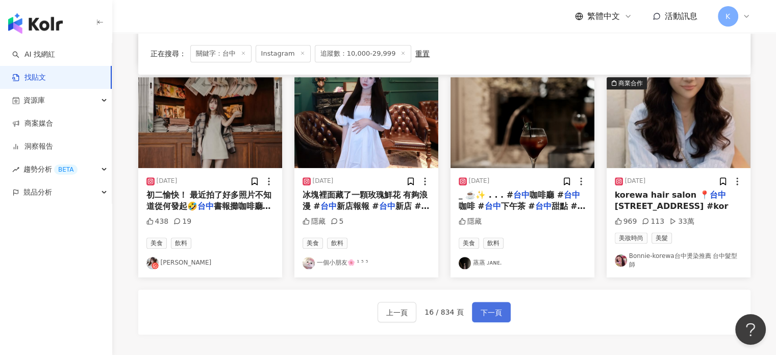
click at [492, 306] on span "下一頁" at bounding box center [491, 312] width 21 height 12
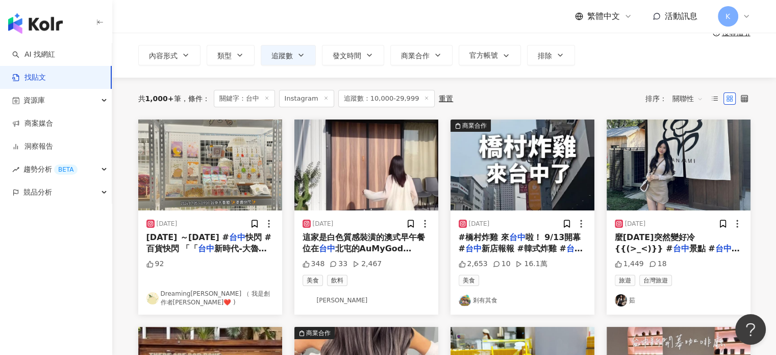
scroll to position [51, 0]
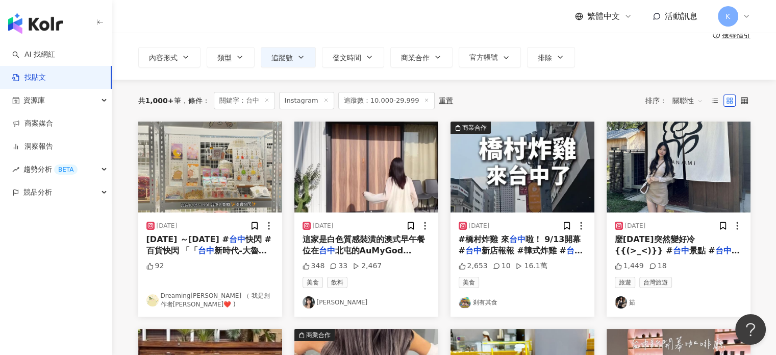
click at [357, 192] on img at bounding box center [366, 166] width 144 height 91
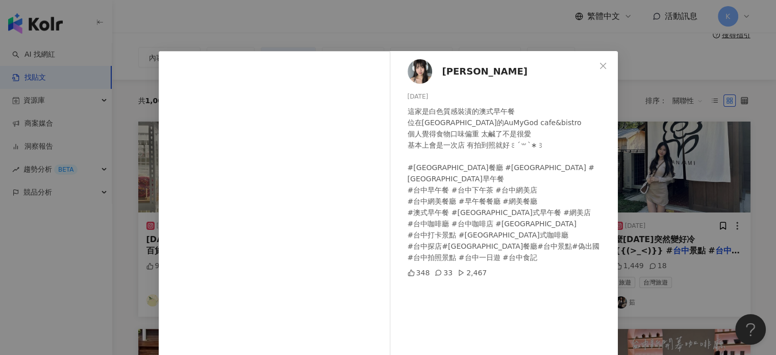
click at [673, 117] on div "晏晏 2025/1/7 這家是白色質感裝潢的澳式早午餐 位在台中北屯的AuMyGod cafe&bistro 個人覺得食物口味偏重 太鹹了不是很愛 基本上會是…" at bounding box center [388, 177] width 776 height 355
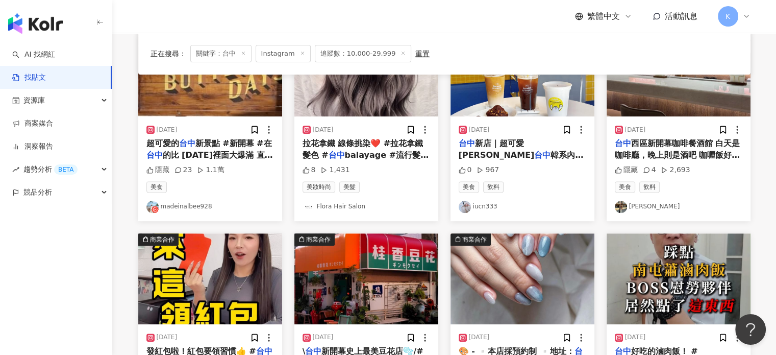
scroll to position [510, 0]
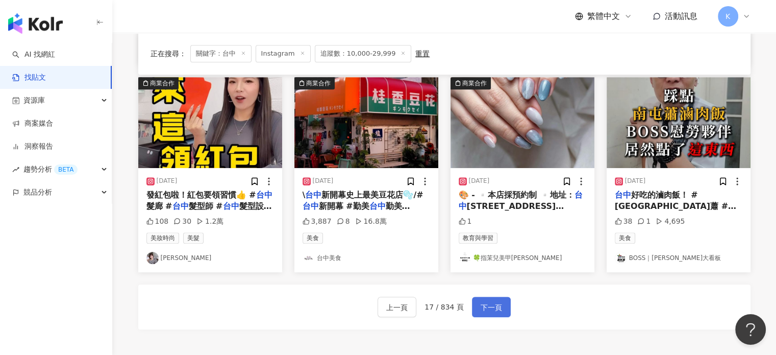
click at [493, 314] on button "下一頁" at bounding box center [491, 306] width 39 height 20
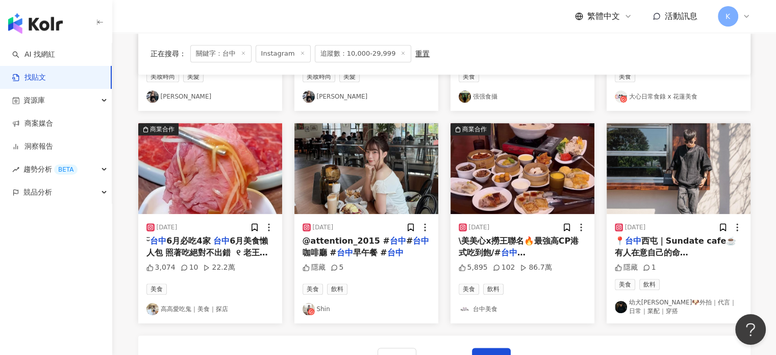
scroll to position [571, 0]
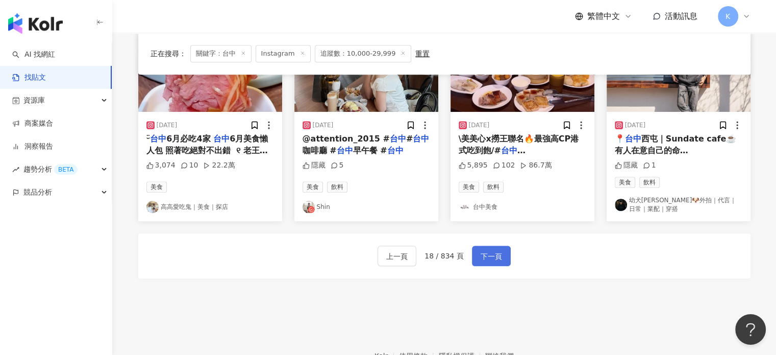
click at [492, 257] on span "下一頁" at bounding box center [491, 256] width 21 height 12
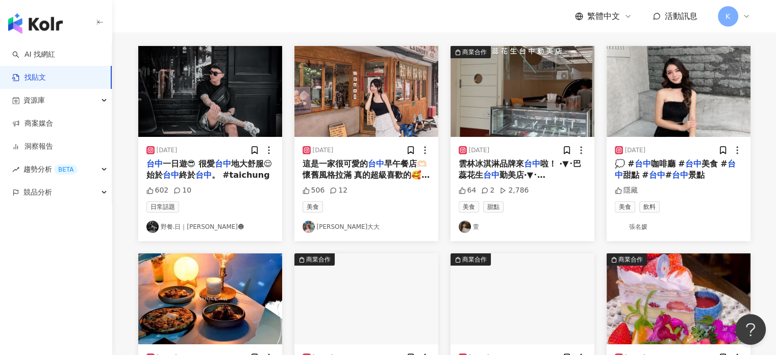
scroll to position [56, 0]
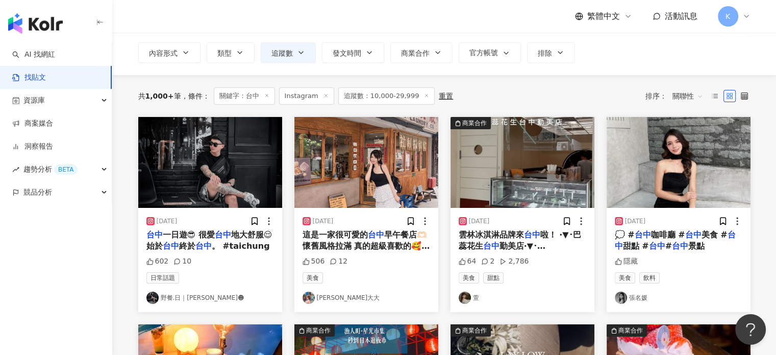
click at [217, 169] on img at bounding box center [210, 162] width 144 height 91
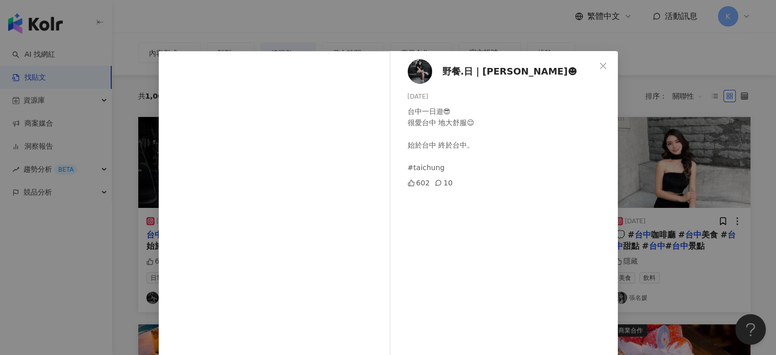
click at [659, 106] on div "野餐.日｜迪倫☻︎ 2024/11/19 台中一日遊😎 很愛台中 地大舒服😌 始於台中 終於台中。 #taichung 602 10 查看原始貼文" at bounding box center [388, 177] width 776 height 355
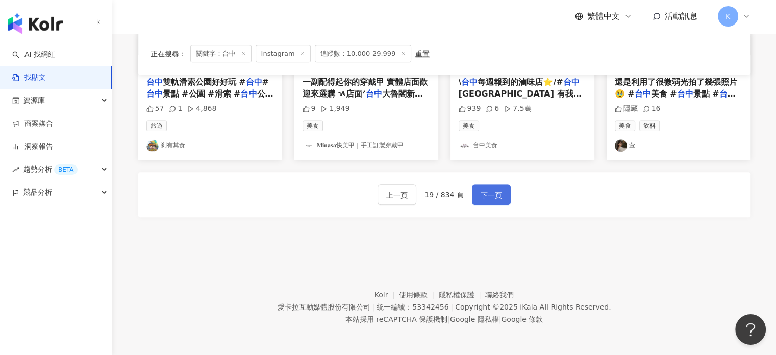
click at [484, 197] on span "下一頁" at bounding box center [491, 195] width 21 height 12
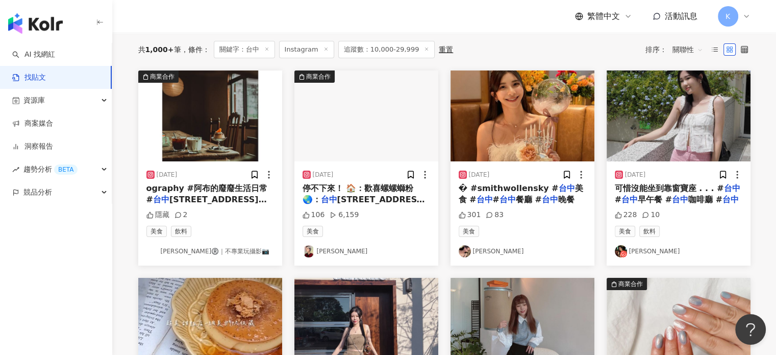
scroll to position [0, 0]
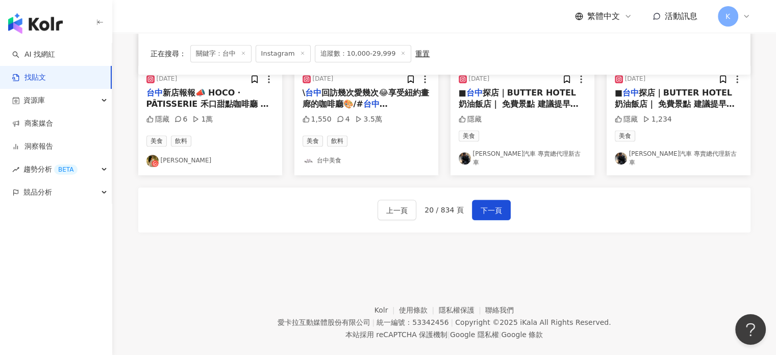
click at [499, 199] on button "下一頁" at bounding box center [491, 209] width 39 height 20
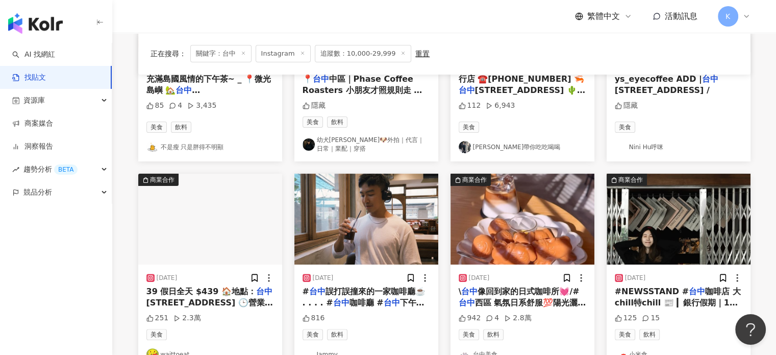
scroll to position [260, 0]
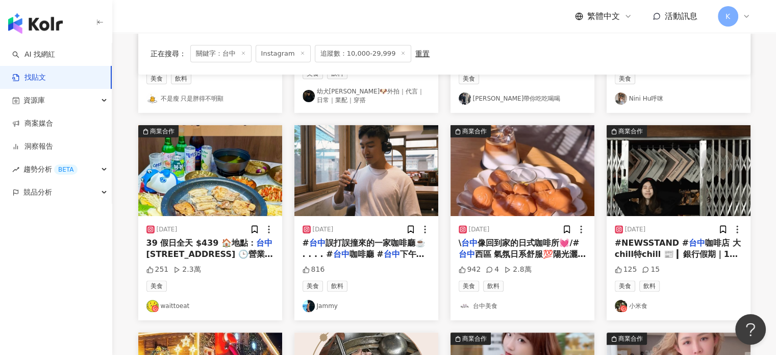
click at [387, 185] on img at bounding box center [366, 170] width 144 height 91
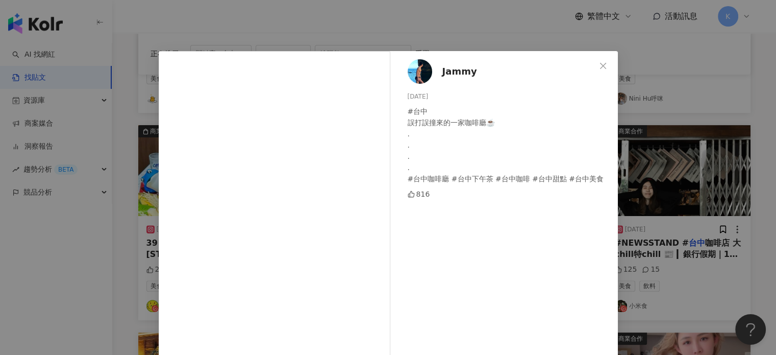
click at [673, 57] on div "Jammy 2024/9/9 #台中 誤打誤撞來的一家咖啡廳☕️ . . . . #台中咖啡廳 #台中下午茶 #台中咖啡 #台中甜點 #台中美食 816 查看…" at bounding box center [388, 177] width 776 height 355
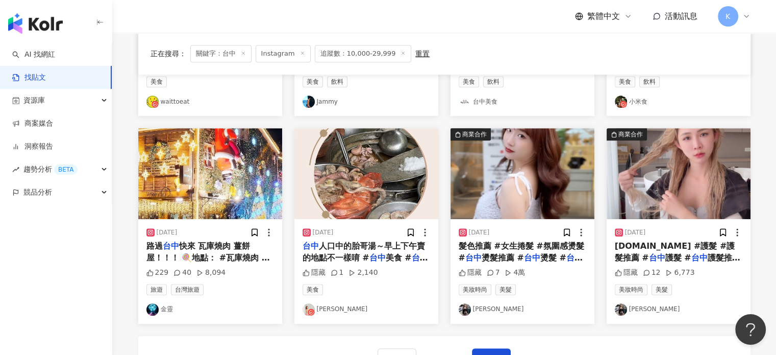
scroll to position [566, 0]
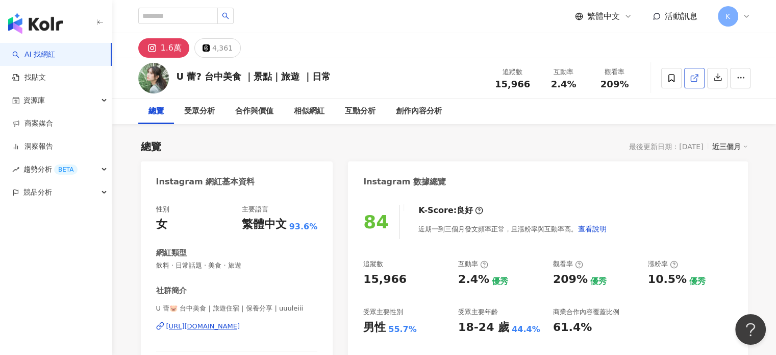
click at [694, 73] on icon at bounding box center [694, 77] width 9 height 9
drag, startPoint x: 176, startPoint y: 76, endPoint x: 193, endPoint y: 75, distance: 17.4
click at [193, 75] on div "U 蕾? 台中美食 ｜景點｜旅遊 ｜日常 追蹤數 15,966 互動率 2.4% 觀看率 209%" at bounding box center [444, 78] width 653 height 40
click at [295, 112] on div "相似網紅" at bounding box center [309, 111] width 31 height 12
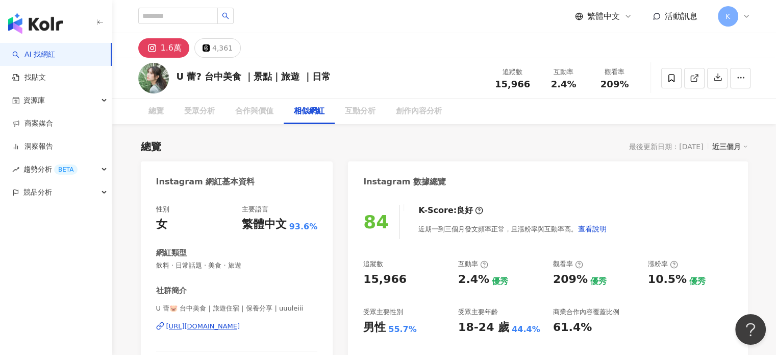
scroll to position [1662, 0]
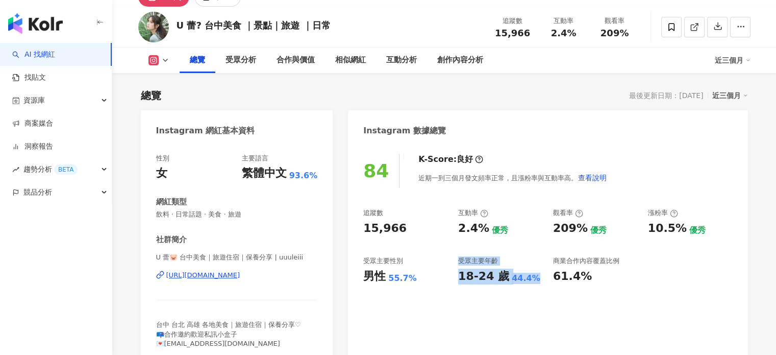
drag, startPoint x: 0, startPoint y: 0, endPoint x: 458, endPoint y: 277, distance: 535.0
click at [451, 277] on div "追蹤數 15,966 互動率 2.4% 優秀 觀看率 209% 優秀 漲粉率 10.5% 優秀 受眾主要性別 男性 55.7% 受眾主要年齡 18-24 歲 …" at bounding box center [547, 246] width 369 height 76
click at [458, 277] on div "18-24 歲" at bounding box center [483, 276] width 51 height 16
click at [459, 277] on div "18-24 歲" at bounding box center [483, 276] width 51 height 16
drag, startPoint x: 459, startPoint y: 277, endPoint x: 531, endPoint y: 278, distance: 71.9
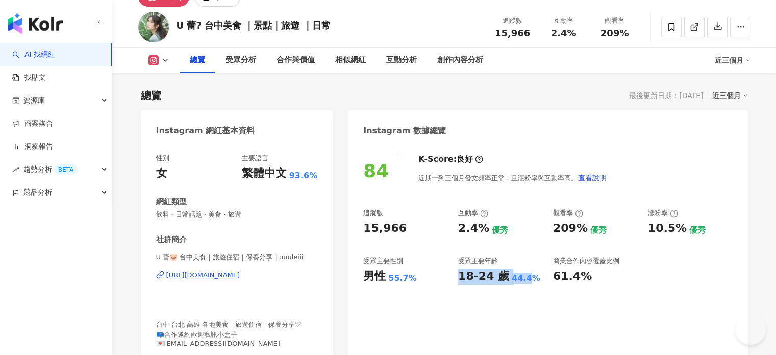
click at [531, 278] on div "18-24 歲 44.4%" at bounding box center [500, 276] width 85 height 16
